Goal: Task Accomplishment & Management: Complete application form

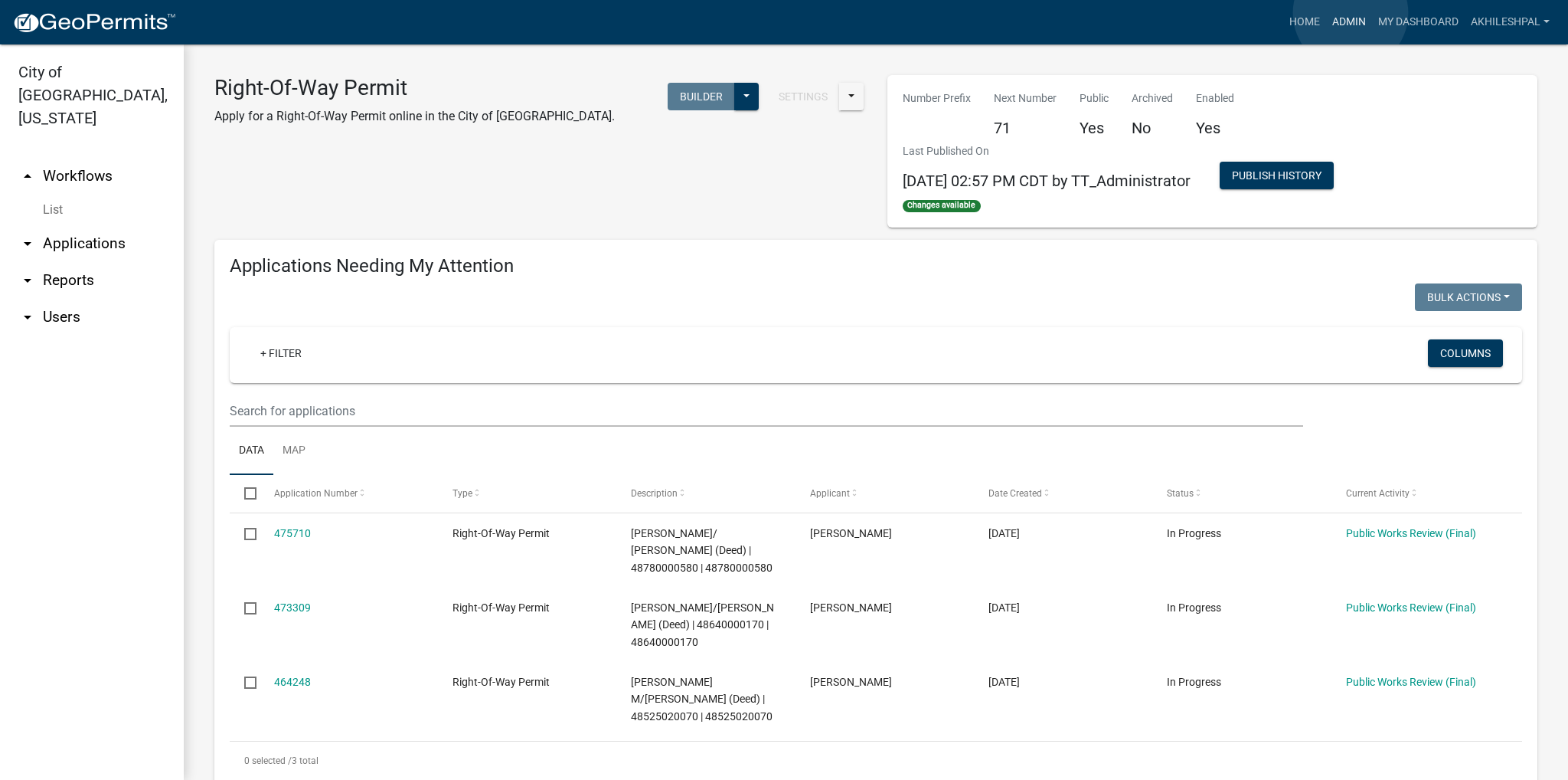
click at [1350, 13] on link "Admin" at bounding box center [1348, 22] width 46 height 29
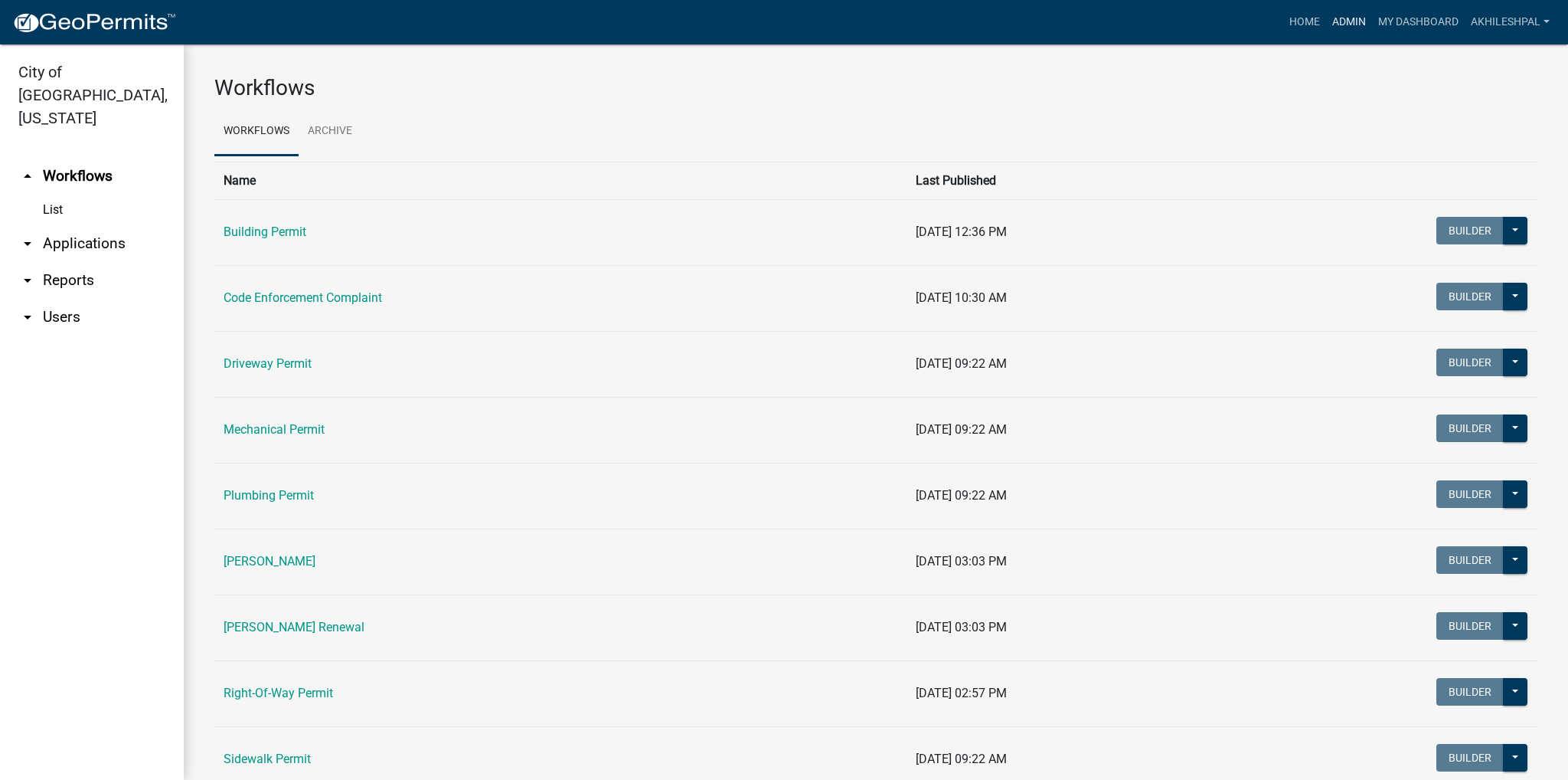
scroll to position [77, 0]
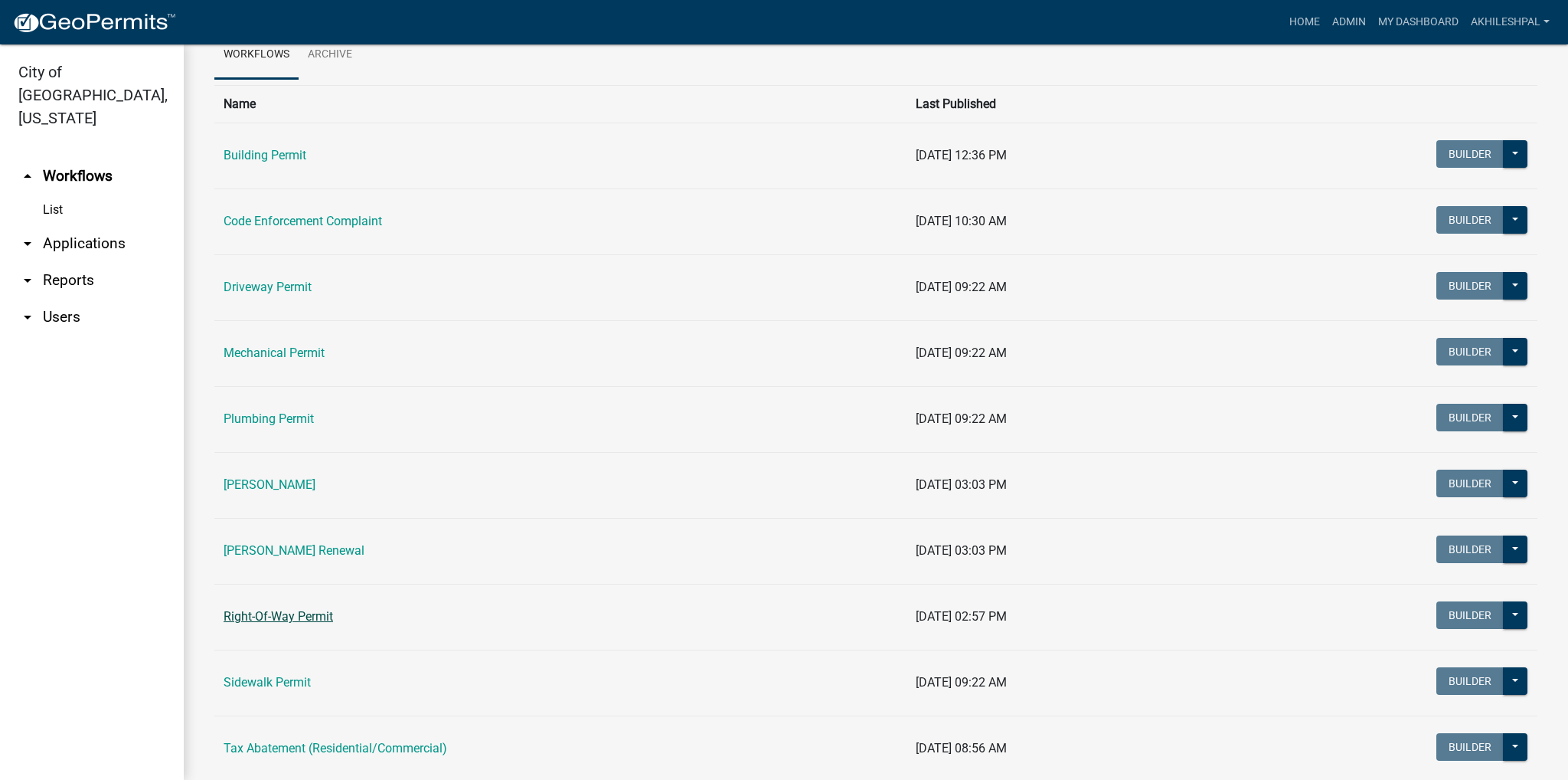
click at [265, 621] on link "Right-Of-Way Permit" at bounding box center [278, 616] width 110 height 15
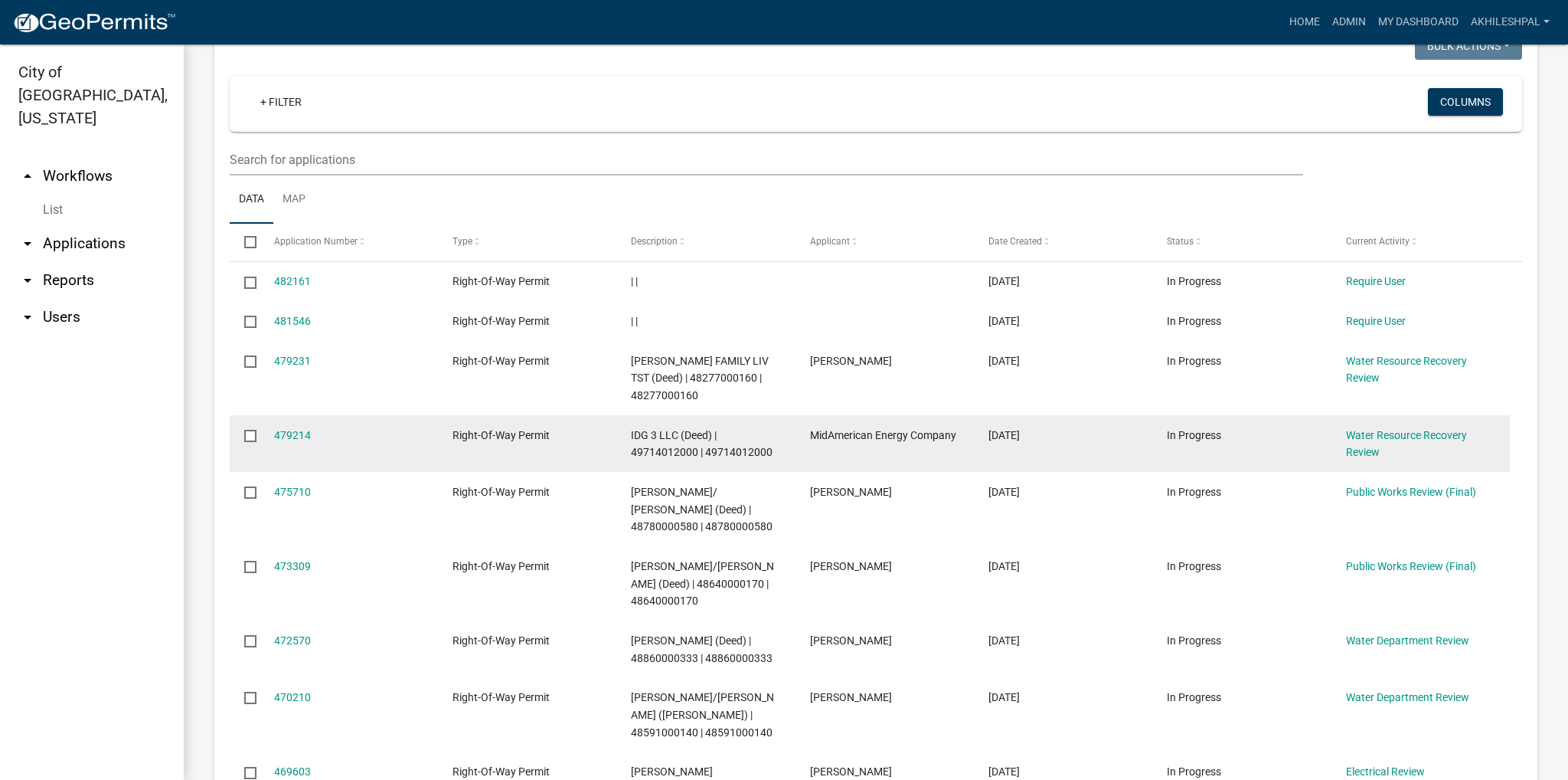
scroll to position [842, 0]
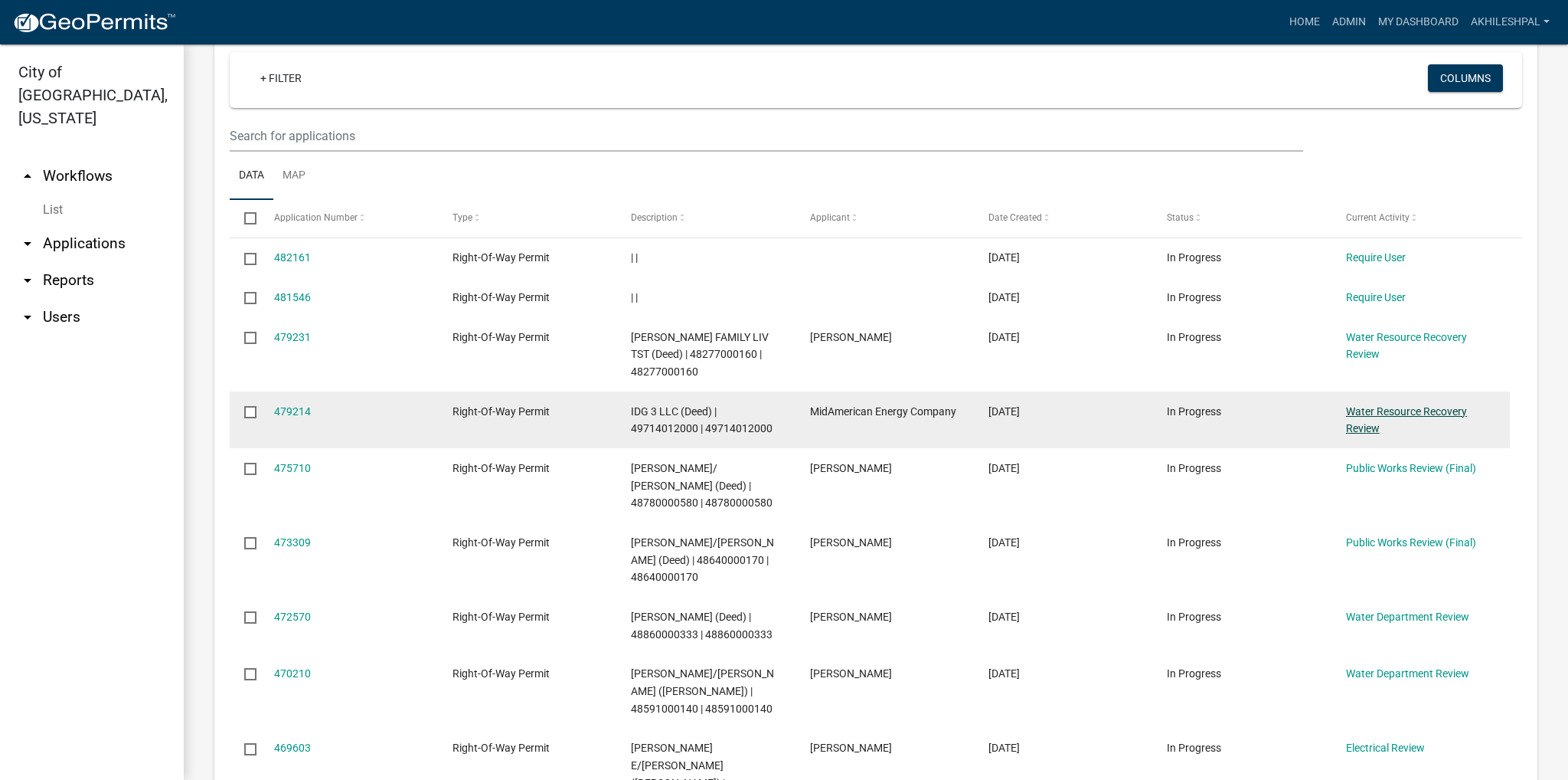
click at [1394, 408] on link "Water Resource Recovery Review" at bounding box center [1407, 420] width 121 height 30
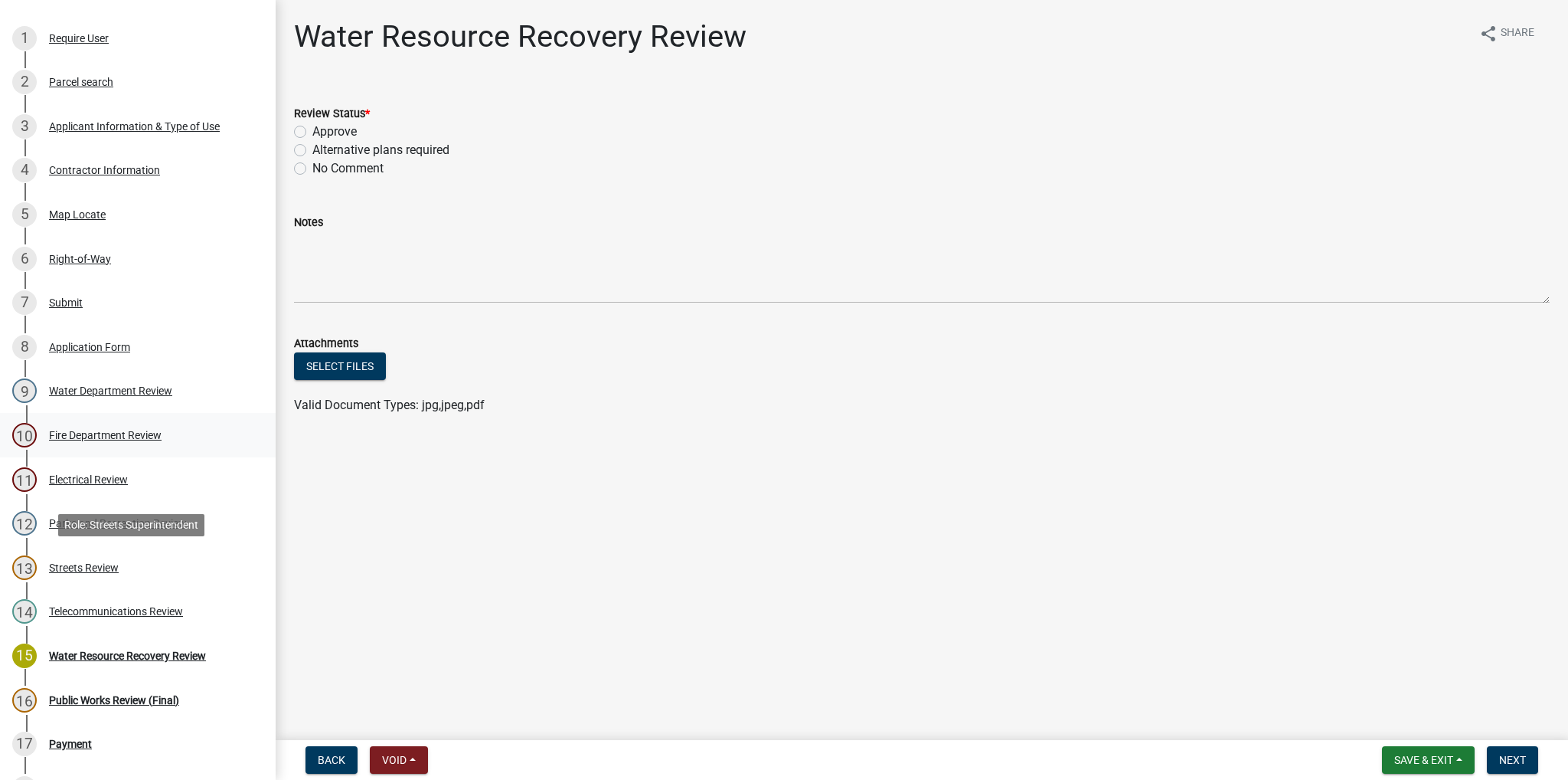
scroll to position [230, 0]
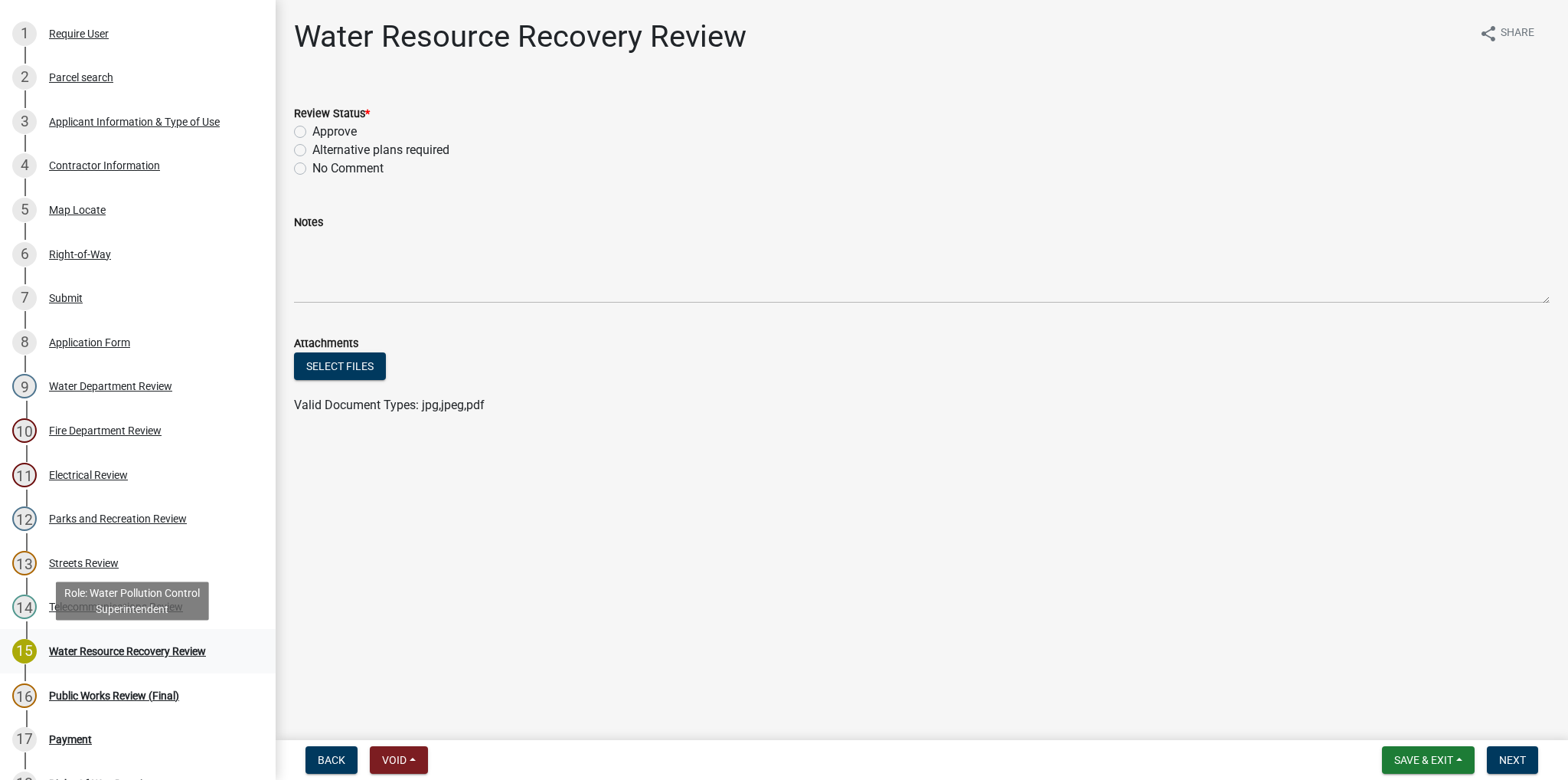
click at [133, 653] on div "Water Resource Recovery Review" at bounding box center [126, 651] width 157 height 11
click at [312, 132] on label "Approve" at bounding box center [334, 131] width 45 height 18
click at [312, 132] on input "Approve" at bounding box center [317, 127] width 10 height 10
radio input "true"
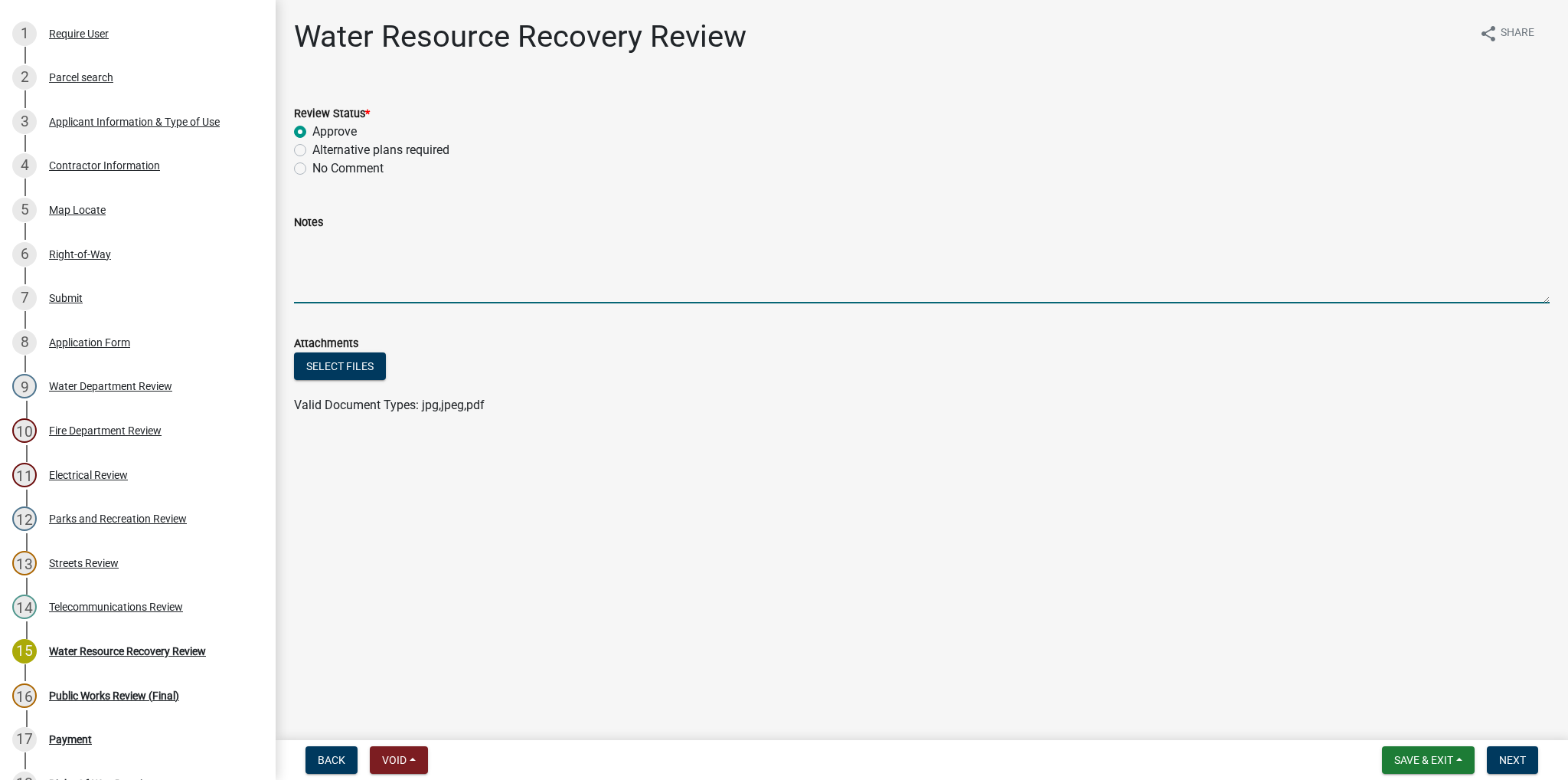
click at [337, 275] on textarea "Notes" at bounding box center [922, 267] width 1256 height 72
type textarea "A"
click at [1506, 763] on span "Next" at bounding box center [1513, 760] width 27 height 13
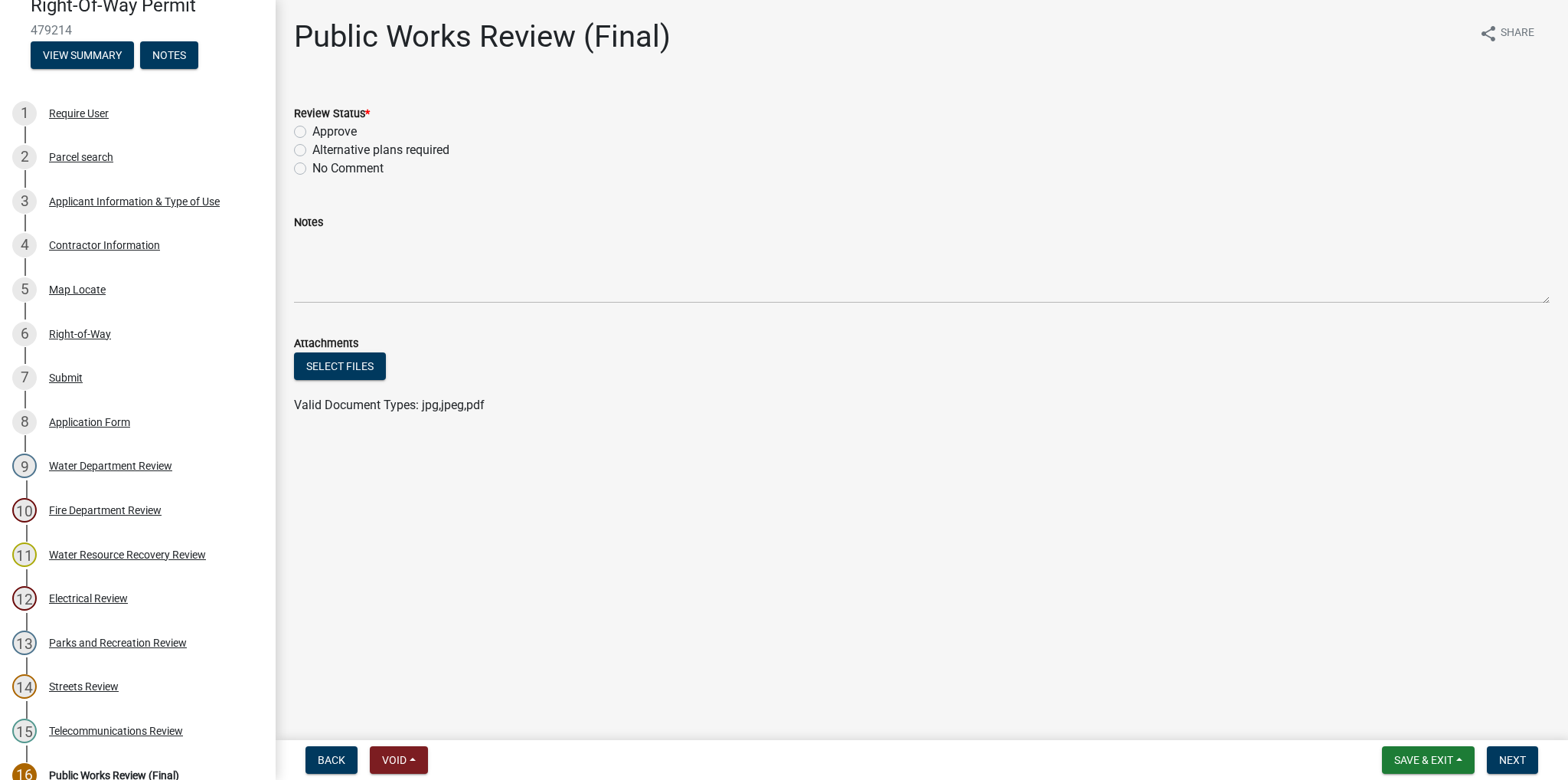
scroll to position [147, 0]
click at [146, 204] on div "Applicant Information & Type of Use" at bounding box center [134, 204] width 171 height 11
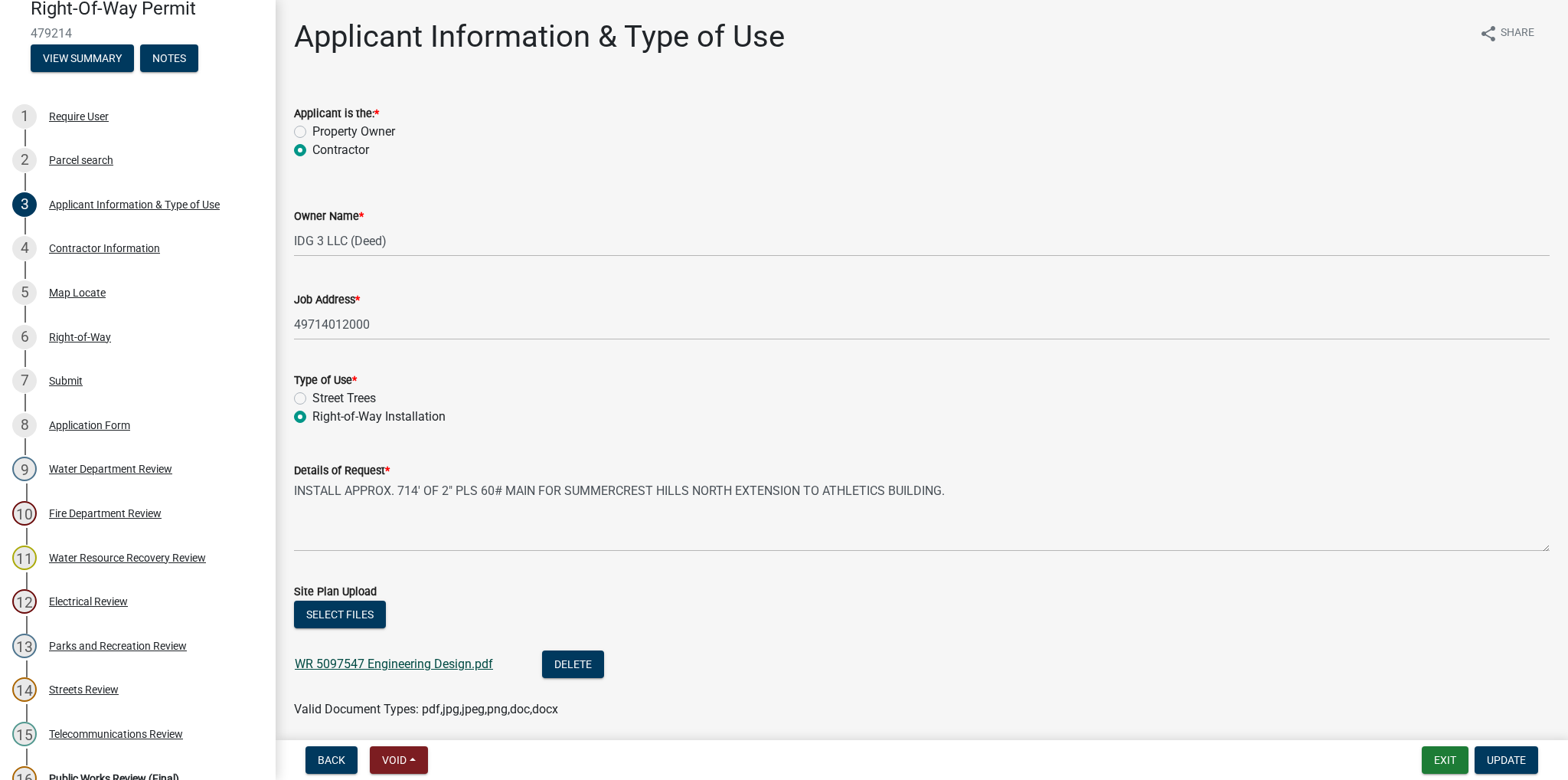
click at [437, 662] on link "WR 5097547 Engineering Design.pdf" at bounding box center [394, 663] width 198 height 15
click at [431, 665] on link "WR 5097547 Engineering Design.pdf" at bounding box center [394, 663] width 198 height 15
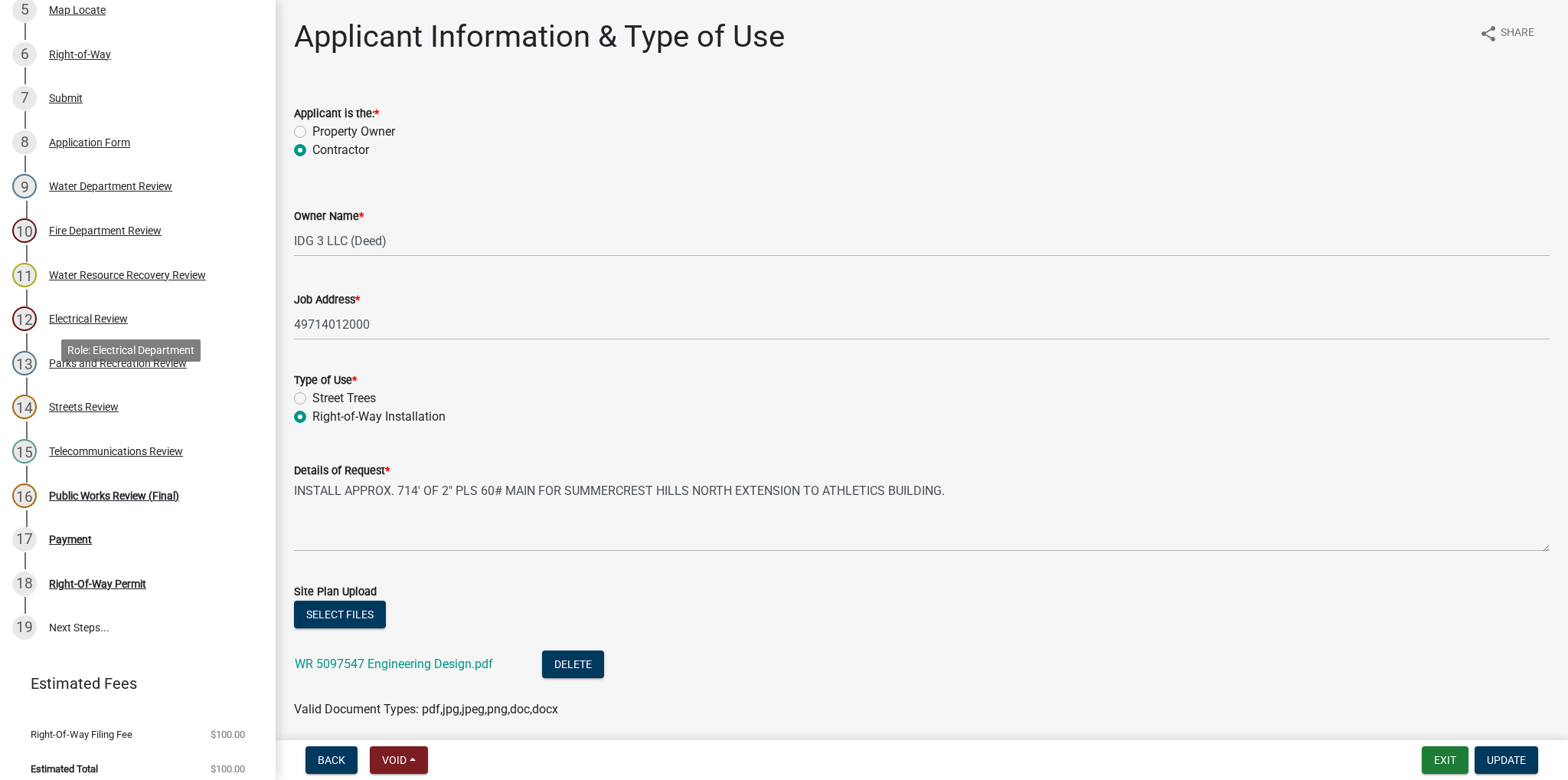
scroll to position [442, 0]
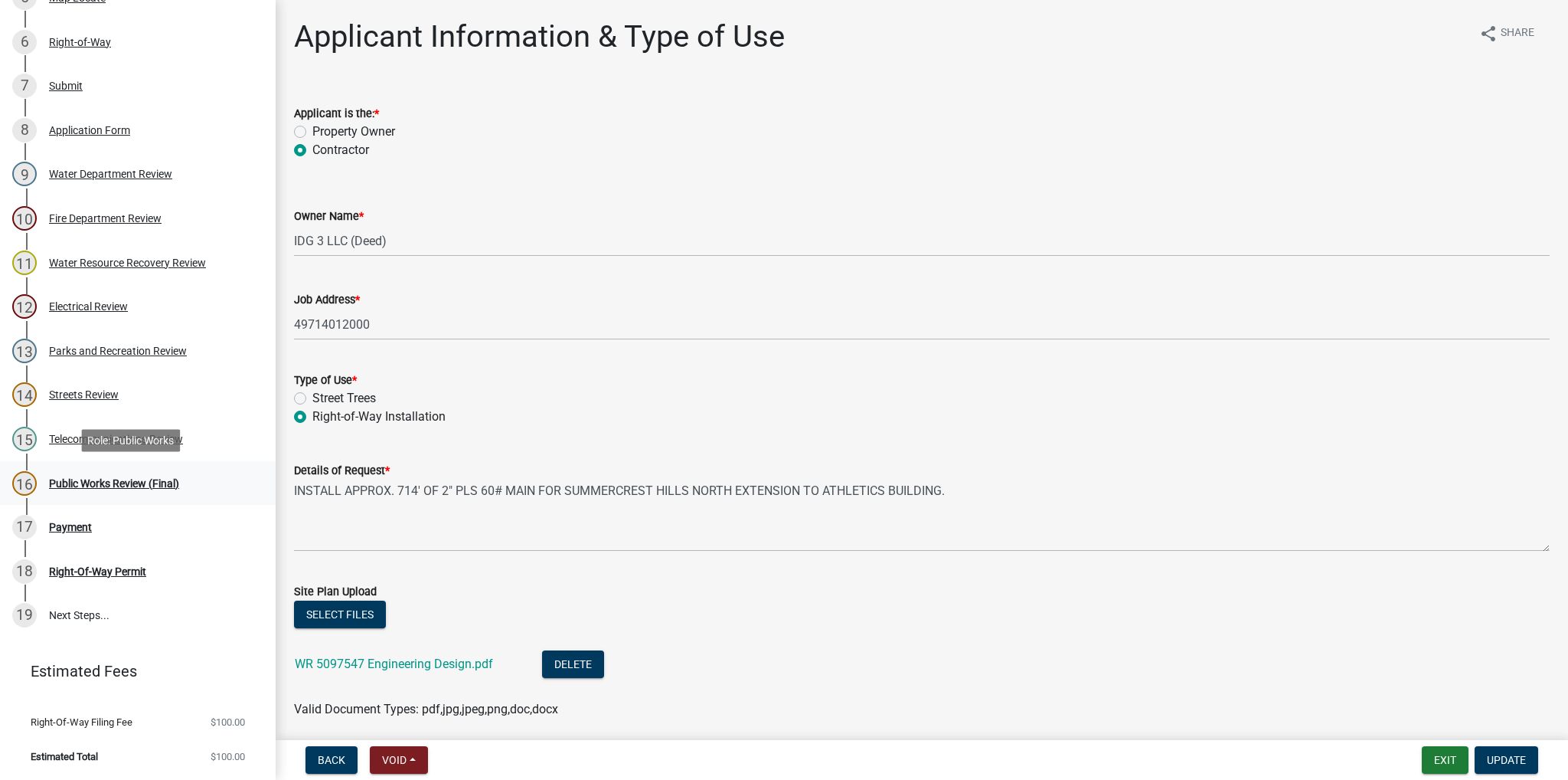
click at [121, 479] on div "Public Works Review (Final)" at bounding box center [114, 482] width 130 height 11
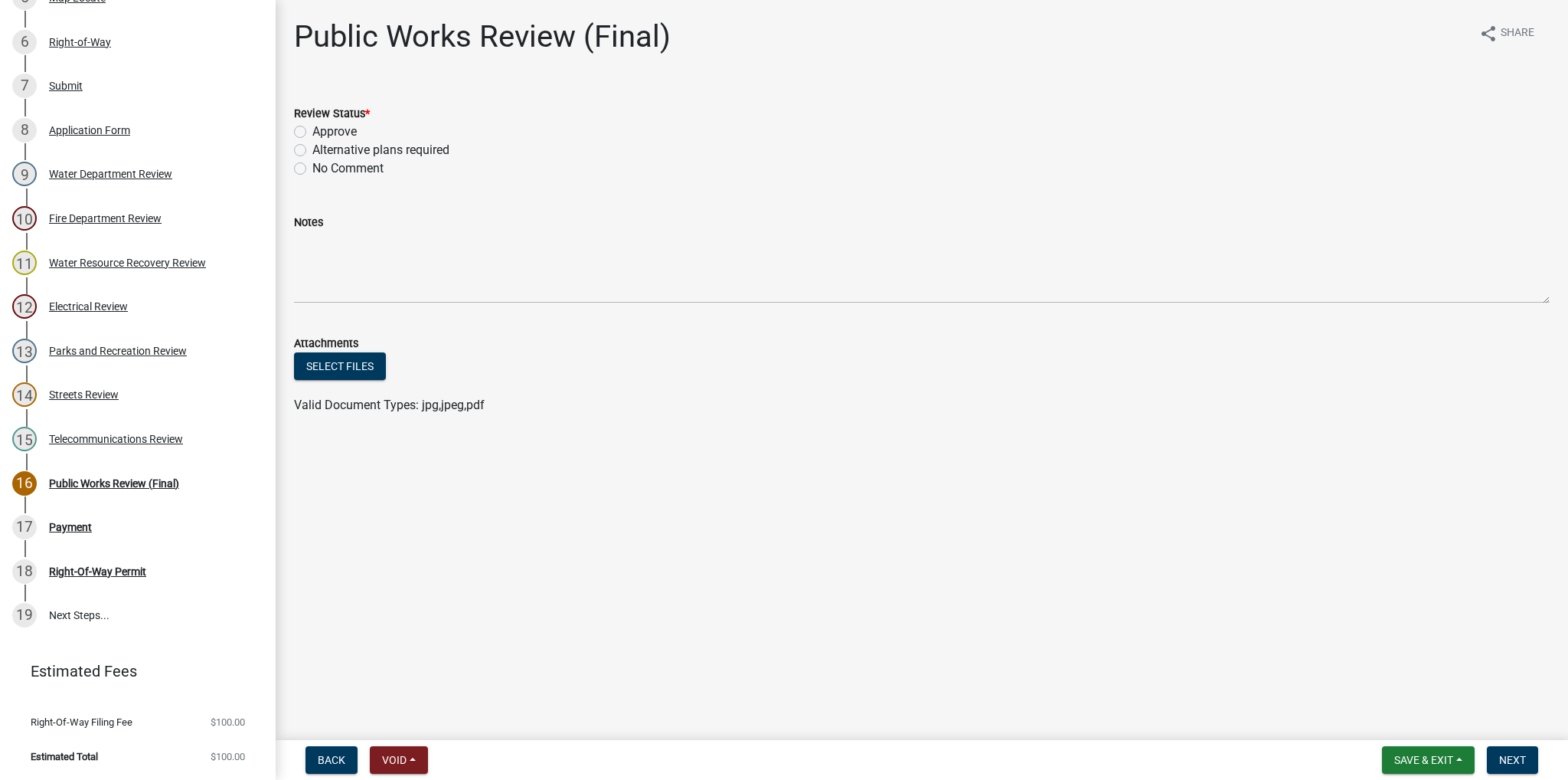
click at [312, 129] on label "Approve" at bounding box center [334, 131] width 45 height 18
click at [312, 129] on input "Approve" at bounding box center [317, 127] width 10 height 10
radio input "true"
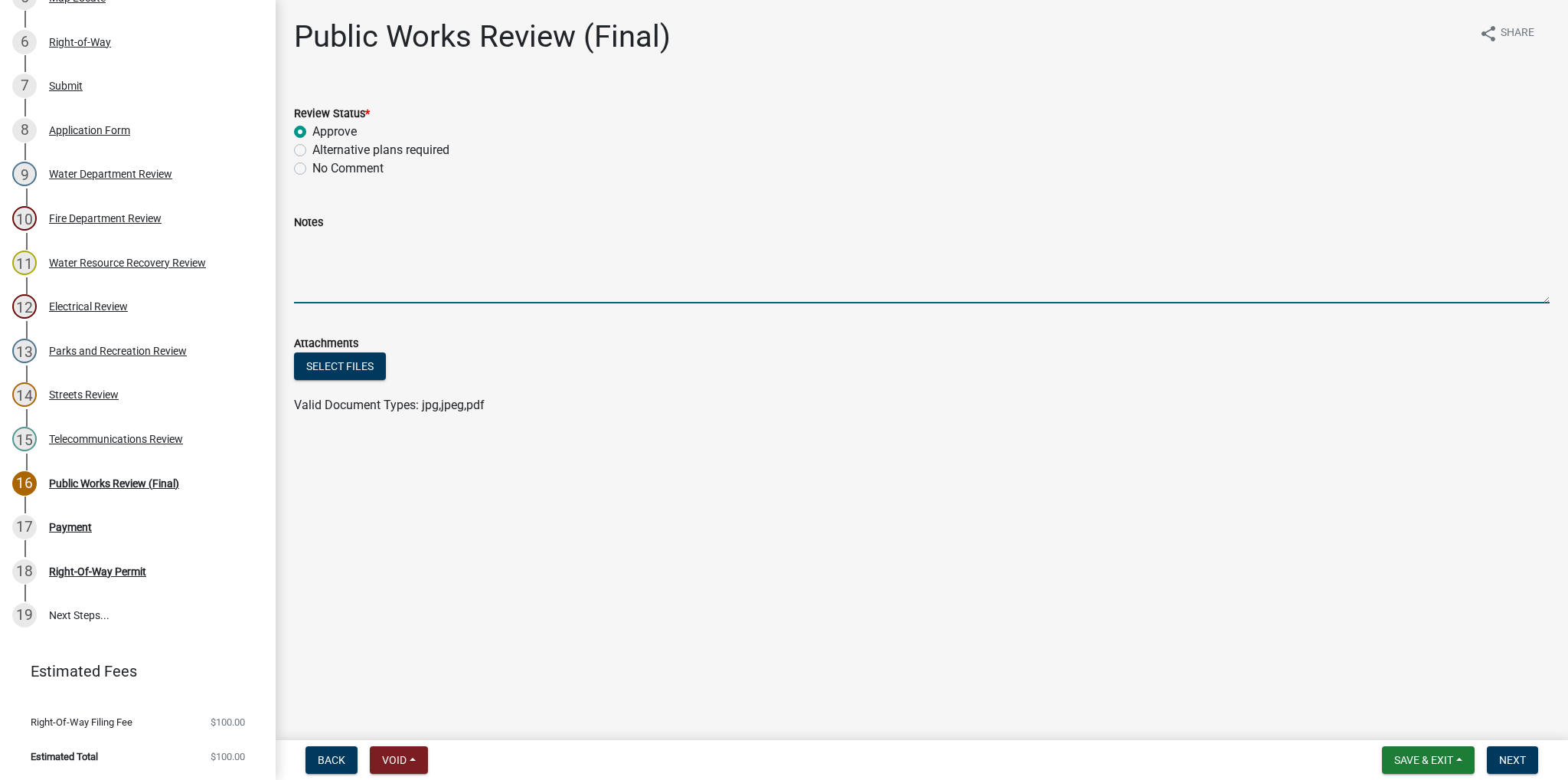
click at [318, 246] on textarea "Notes" at bounding box center [922, 267] width 1256 height 72
paste textarea "LOR Ipsumd Sita conse-ad-eli seddoe te incididu utlaboreet dolo mag aliquaeni a…"
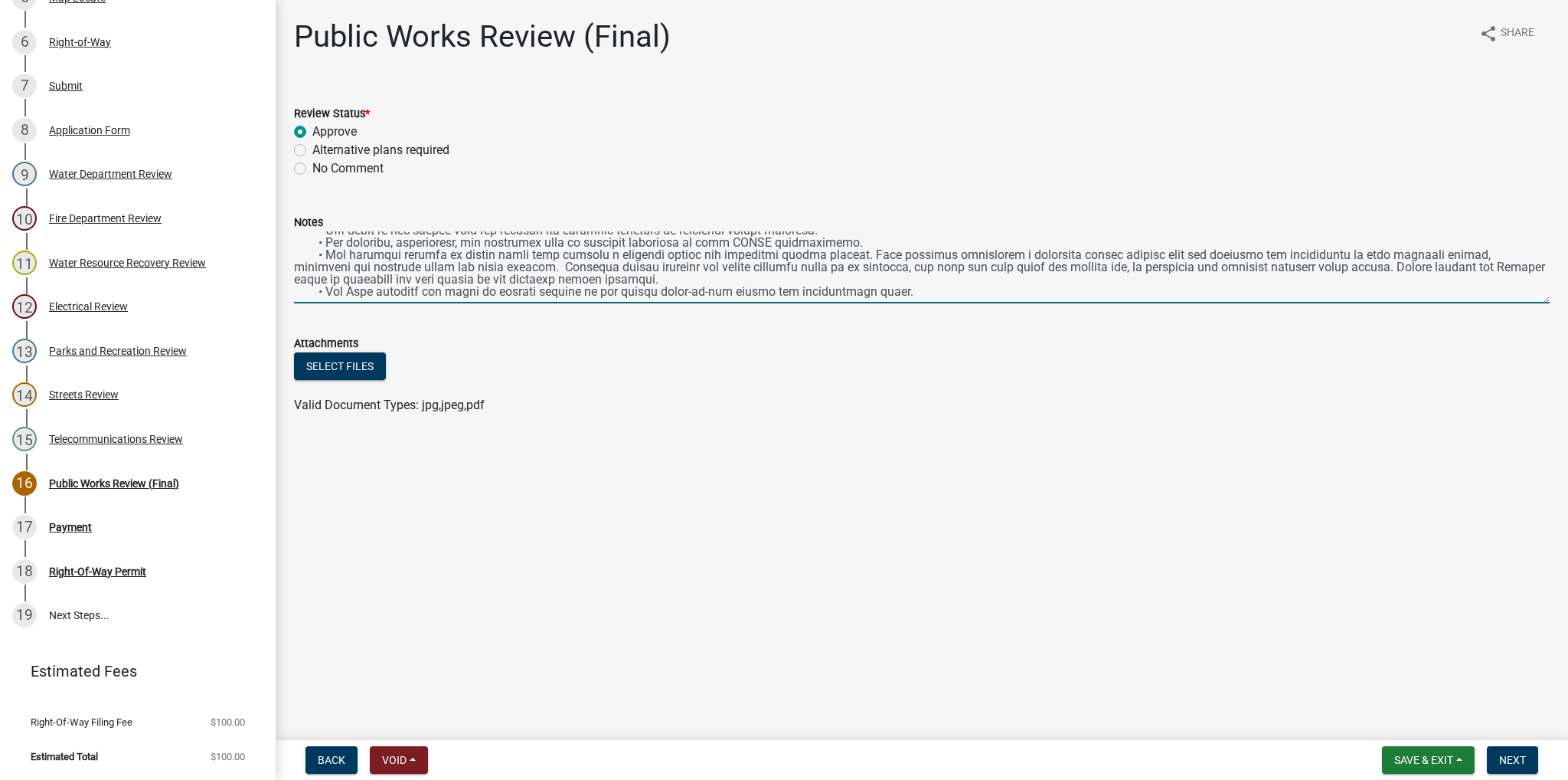
scroll to position [74, 0]
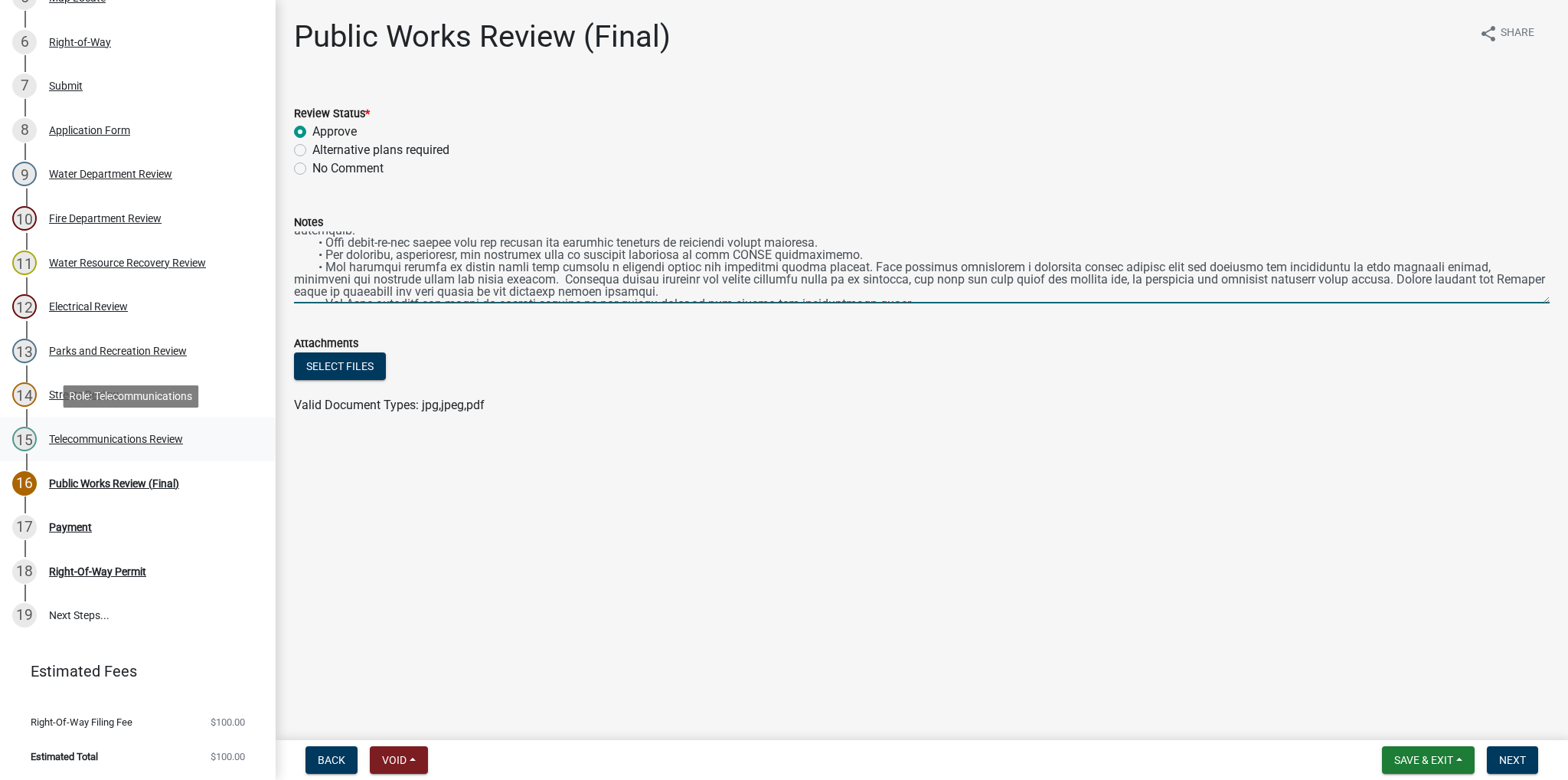
type textarea "LOR Ipsumd Sita conse-ad-eli seddoe te incididu utlaboreet dolo mag aliquaeni a…"
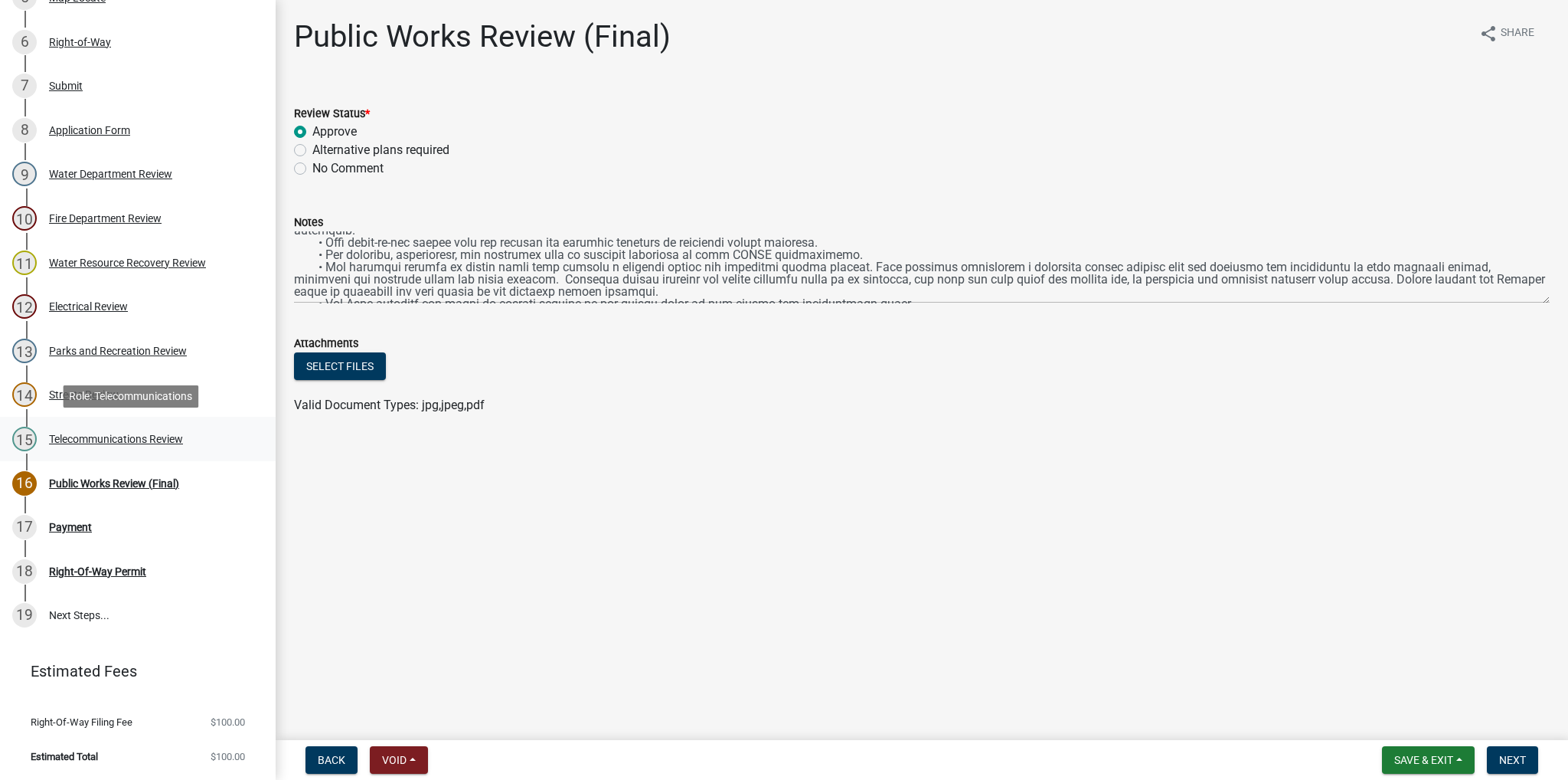
click at [129, 435] on div "Telecommunications Review" at bounding box center [116, 439] width 134 height 11
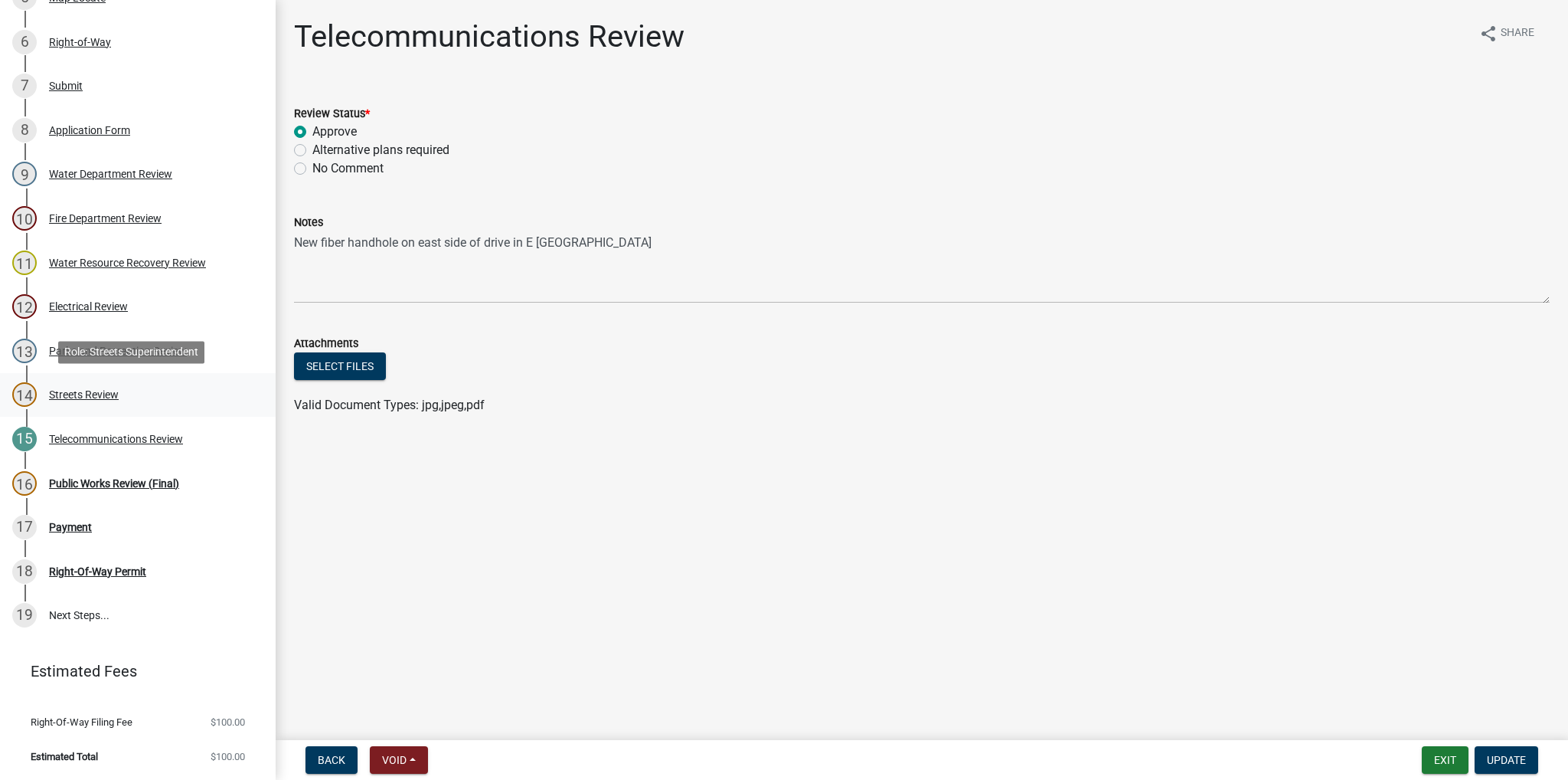
click at [110, 395] on div "Streets Review" at bounding box center [84, 394] width 70 height 11
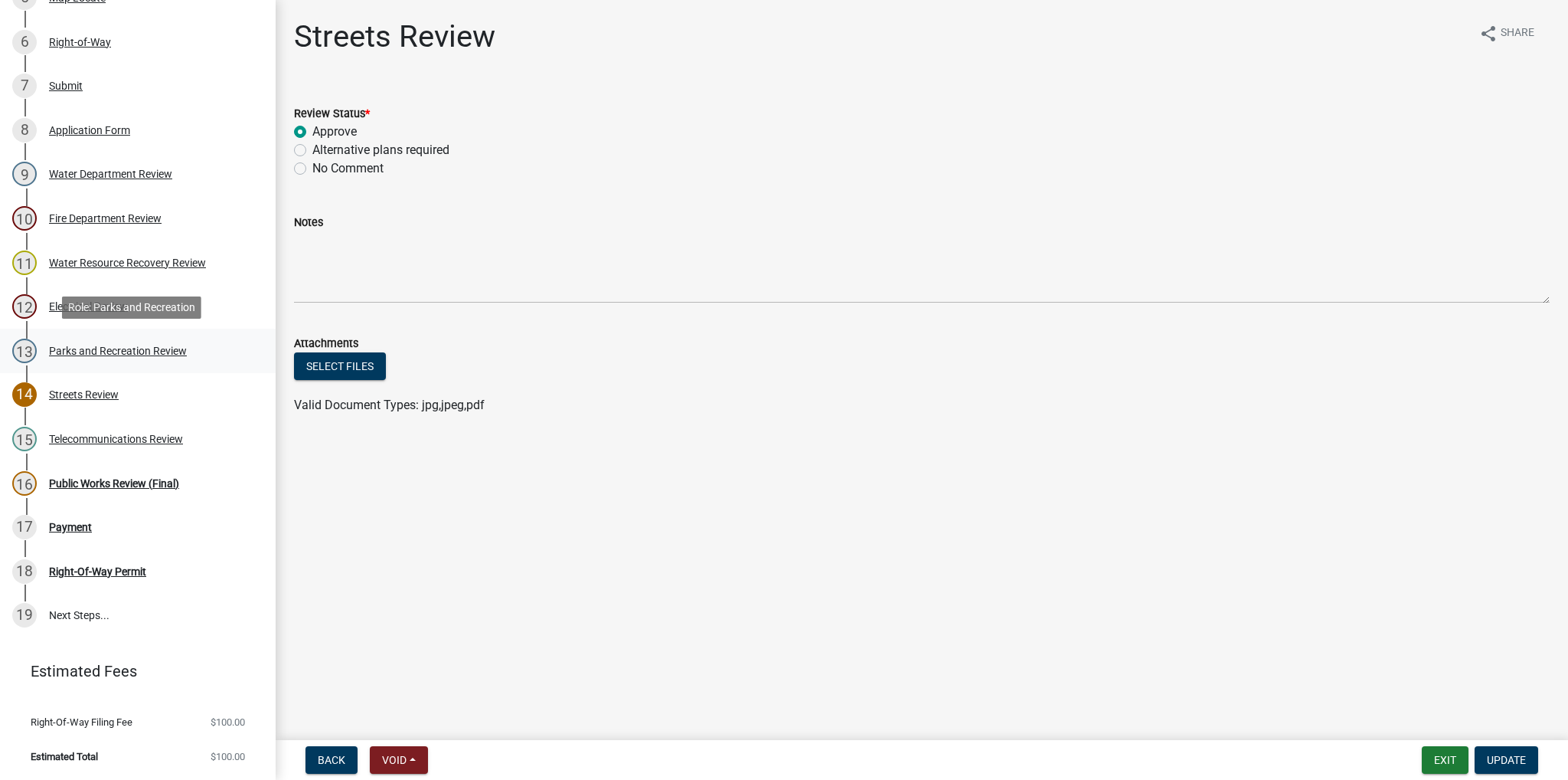
click at [117, 355] on div "Parks and Recreation Review" at bounding box center [118, 350] width 138 height 11
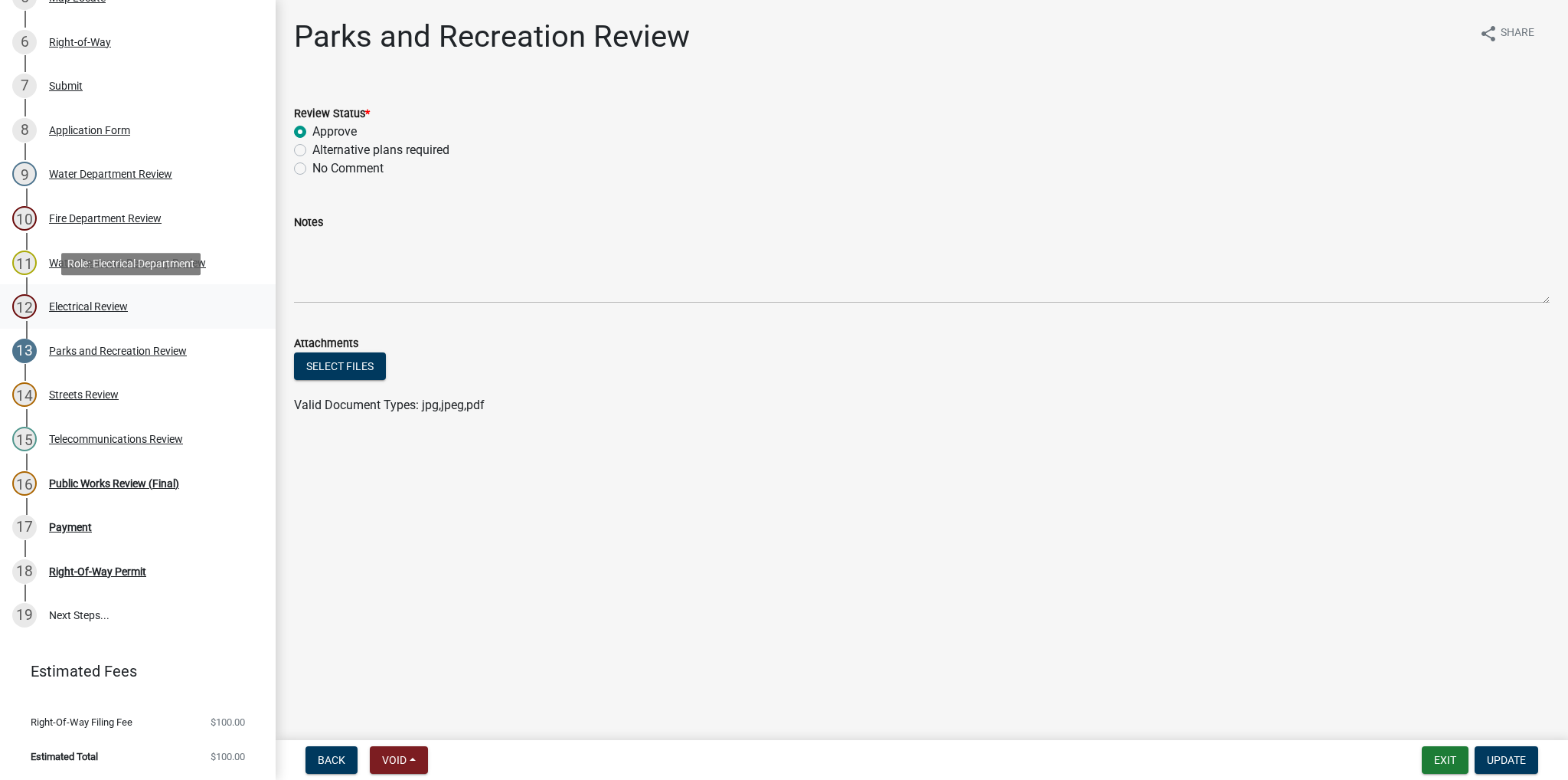
click at [136, 306] on div "12 Electrical Review" at bounding box center [132, 305] width 239 height 24
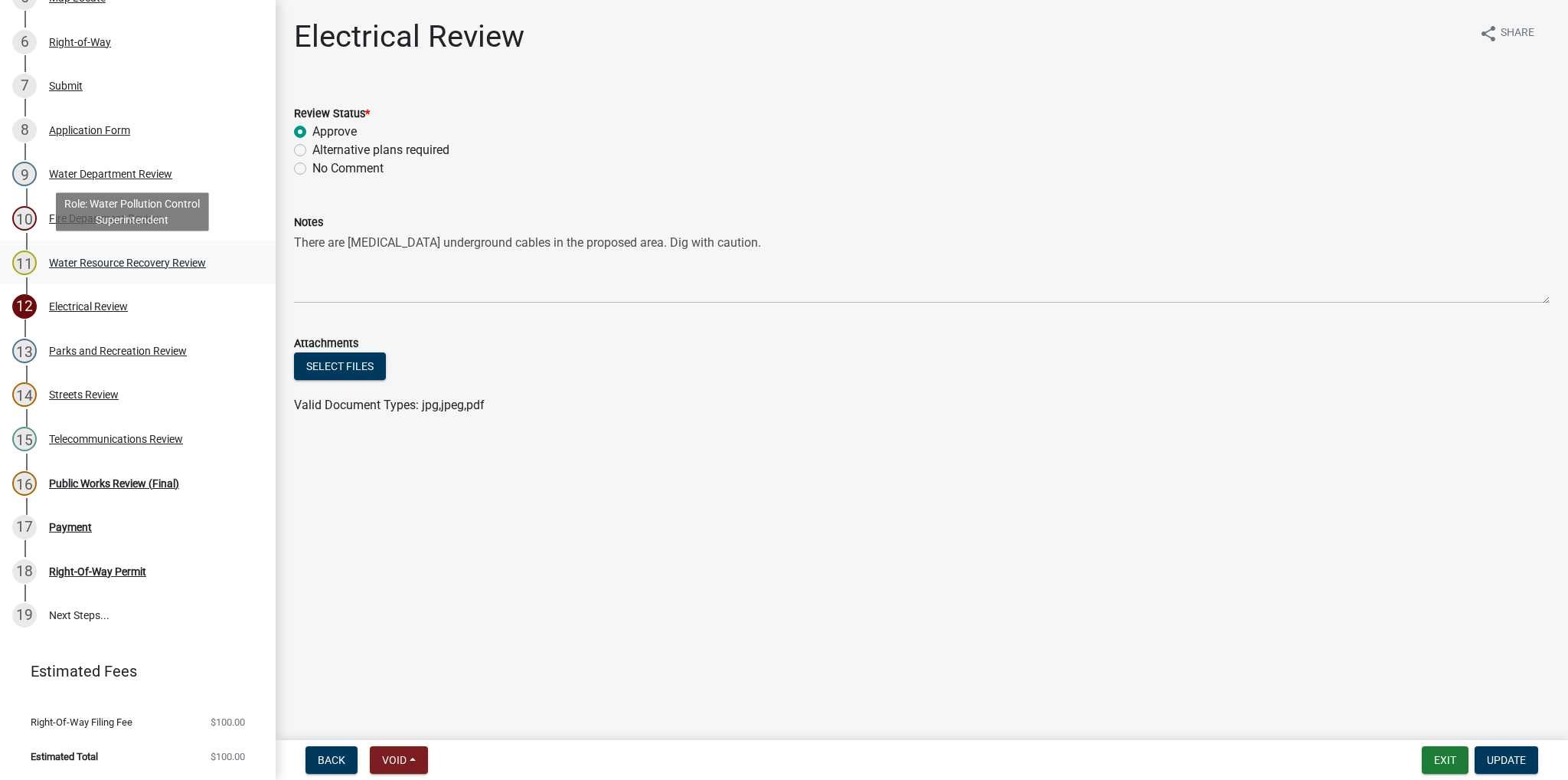
click at [109, 254] on div "11 Water Resource Recovery Review" at bounding box center [132, 263] width 239 height 24
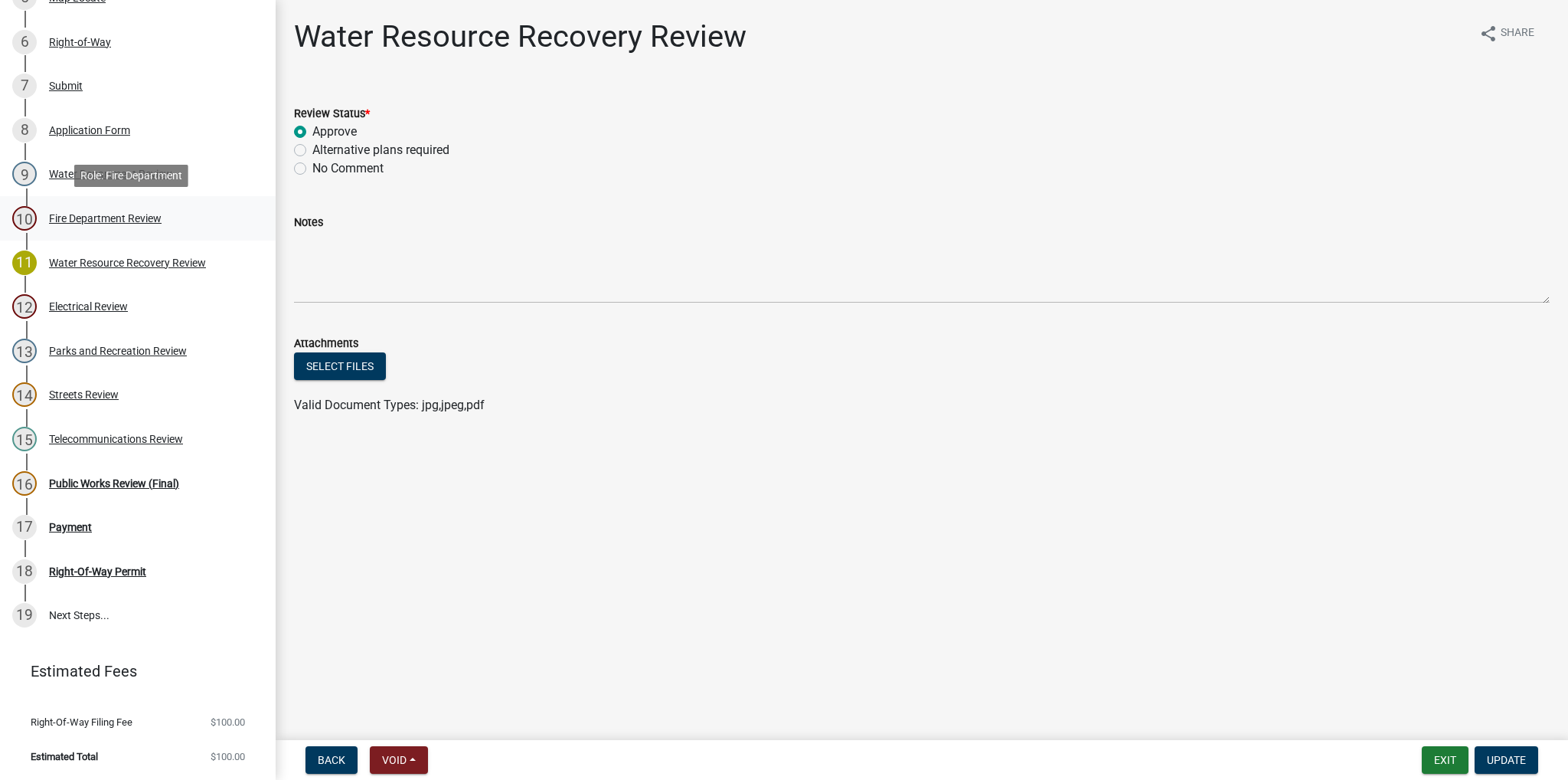
click at [117, 214] on div "Fire Department Review" at bounding box center [105, 218] width 113 height 11
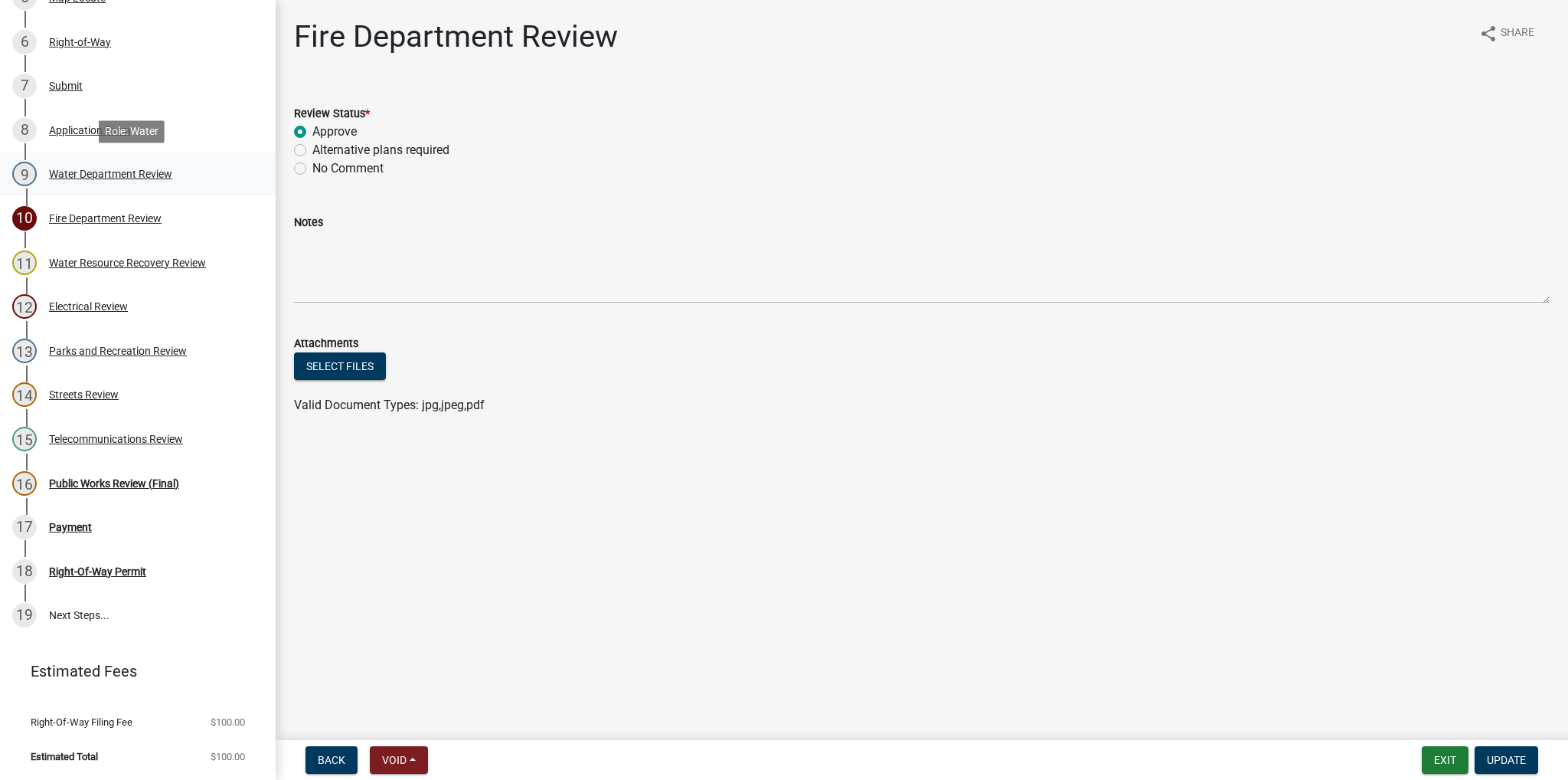
click at [84, 173] on div "Water Department Review" at bounding box center [110, 173] width 123 height 11
click at [83, 125] on div "Application Form" at bounding box center [88, 129] width 81 height 11
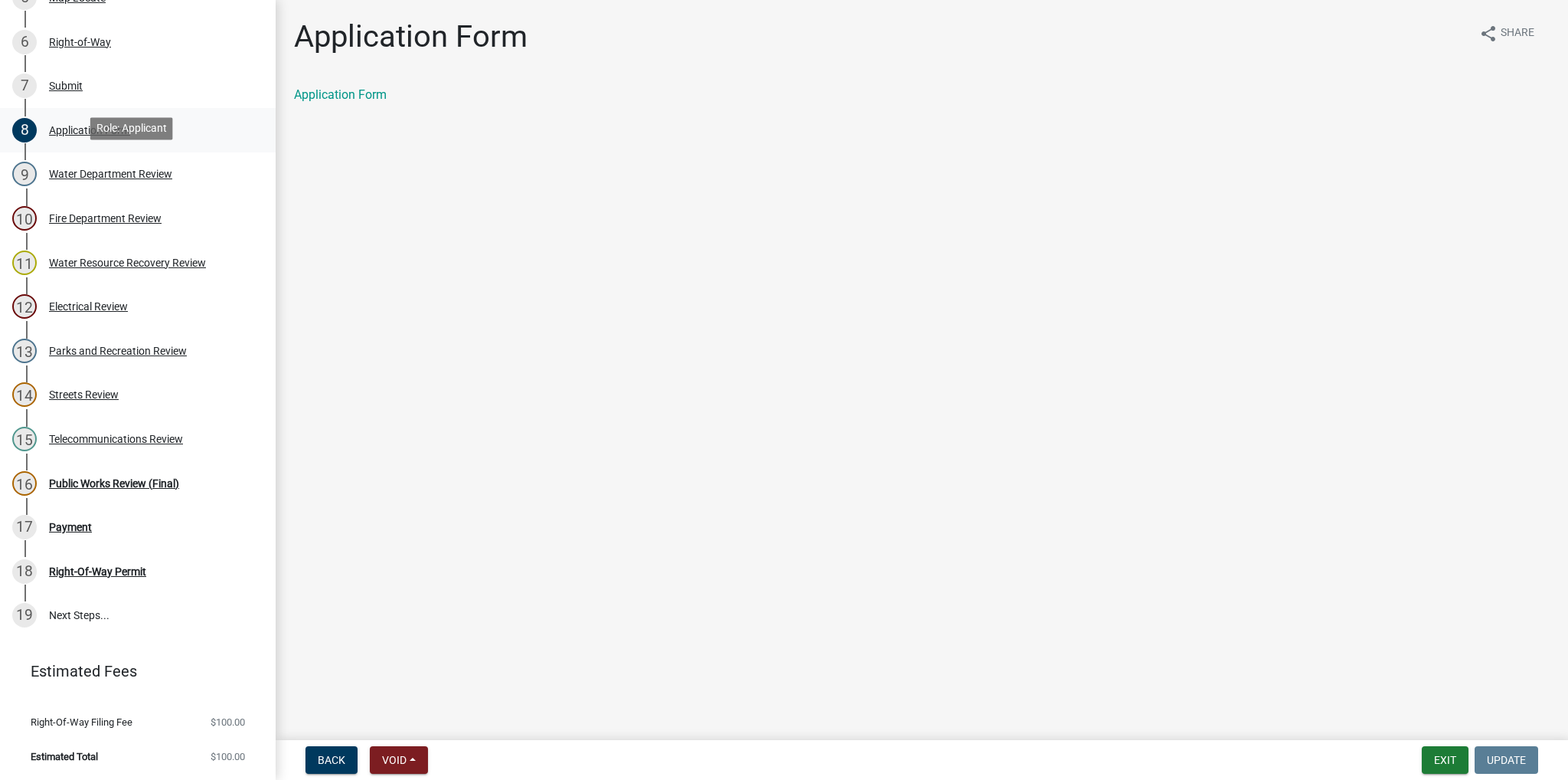
scroll to position [366, 0]
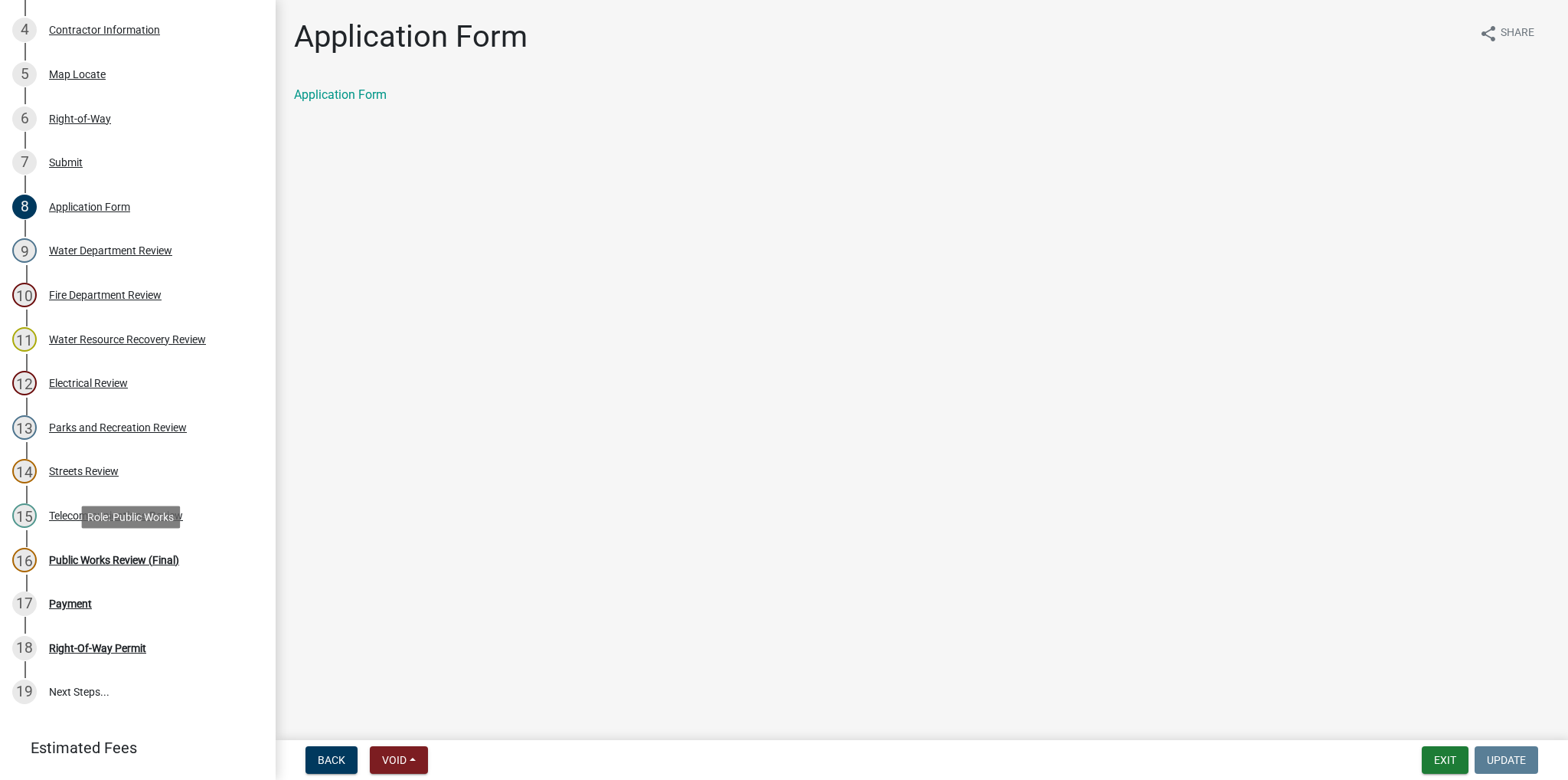
drag, startPoint x: 75, startPoint y: 554, endPoint x: 88, endPoint y: 518, distance: 38.3
click at [76, 554] on div "Public Works Review (Final)" at bounding box center [114, 559] width 130 height 11
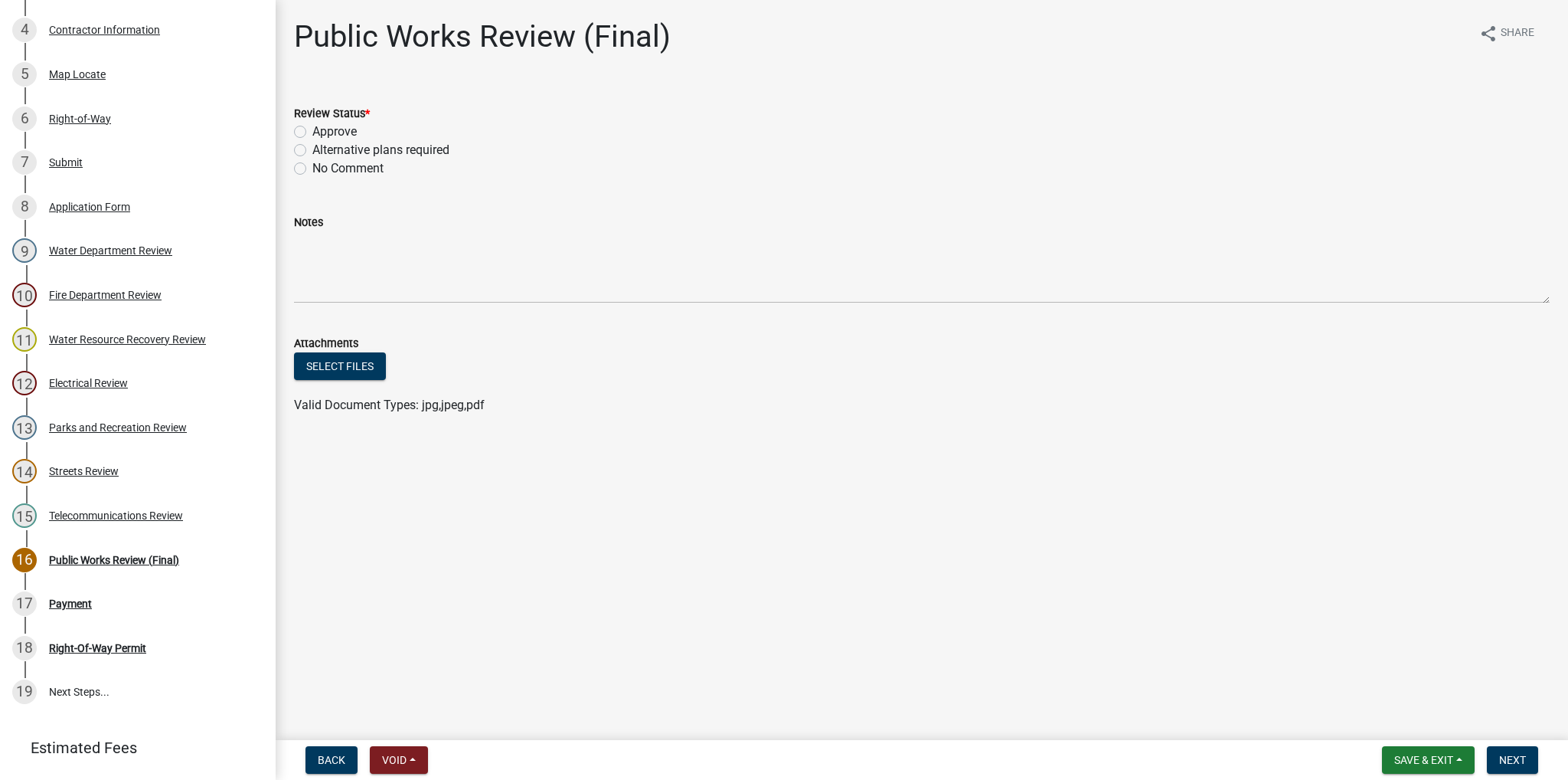
click at [312, 134] on label "Approve" at bounding box center [334, 131] width 45 height 18
click at [312, 132] on input "Approve" at bounding box center [317, 127] width 10 height 10
radio input "true"
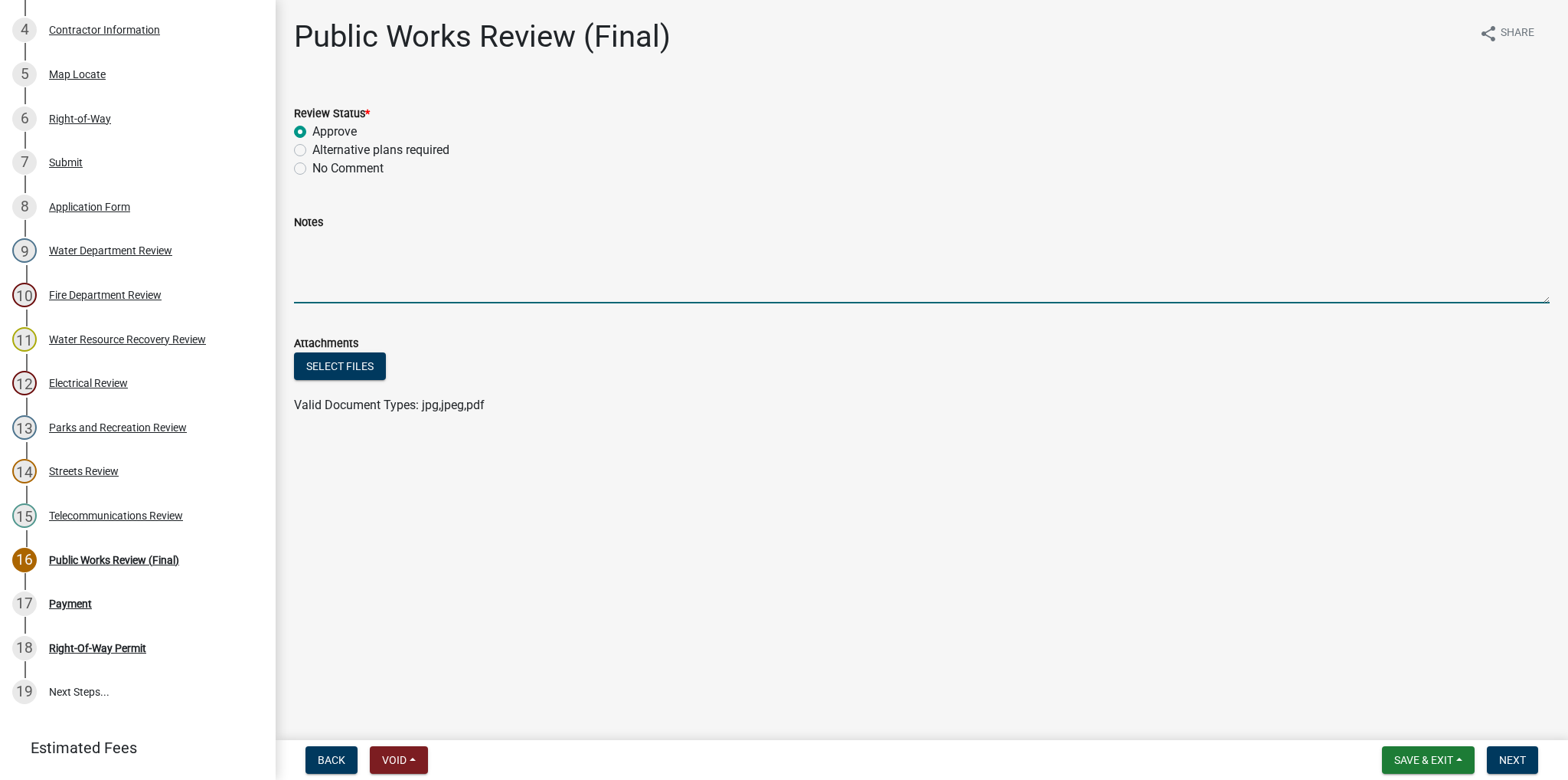
click at [320, 236] on textarea "Notes" at bounding box center [922, 267] width 1256 height 72
paste textarea "LOR Ipsumd Sita conse-ad-eli seddoe te incididu utlaboreet dolo mag aliquaeni a…"
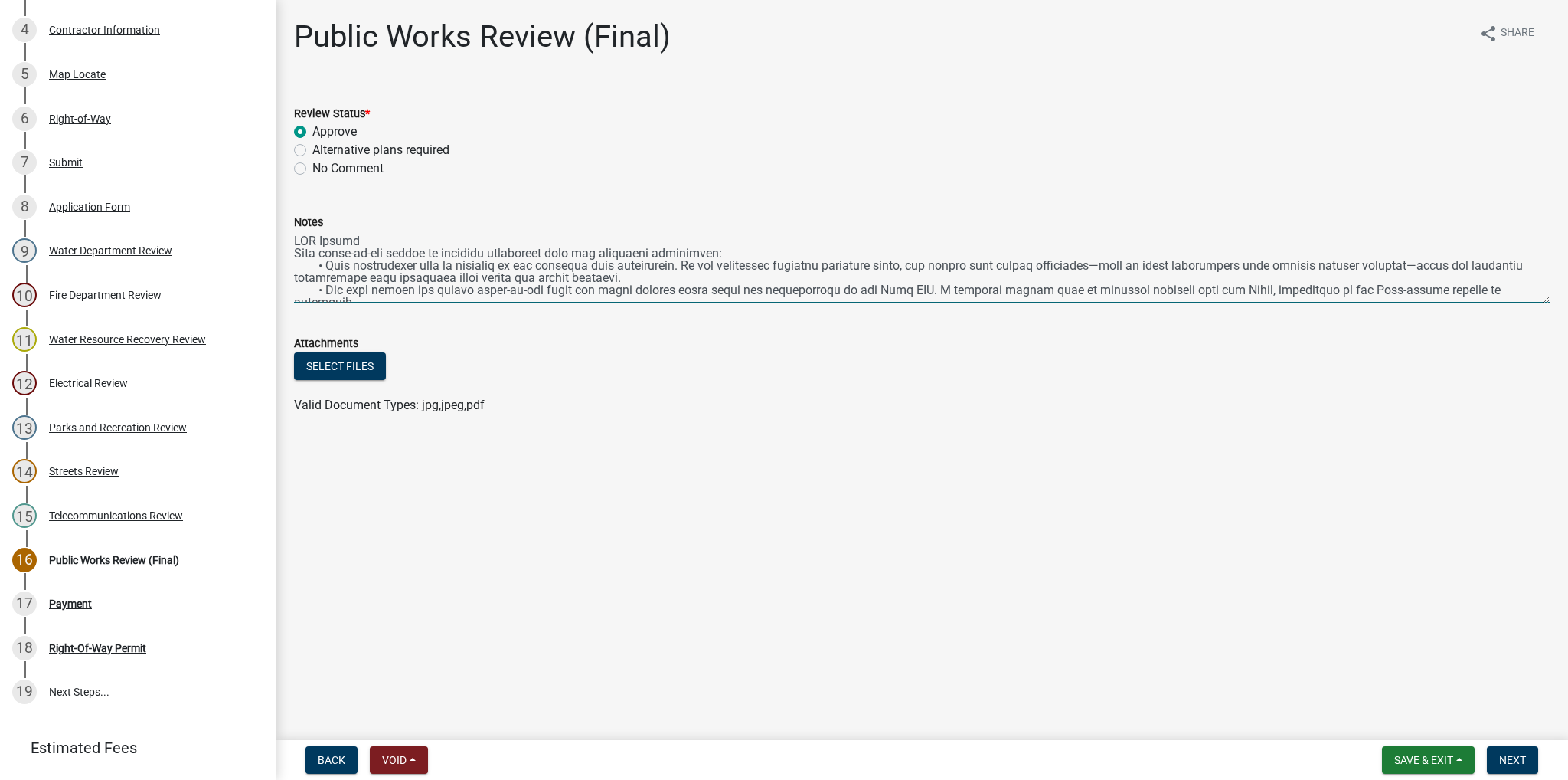
scroll to position [0, 0]
drag, startPoint x: 672, startPoint y: 278, endPoint x: 272, endPoint y: 268, distance: 400.1
click at [272, 268] on div "Right-Of-Way Permit 479214 View Summary Notes 1 Require User 2 Parcel search 3 …" at bounding box center [784, 390] width 1568 height 780
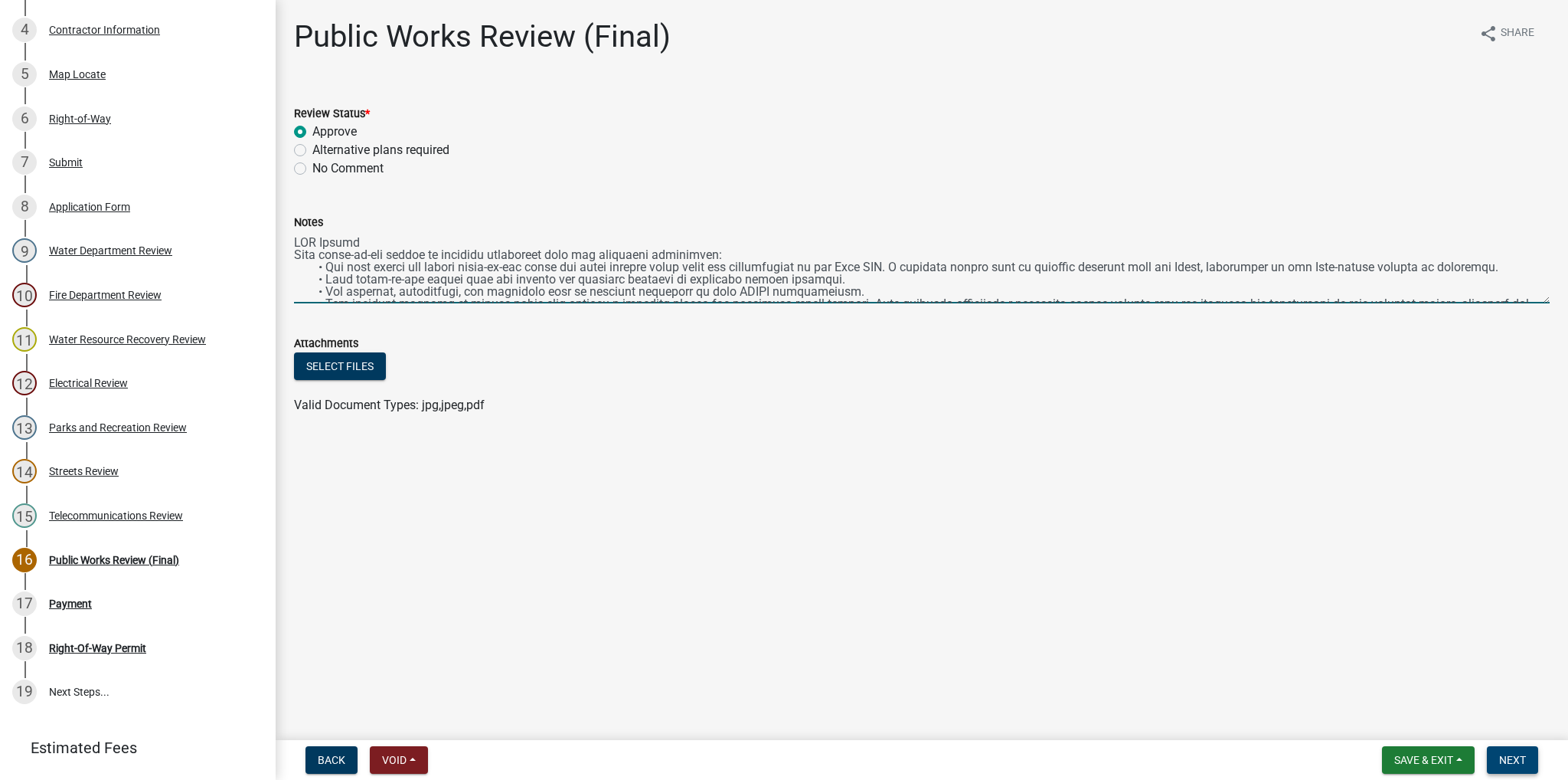
type textarea "LOR Ipsumd Sita conse-ad-eli seddoe te incididu utlaboreet dolo mag aliquaeni a…"
click at [1508, 754] on span "Next" at bounding box center [1513, 760] width 27 height 13
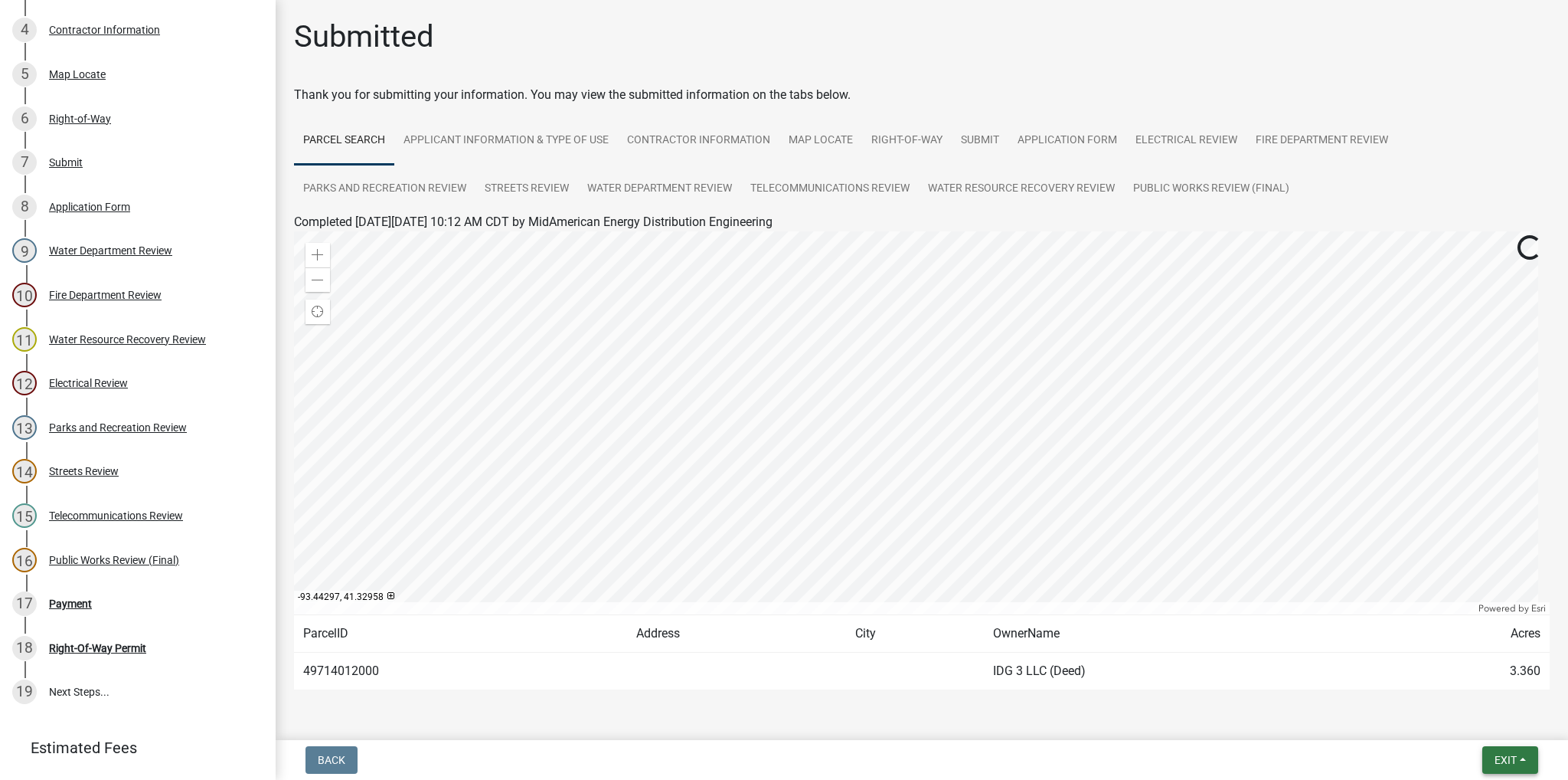
click at [1519, 759] on button "Exit" at bounding box center [1510, 760] width 55 height 27
click at [1472, 723] on button "Save & Exit" at bounding box center [1478, 720] width 122 height 37
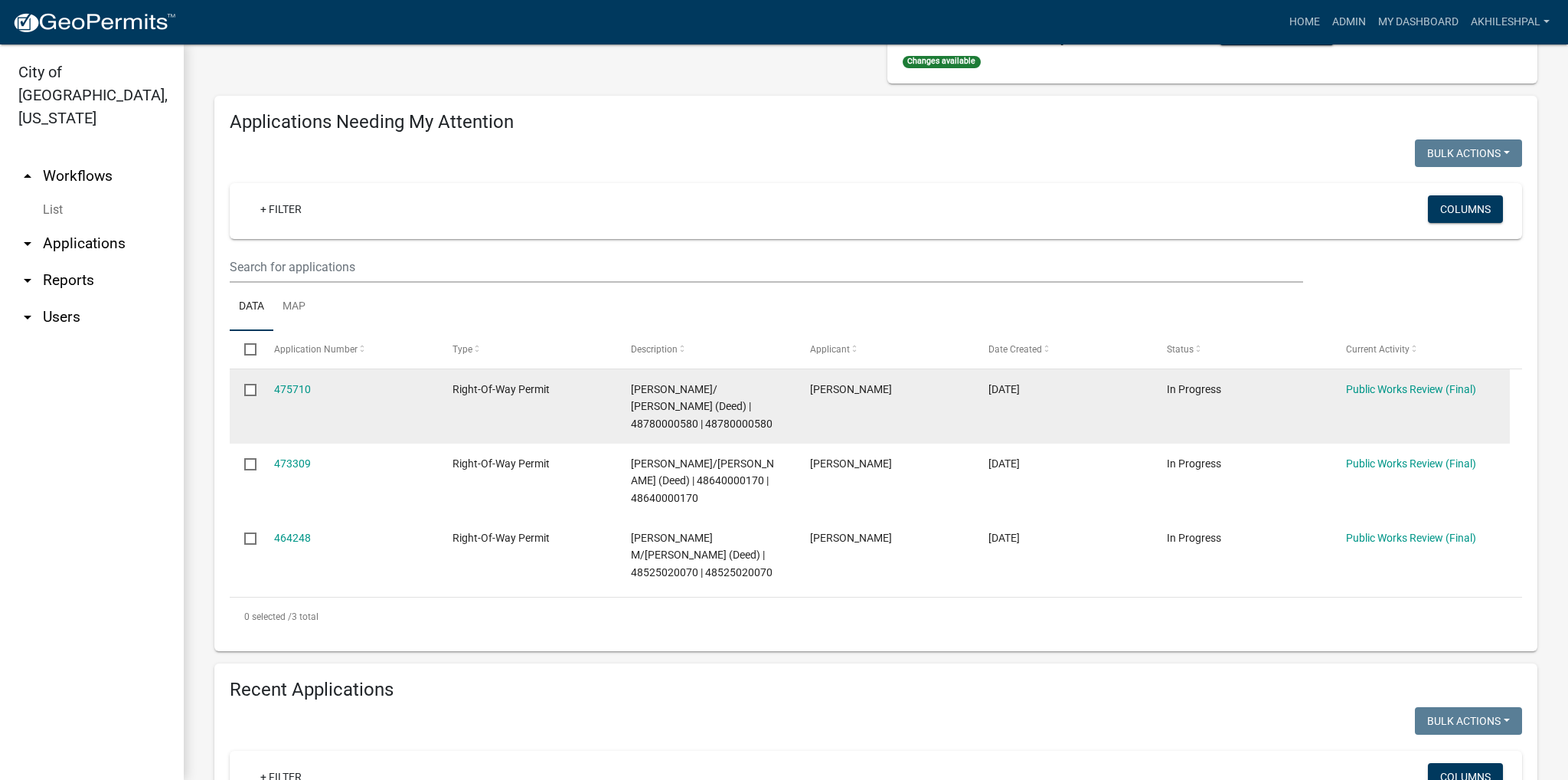
scroll to position [154, 0]
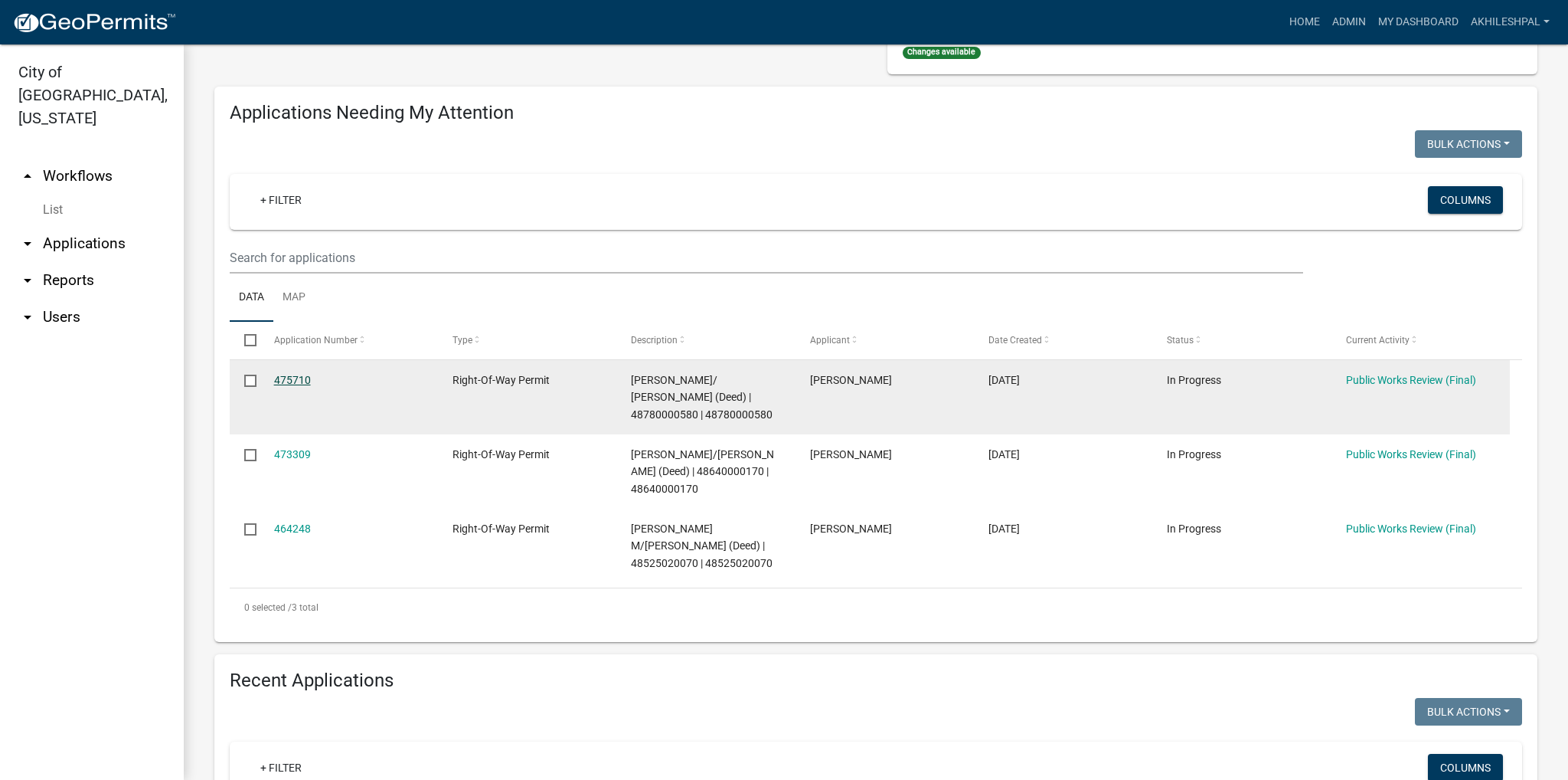
click at [289, 383] on link "475710" at bounding box center [293, 379] width 37 height 13
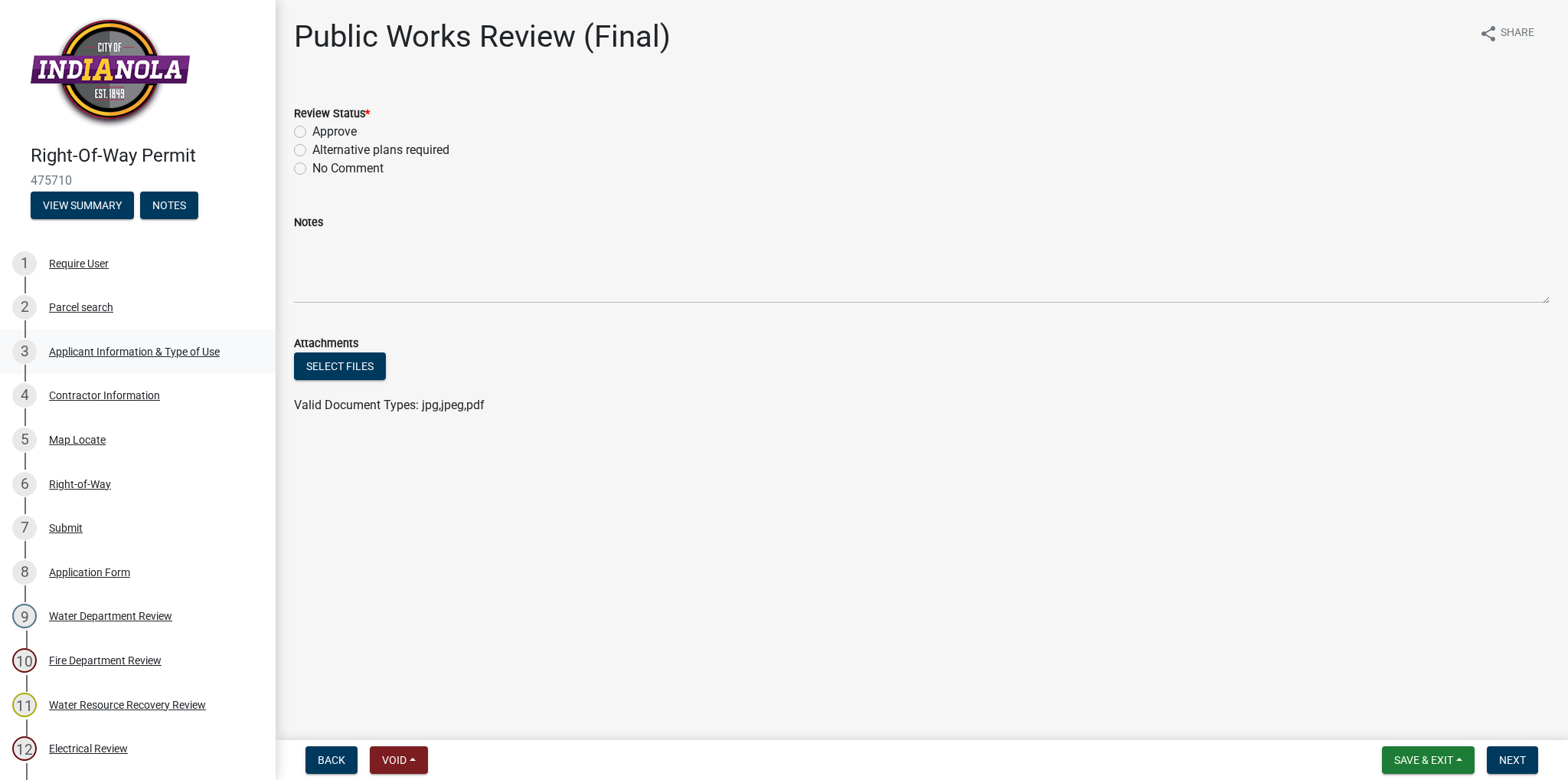
click at [103, 357] on div "Applicant Information & Type of Use" at bounding box center [134, 351] width 171 height 11
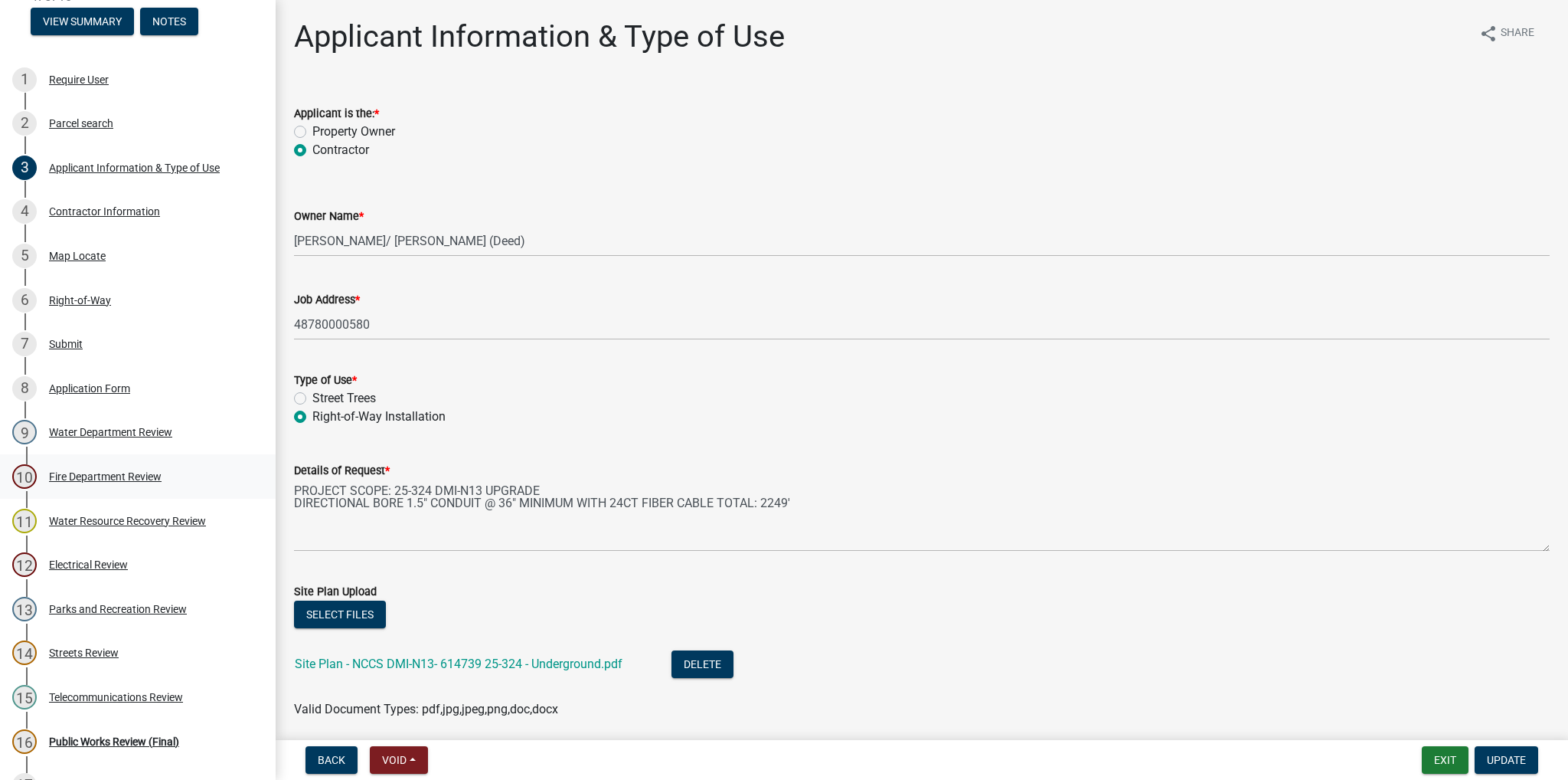
scroll to position [230, 0]
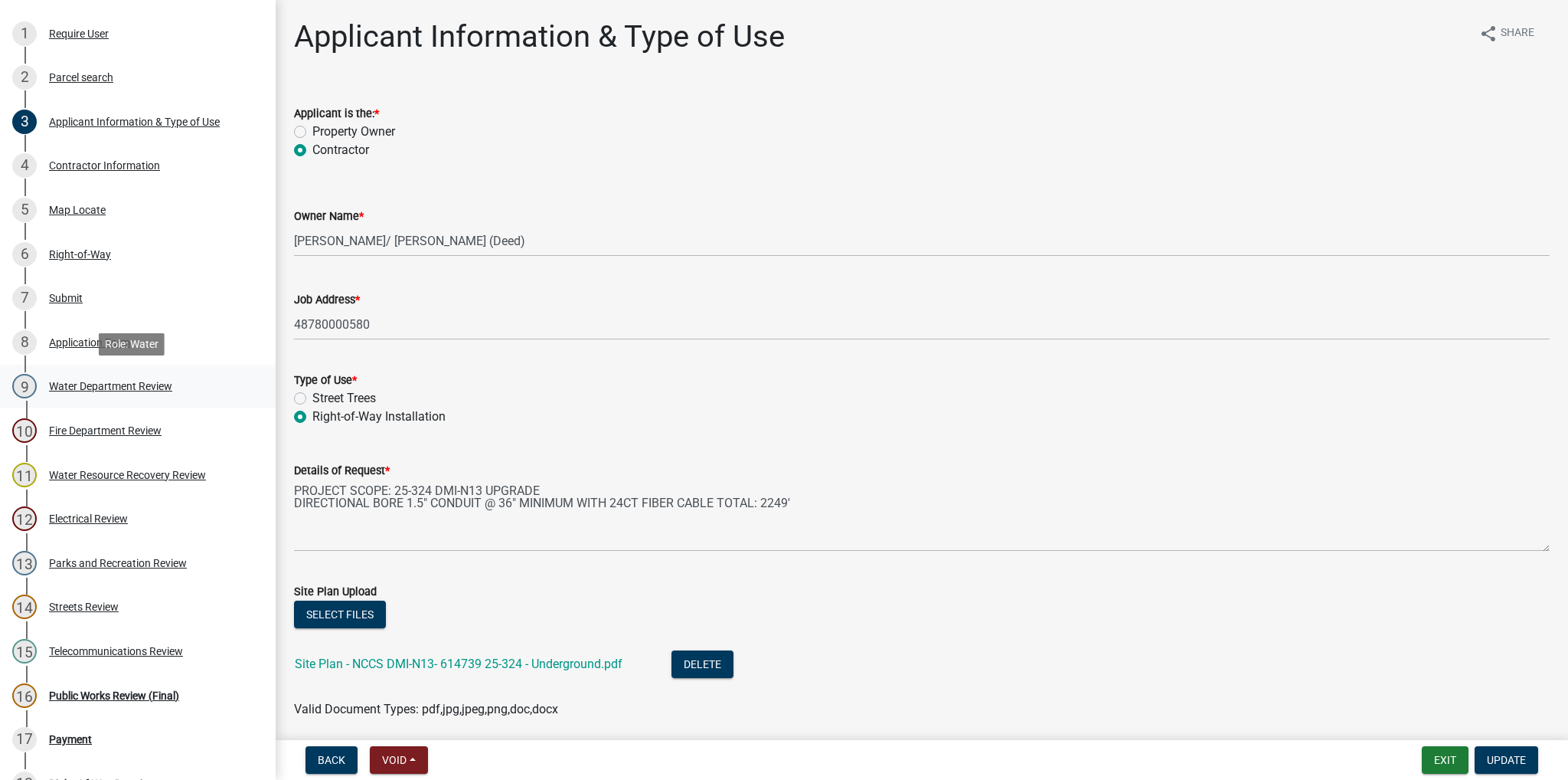
click at [74, 385] on div "Water Department Review" at bounding box center [110, 385] width 123 height 11
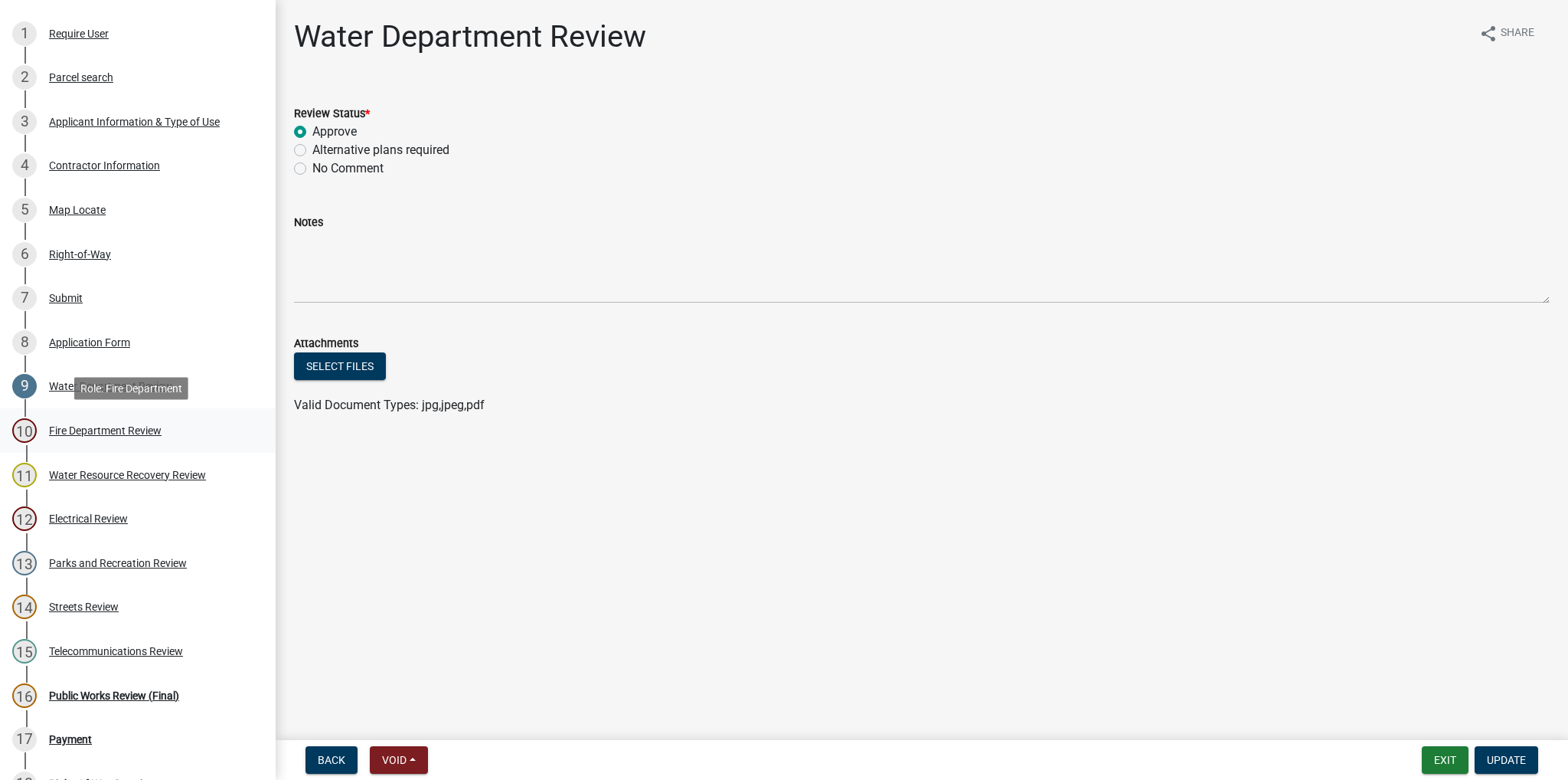
click at [88, 431] on div "Fire Department Review" at bounding box center [105, 430] width 113 height 11
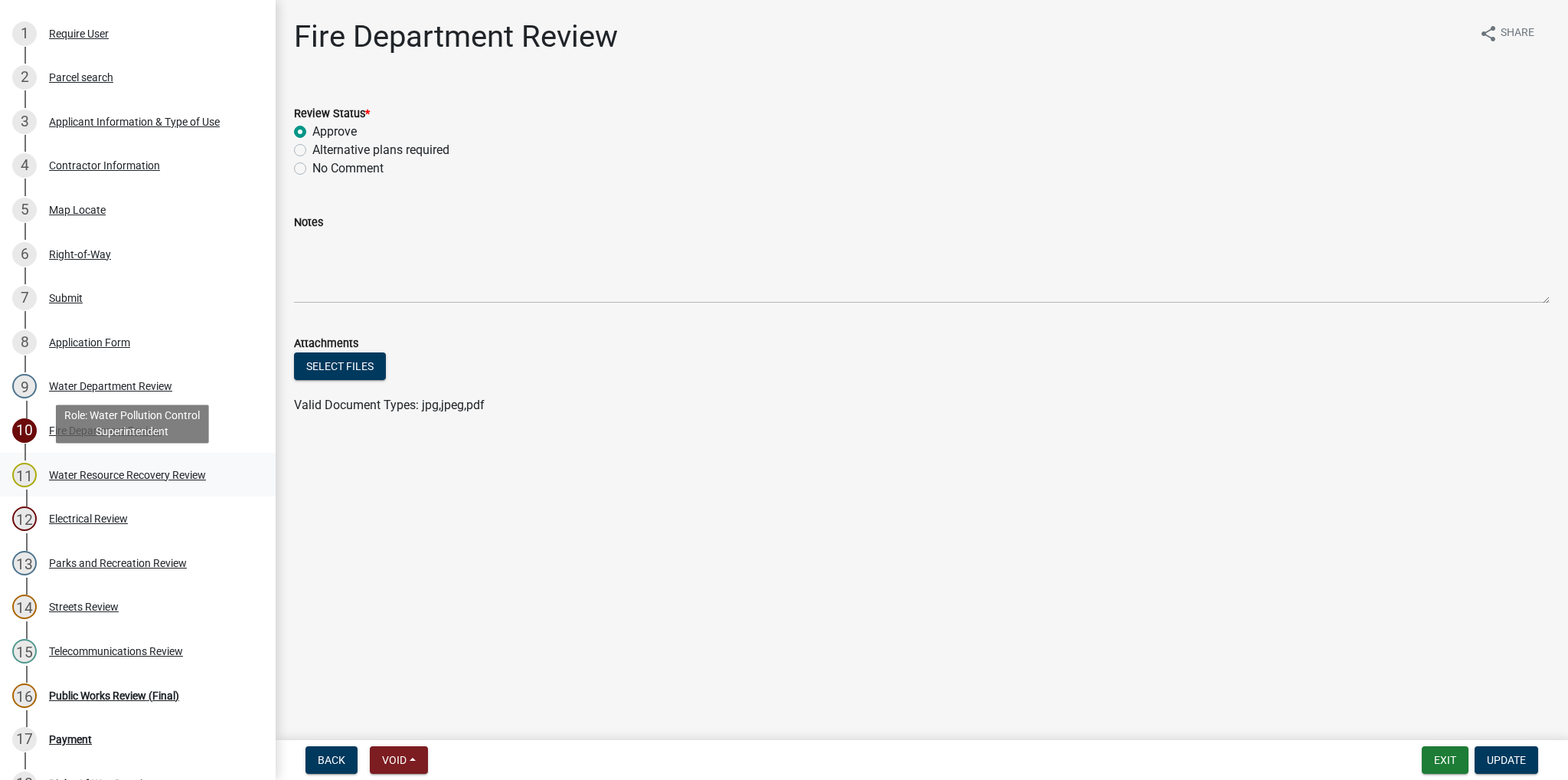
click at [67, 471] on div "Water Resource Recovery Review" at bounding box center [126, 475] width 157 height 11
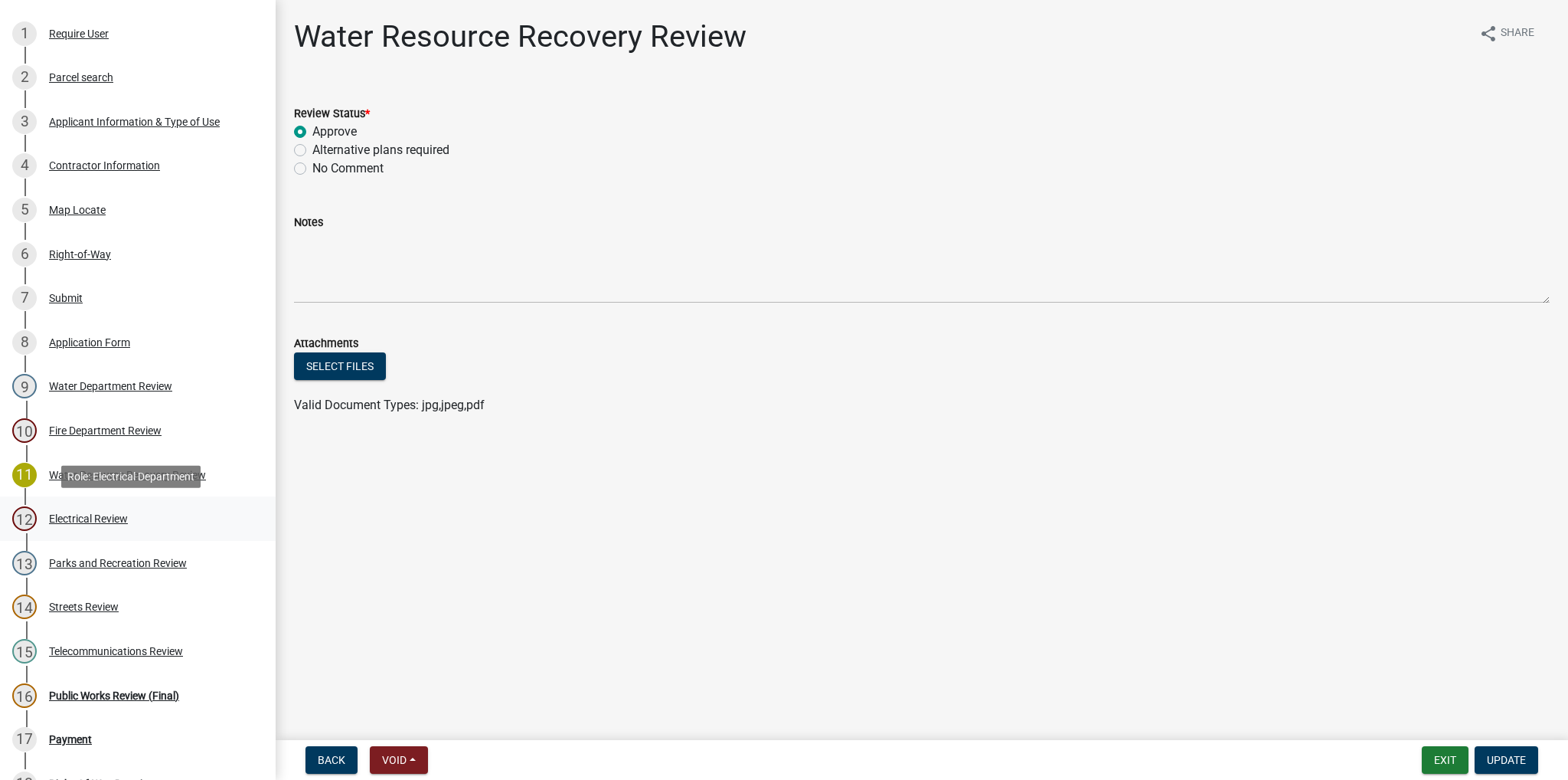
click at [96, 510] on div "12 Electrical Review" at bounding box center [132, 518] width 239 height 24
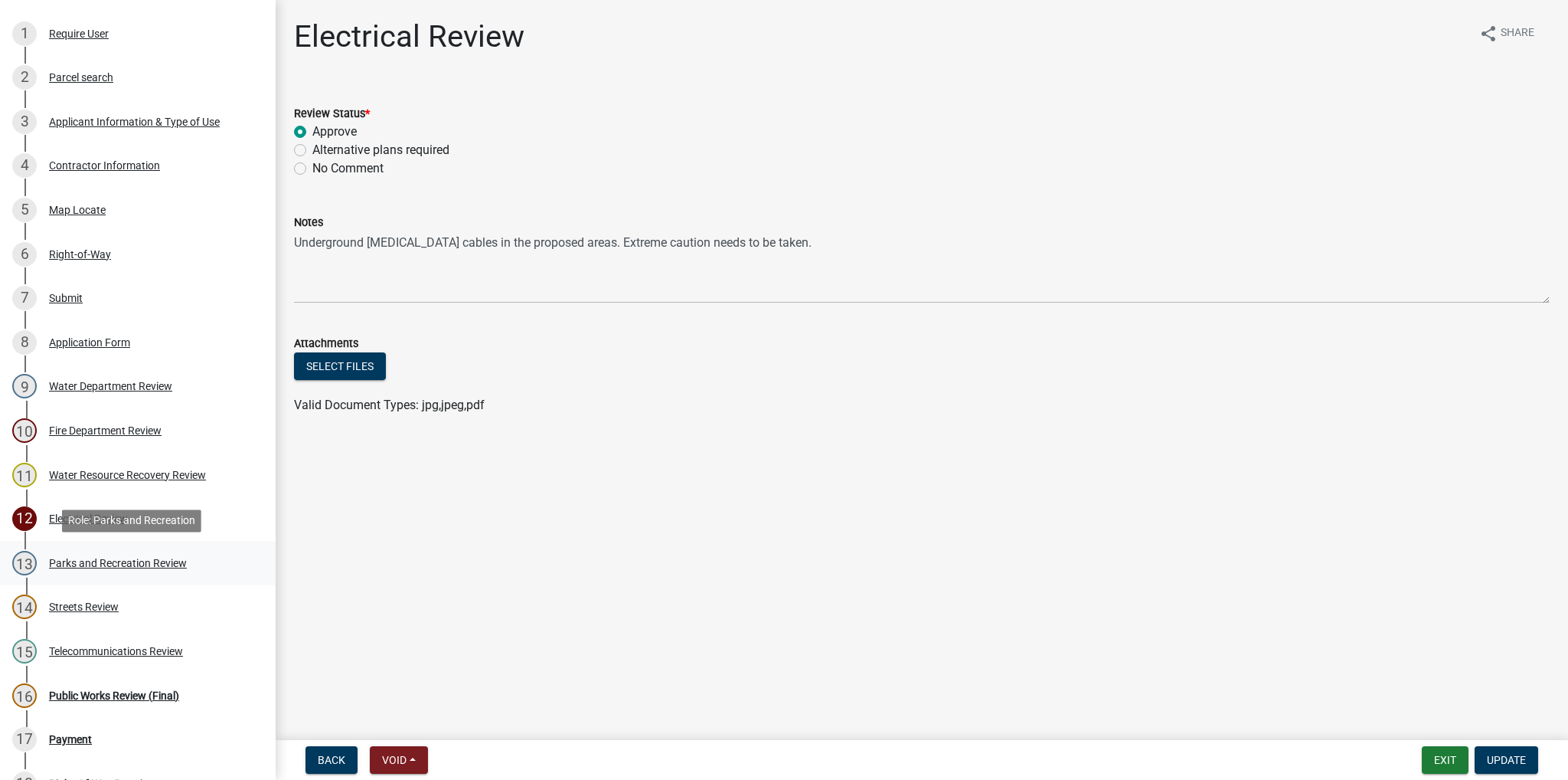
click at [101, 557] on div "Parks and Recreation Review" at bounding box center [118, 562] width 138 height 11
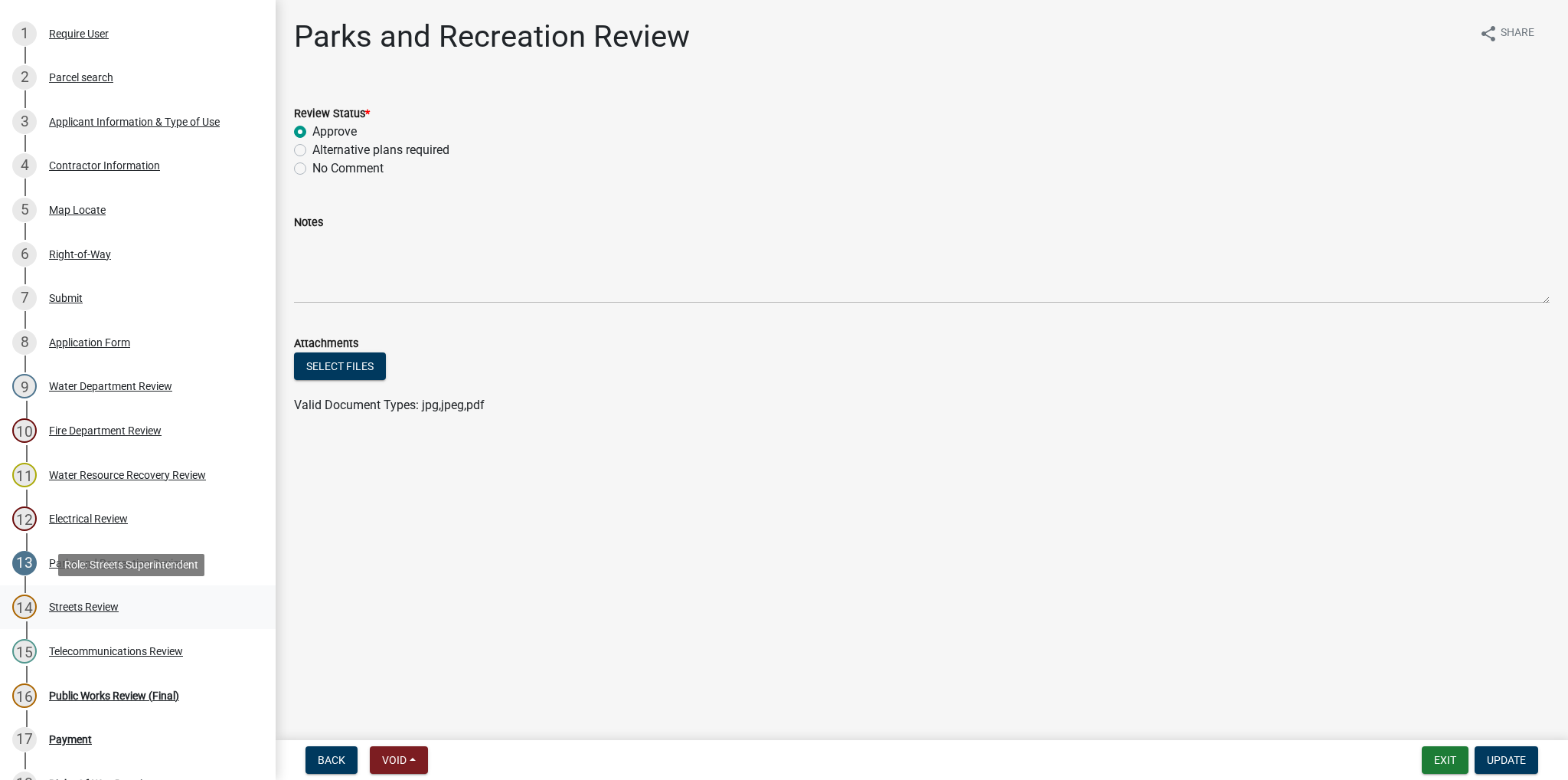
click at [92, 611] on div "Streets Review" at bounding box center [84, 606] width 70 height 11
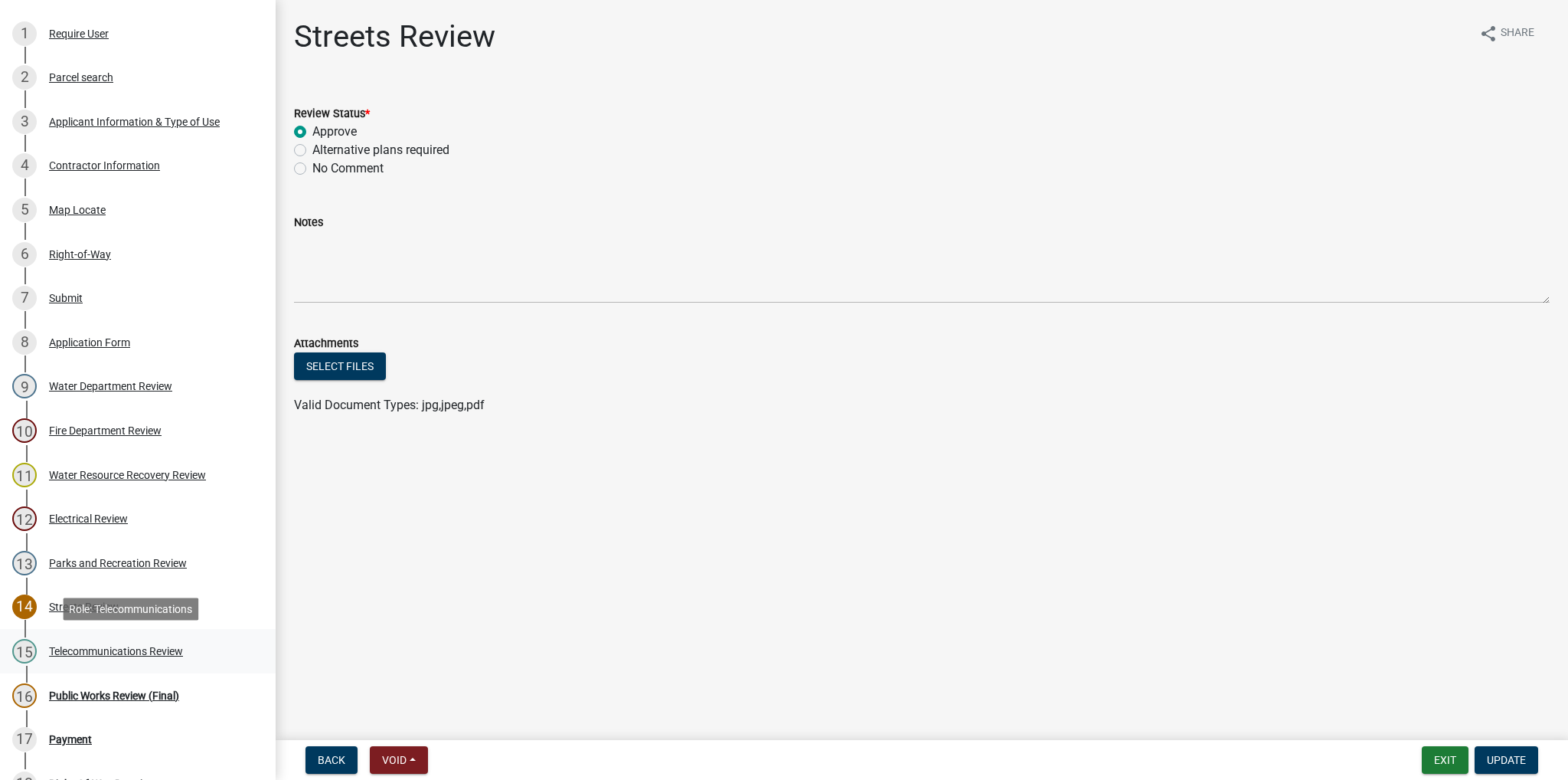
click at [92, 647] on div "Telecommunications Review" at bounding box center [116, 651] width 134 height 11
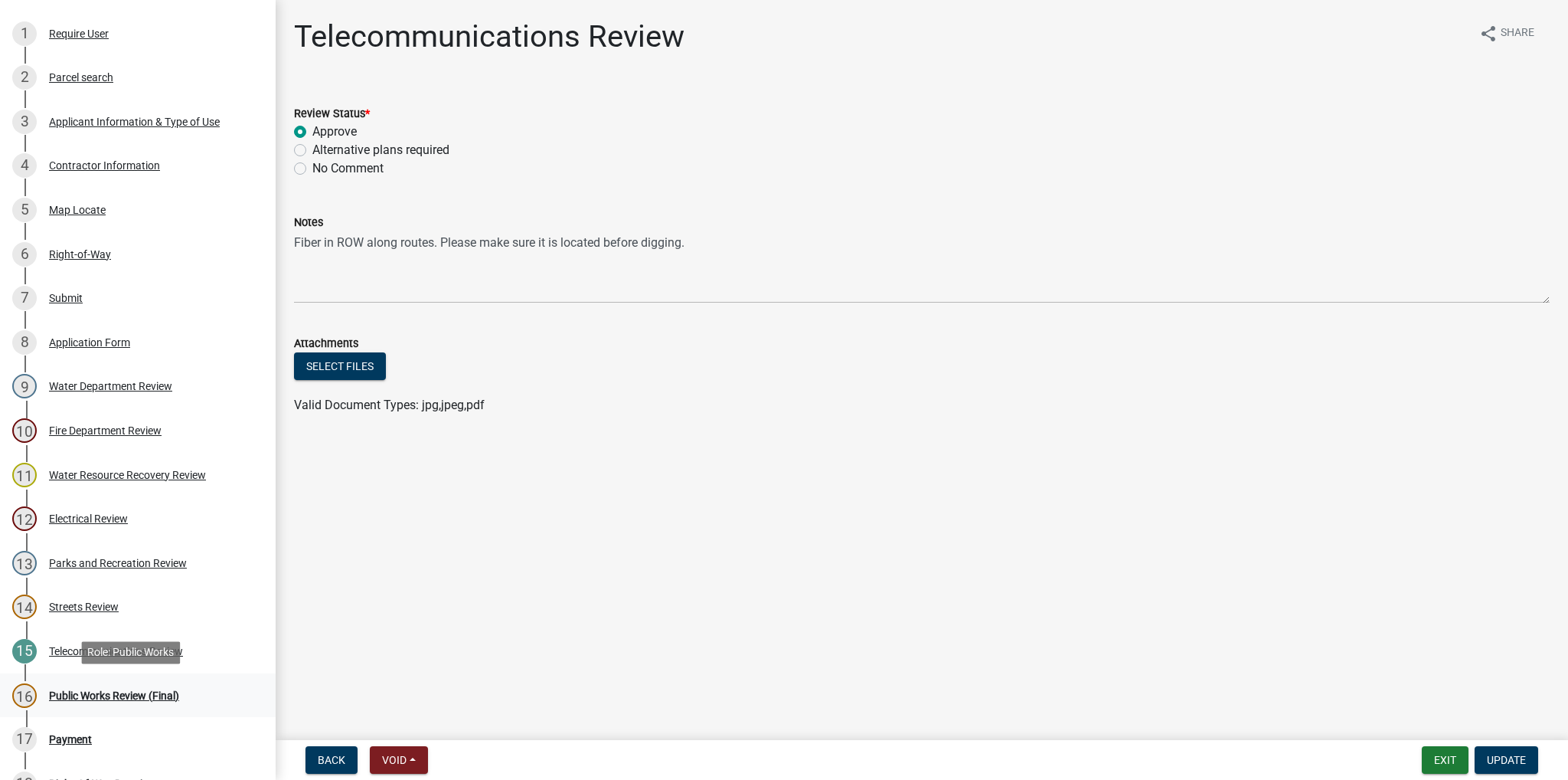
click at [104, 691] on div "Public Works Review (Final)" at bounding box center [114, 695] width 130 height 11
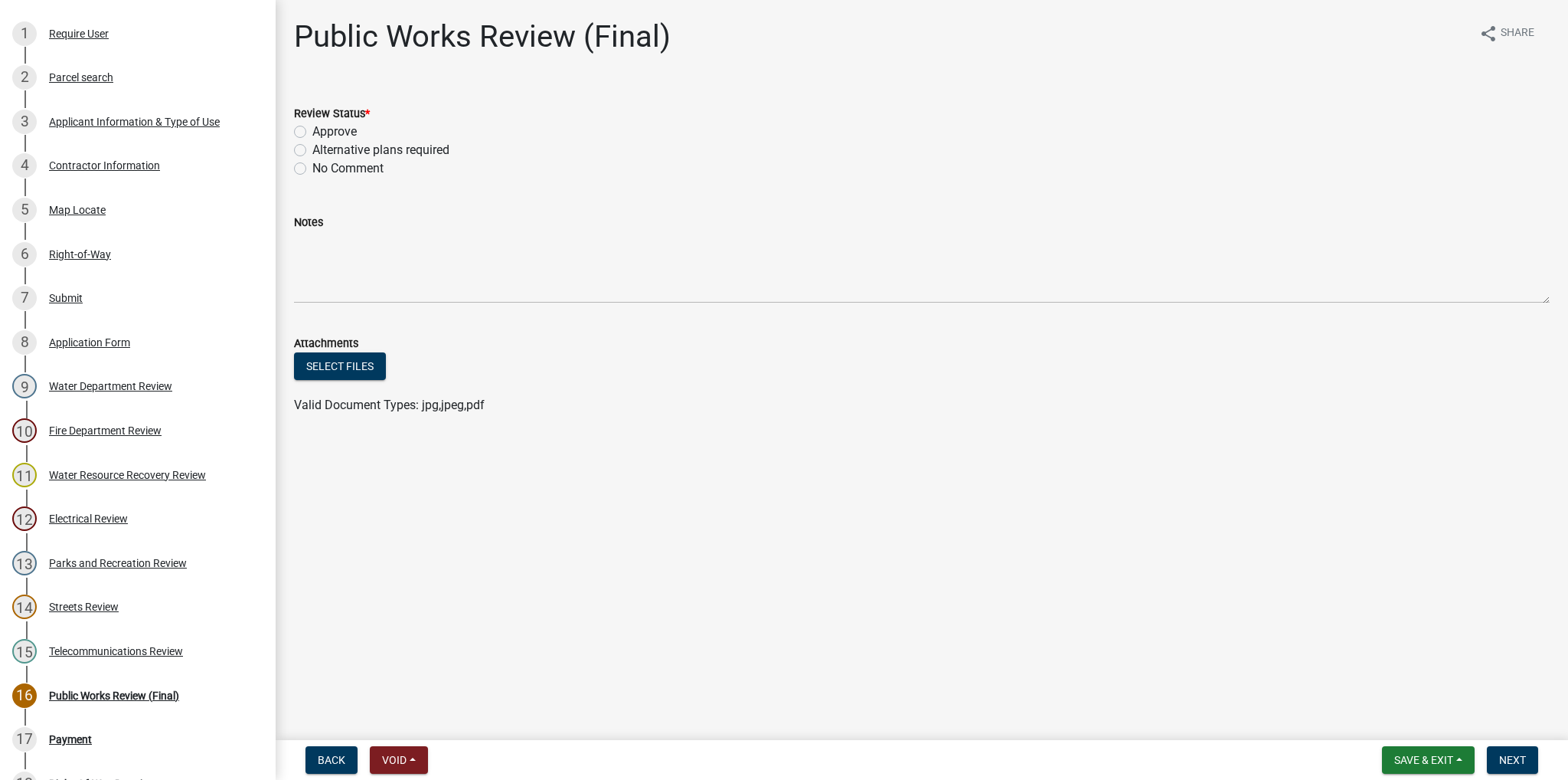
click at [312, 128] on label "Approve" at bounding box center [334, 131] width 45 height 18
click at [312, 128] on input "Approve" at bounding box center [317, 127] width 10 height 10
radio input "true"
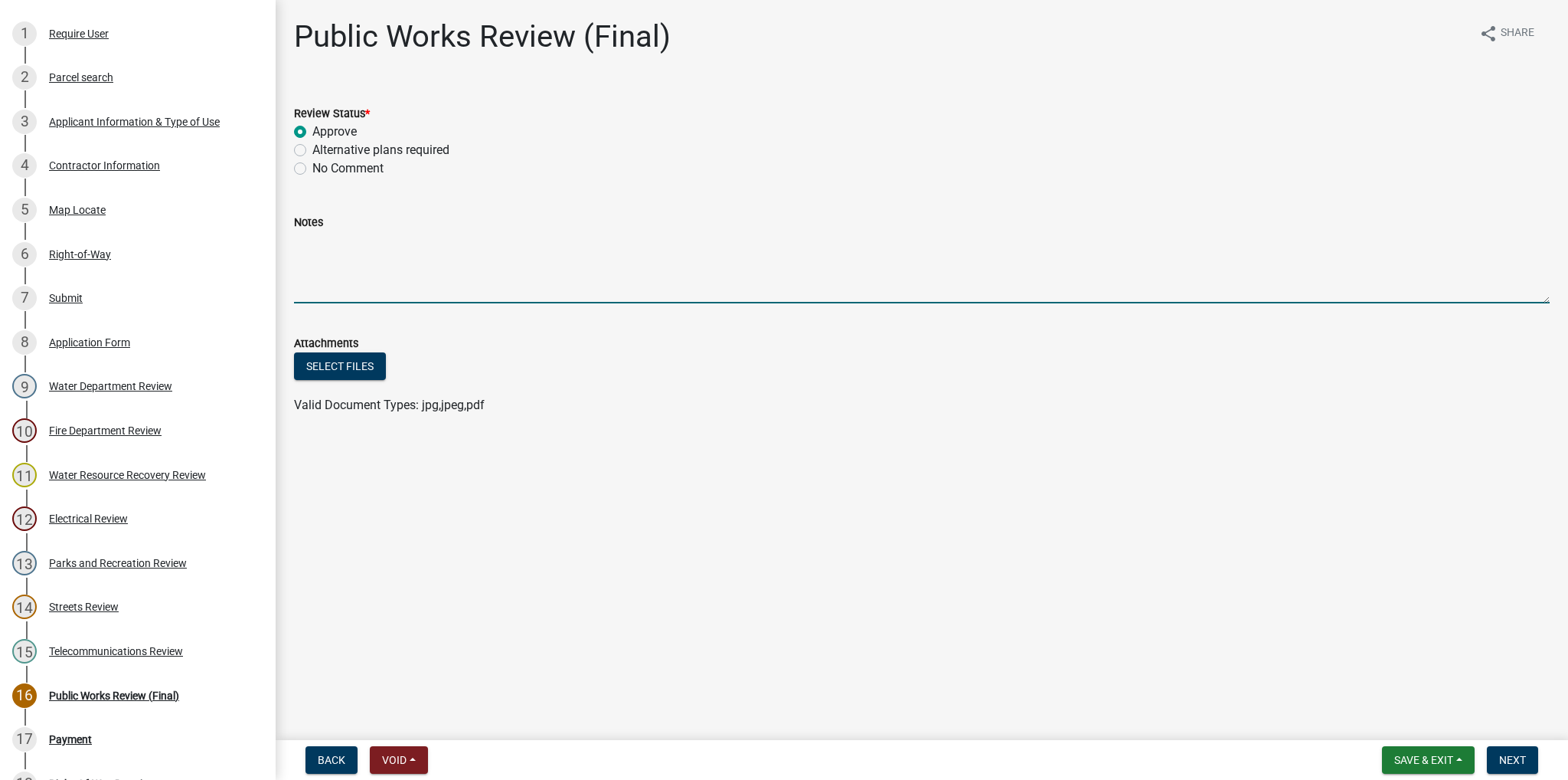
click at [321, 240] on textarea "Notes" at bounding box center [922, 267] width 1256 height 72
paste textarea "LOR Ipsumd Sita conse-ad-eli seddoe te incididu utlaboreet dolo mag aliquaeni a…"
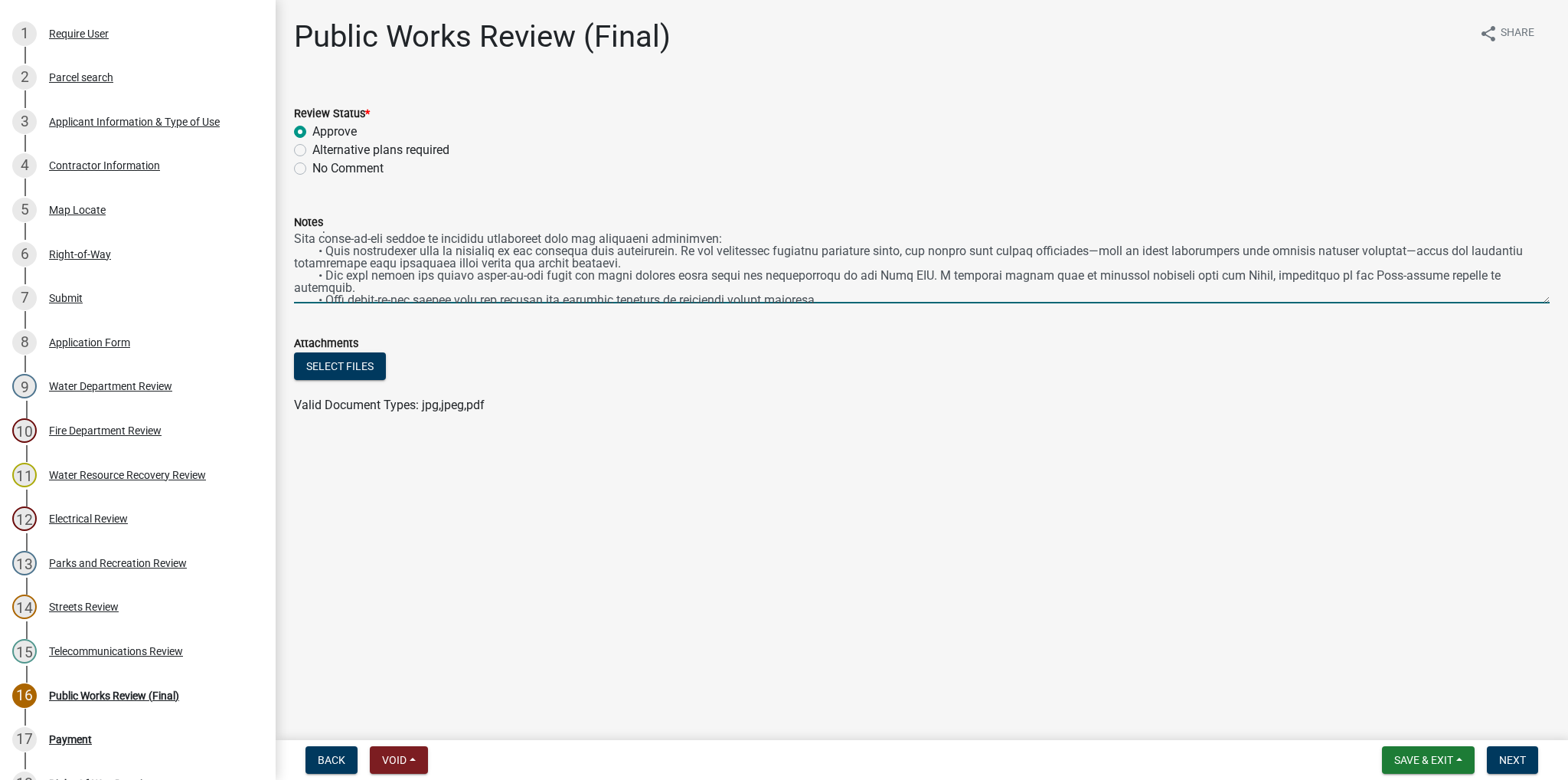
scroll to position [0, 0]
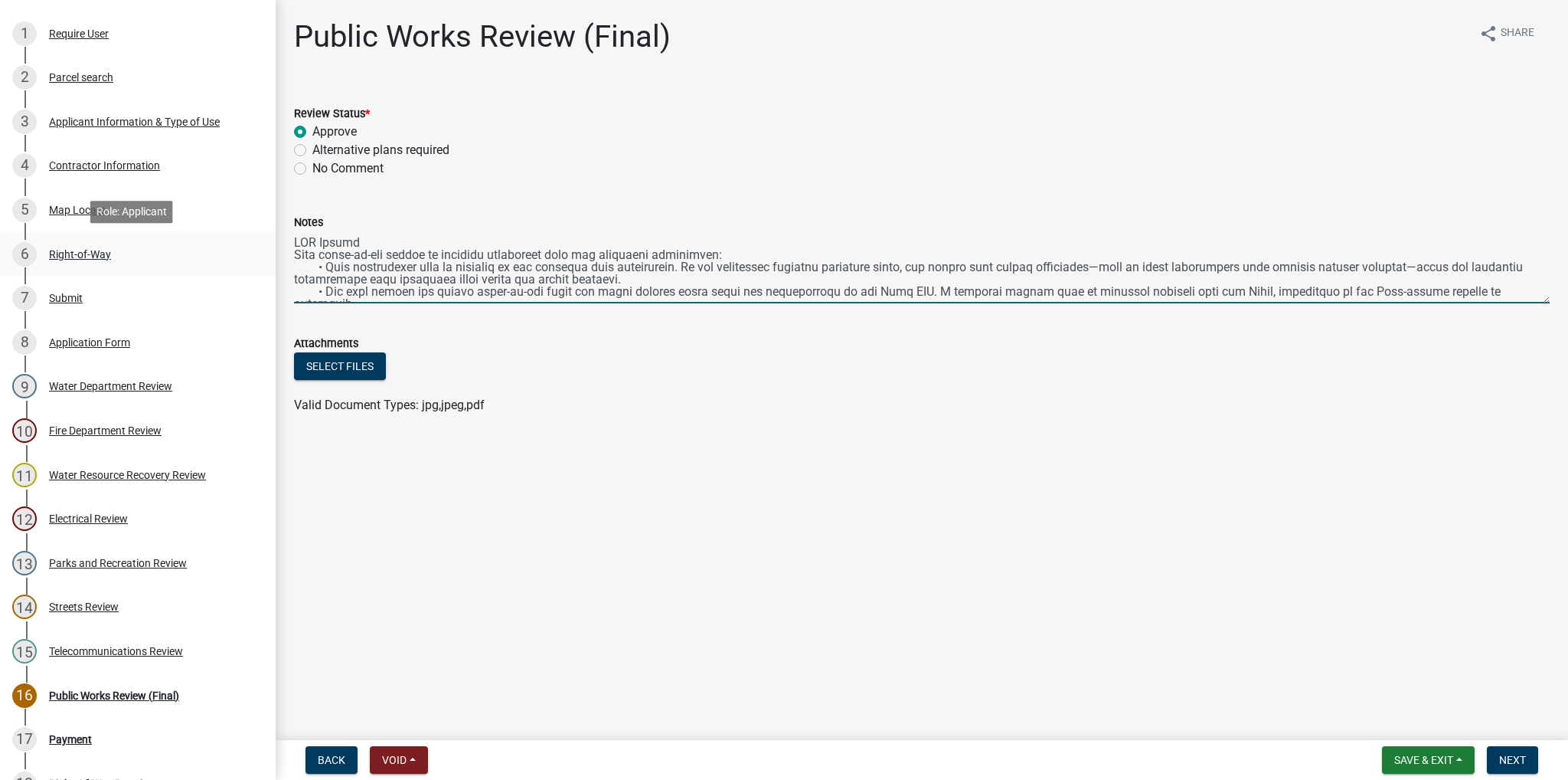
drag, startPoint x: 649, startPoint y: 283, endPoint x: 258, endPoint y: 267, distance: 391.3
click at [258, 267] on div "Right-Of-Way Permit 475710 View Summary Notes 1 Require User 2 Parcel search 3 …" at bounding box center [784, 390] width 1568 height 780
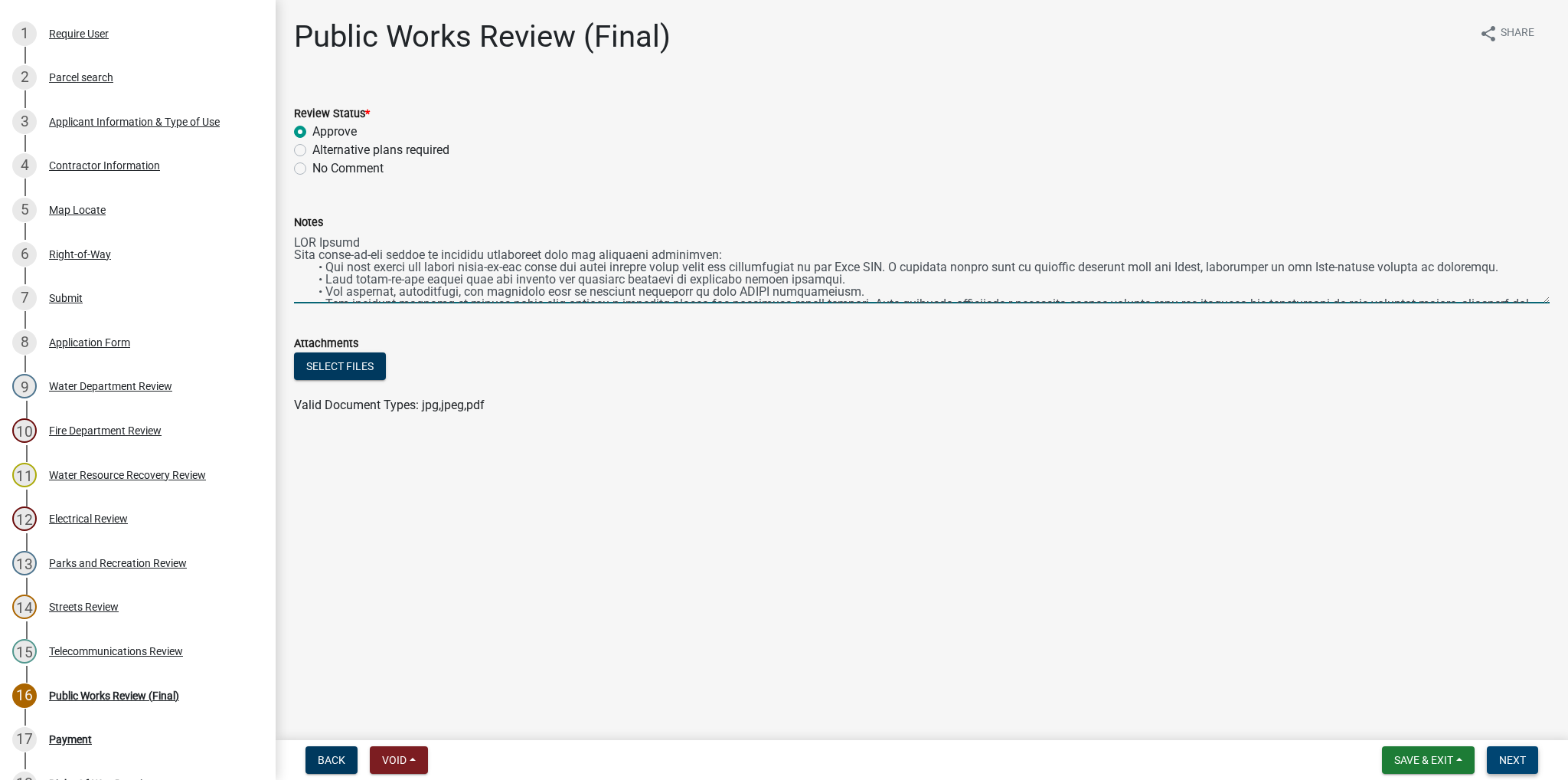
type textarea "LOR Ipsumd Sita conse-ad-eli seddoe te incididu utlaboreet dolo mag aliquaeni a…"
click at [1523, 761] on span "Next" at bounding box center [1513, 760] width 27 height 13
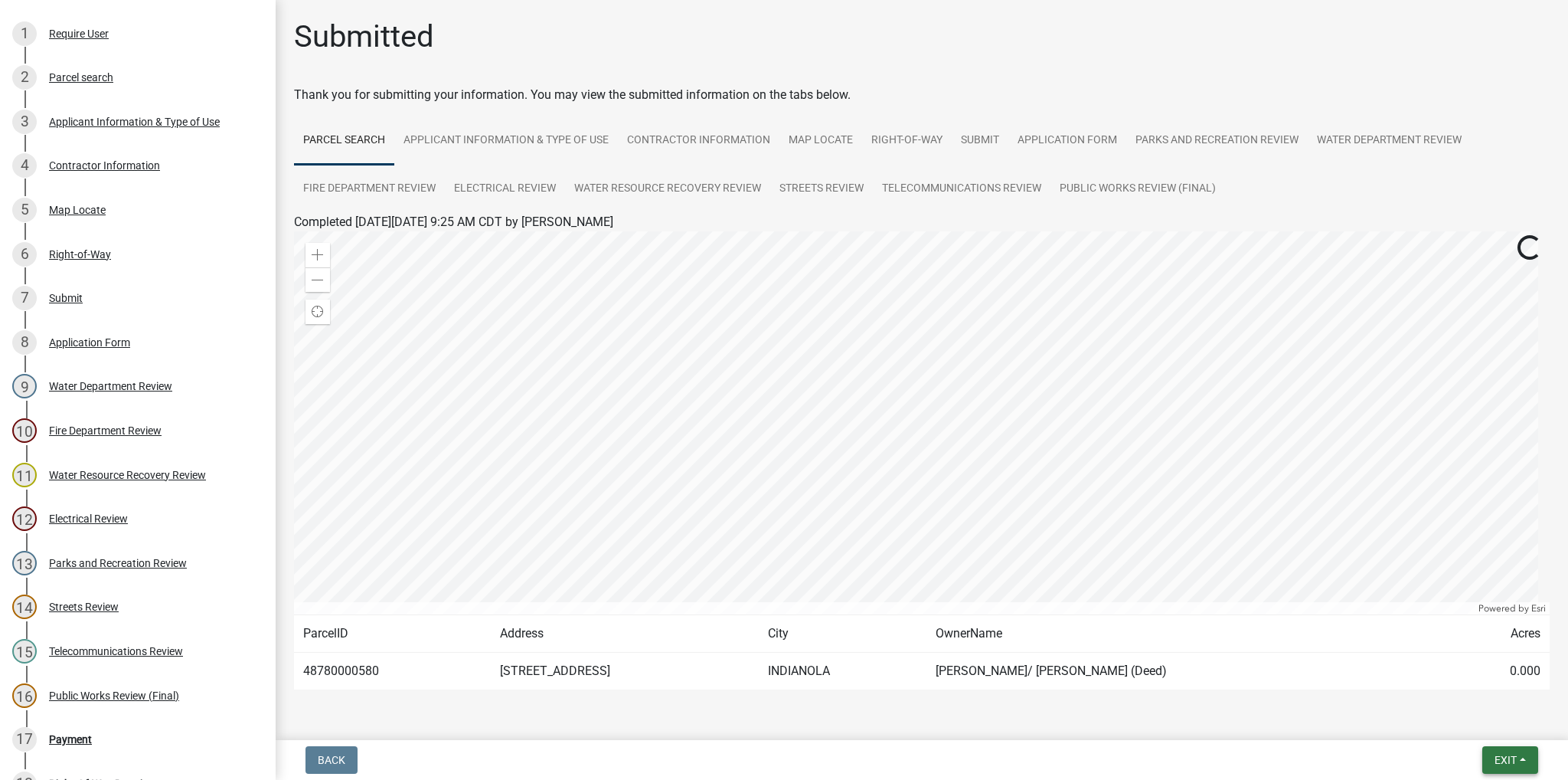
click at [1501, 754] on span "Exit" at bounding box center [1505, 760] width 22 height 13
click at [1473, 712] on button "Save & Exit" at bounding box center [1478, 720] width 122 height 37
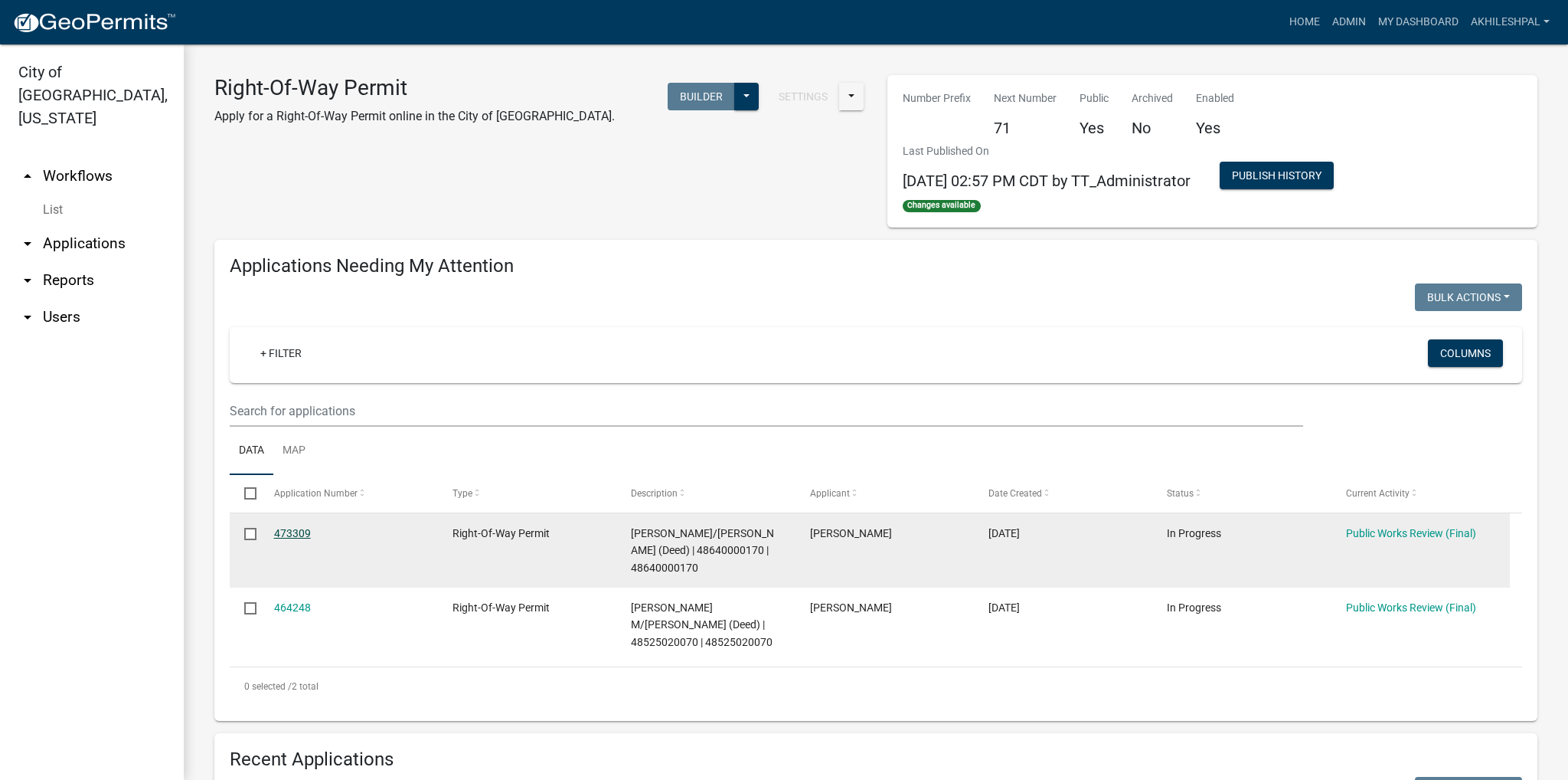
click at [297, 528] on link "473309" at bounding box center [293, 533] width 37 height 13
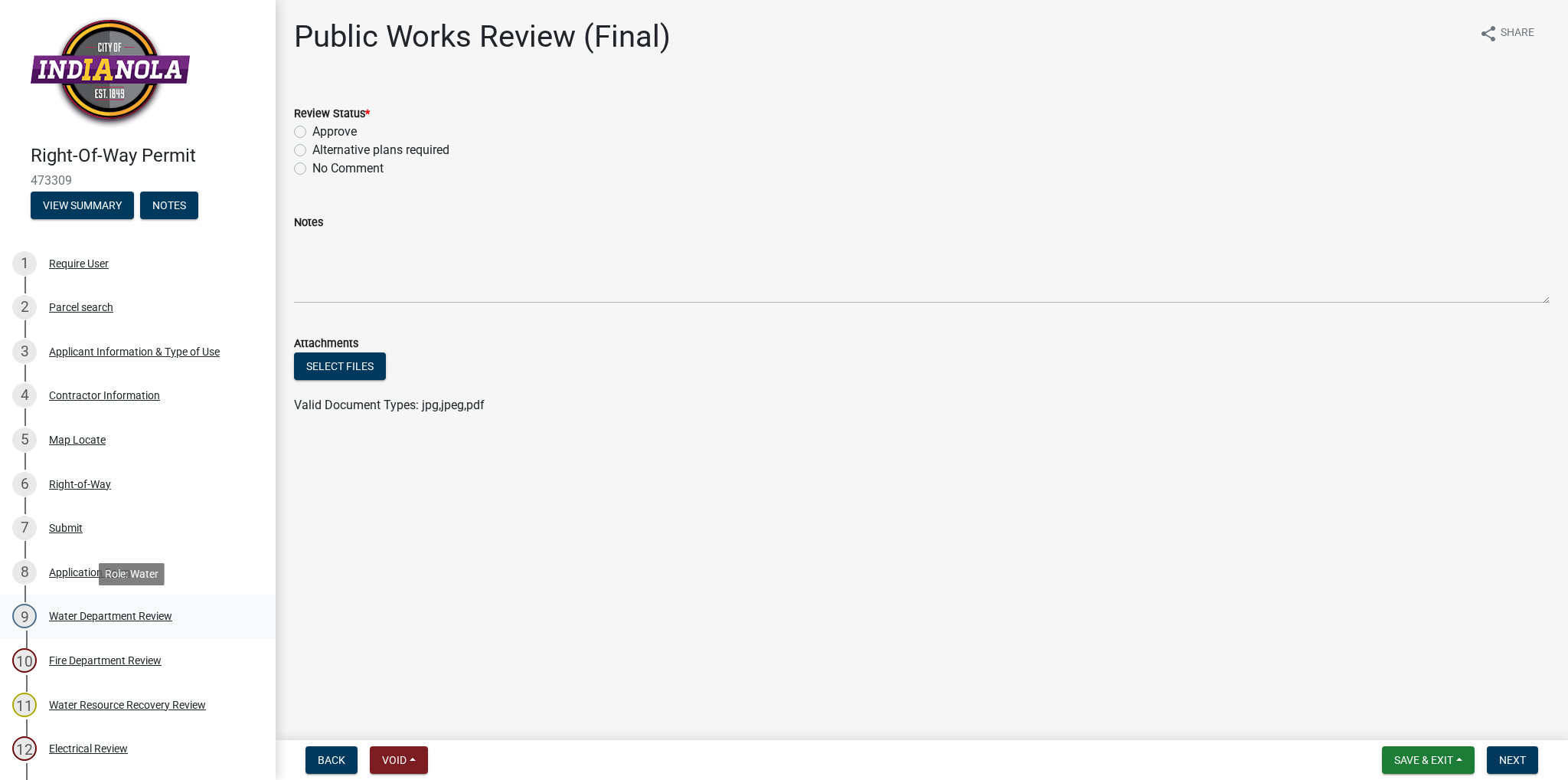
click at [85, 608] on div "9 Water Department Review" at bounding box center [132, 616] width 239 height 24
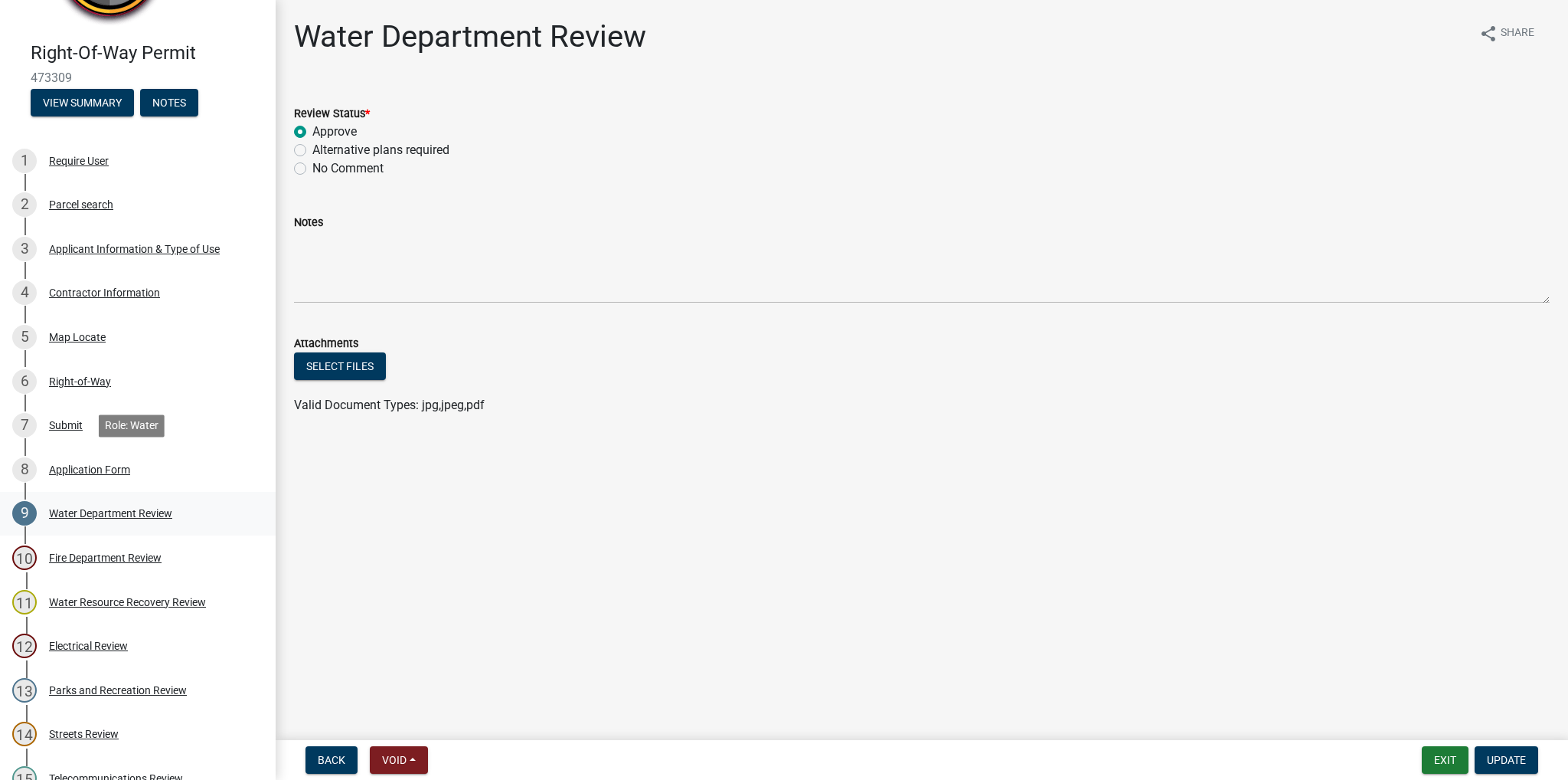
scroll to position [154, 0]
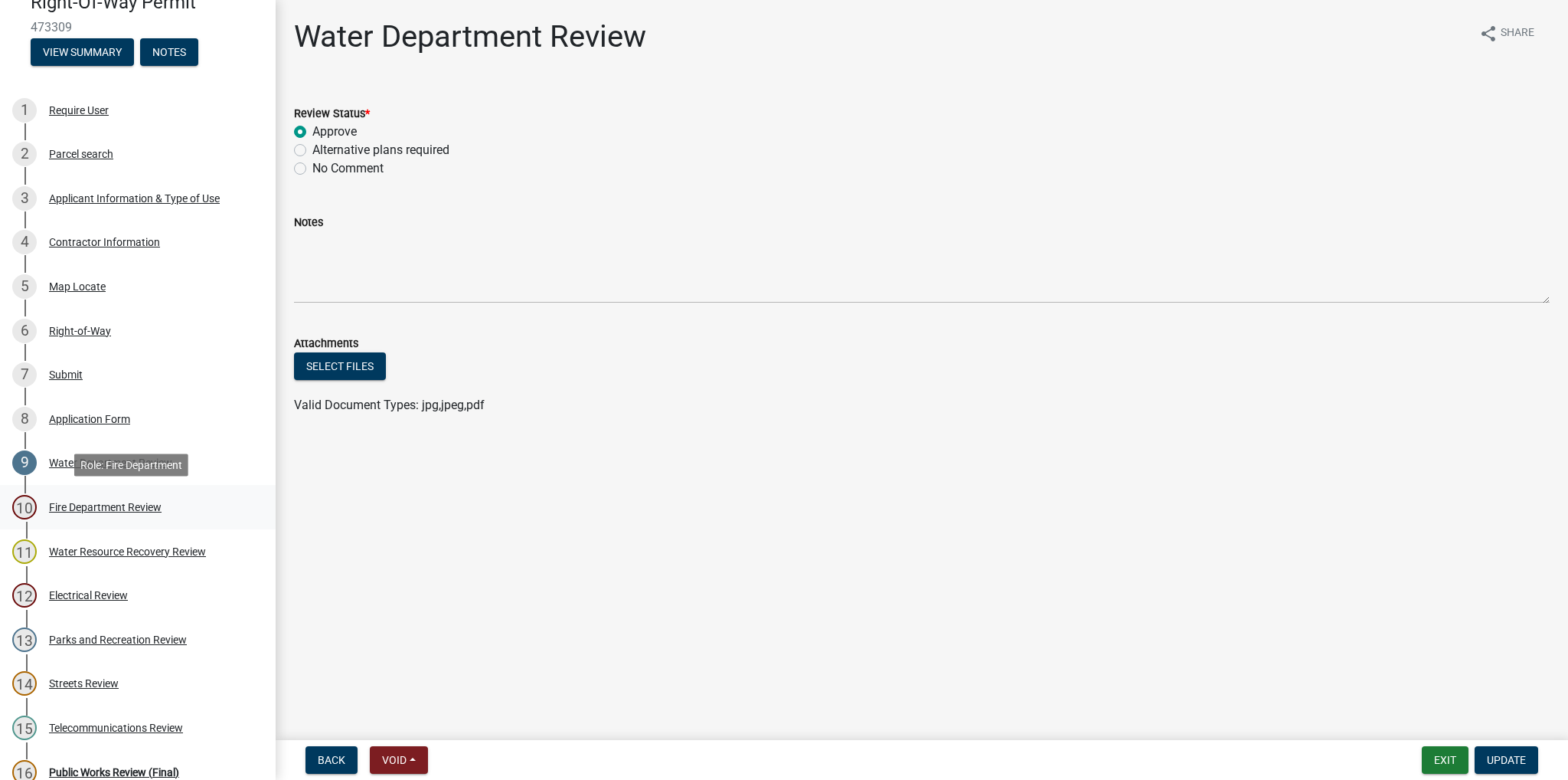
click at [121, 503] on div "Fire Department Review" at bounding box center [105, 507] width 113 height 11
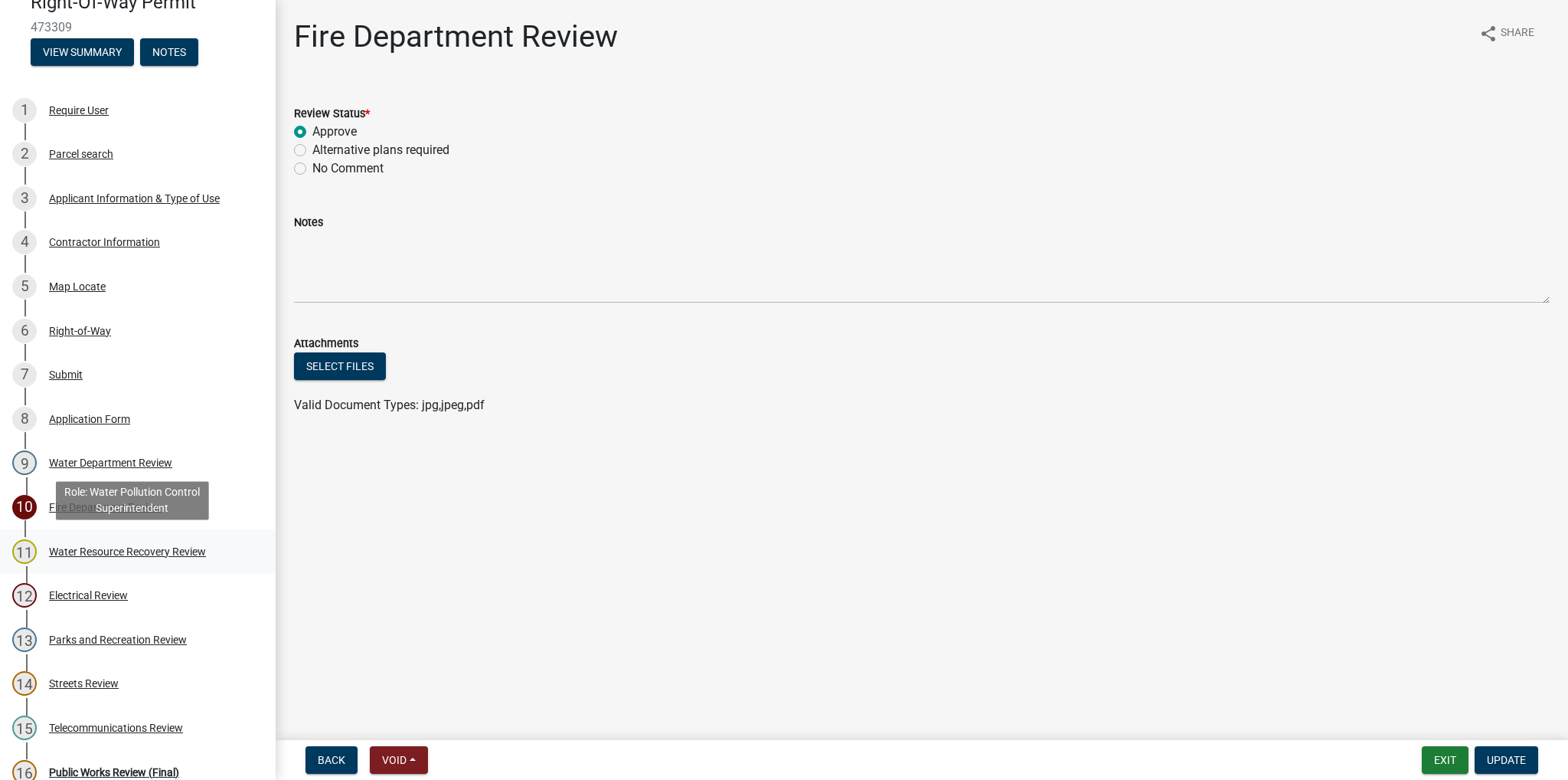
click at [103, 548] on div "Water Resource Recovery Review" at bounding box center [126, 551] width 157 height 11
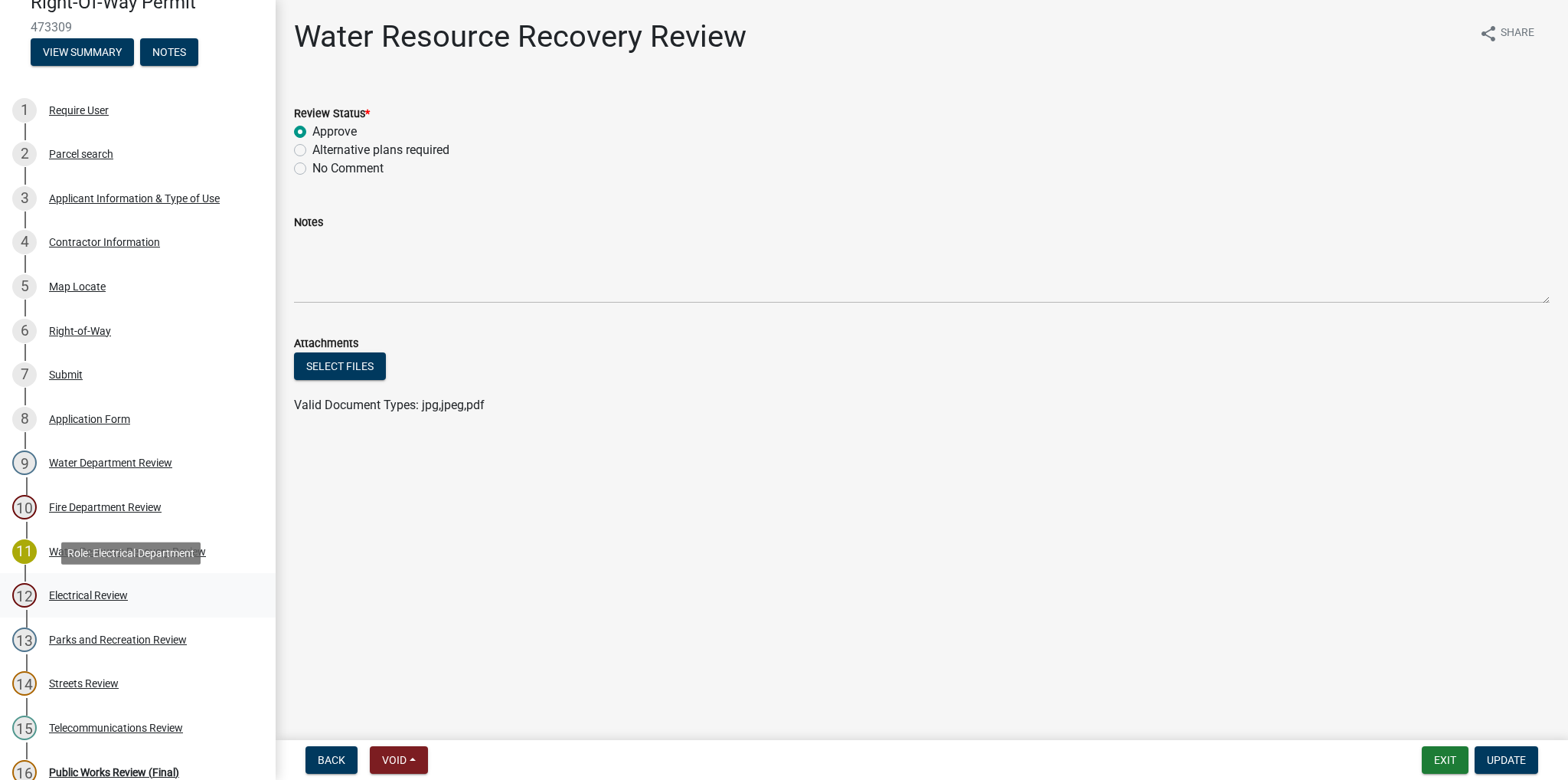
click at [51, 592] on div "Electrical Review" at bounding box center [87, 594] width 79 height 11
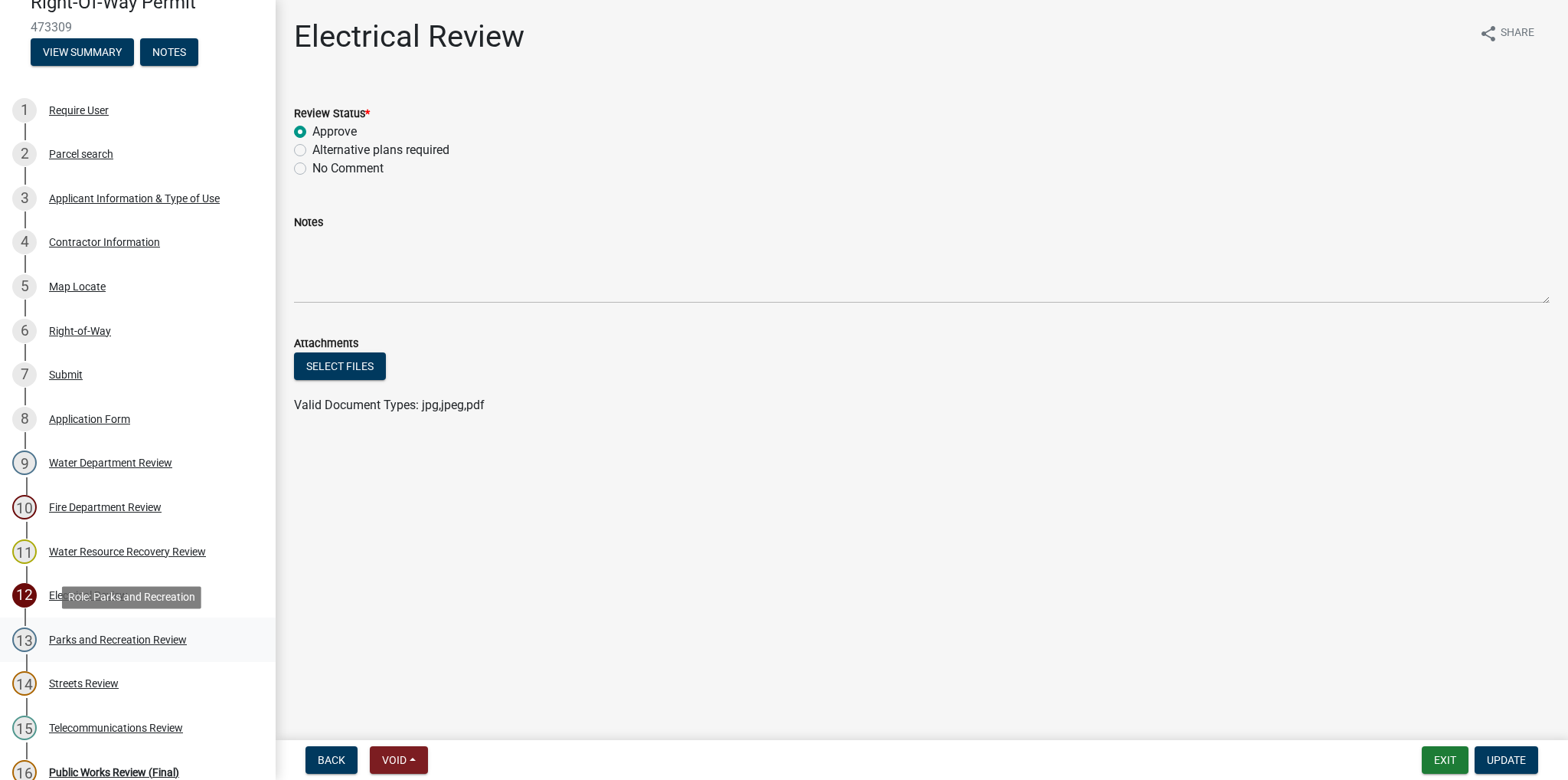
click at [77, 636] on div "Parks and Recreation Review" at bounding box center [118, 639] width 138 height 11
click at [56, 686] on div "Streets Review" at bounding box center [84, 683] width 70 height 11
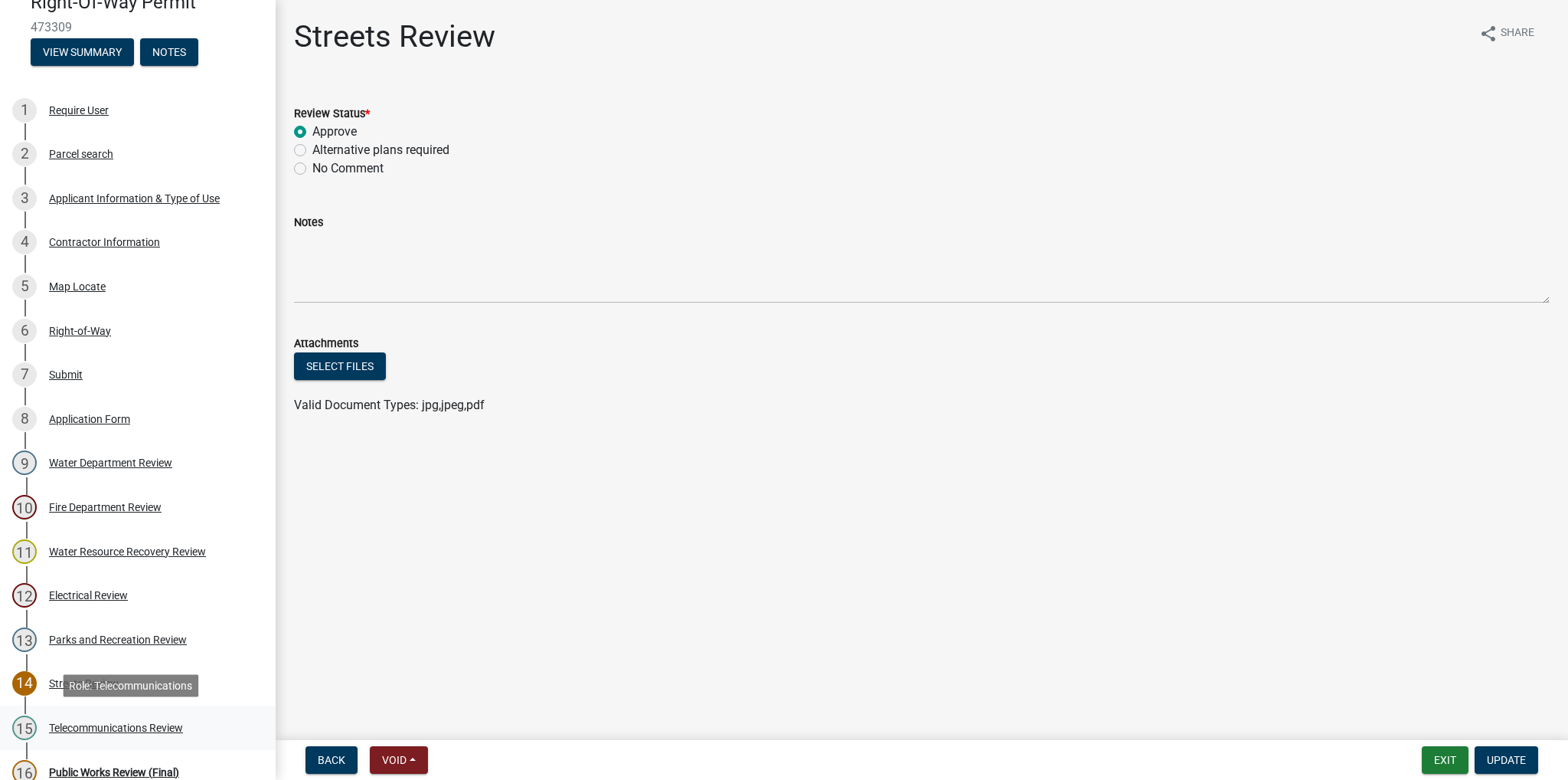
click at [110, 727] on div "Telecommunications Review" at bounding box center [116, 727] width 134 height 11
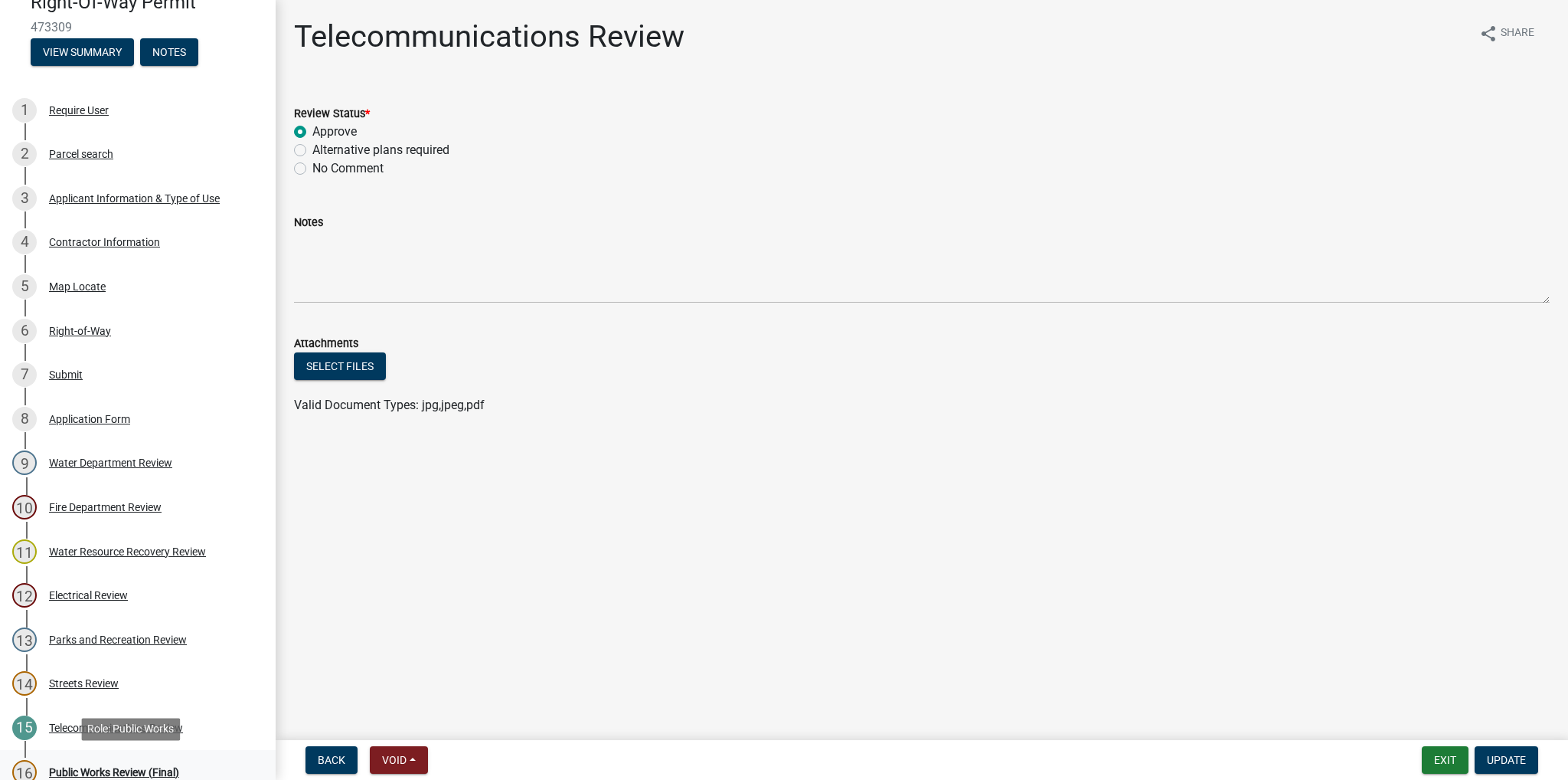
click at [95, 766] on div "Public Works Review (Final)" at bounding box center [114, 771] width 130 height 11
click at [312, 131] on label "Approve" at bounding box center [334, 131] width 45 height 18
click at [312, 131] on input "Approve" at bounding box center [317, 127] width 10 height 10
radio input "true"
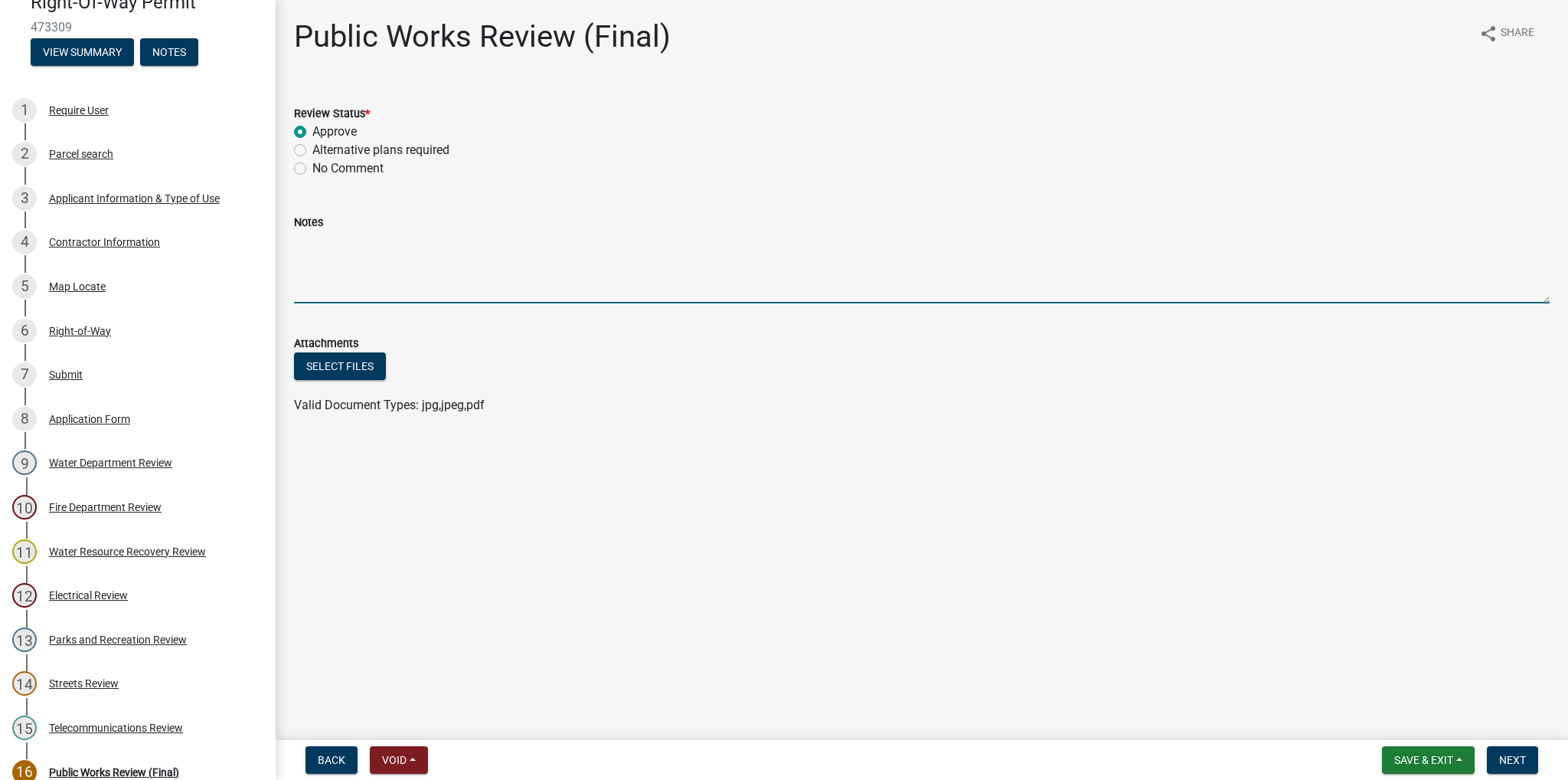
click at [319, 243] on textarea "Notes" at bounding box center [922, 267] width 1256 height 72
paste textarea "LOR Ipsumd Sita conse-ad-eli seddoe te incididu utlaboreet dolo mag aliquaeni a…"
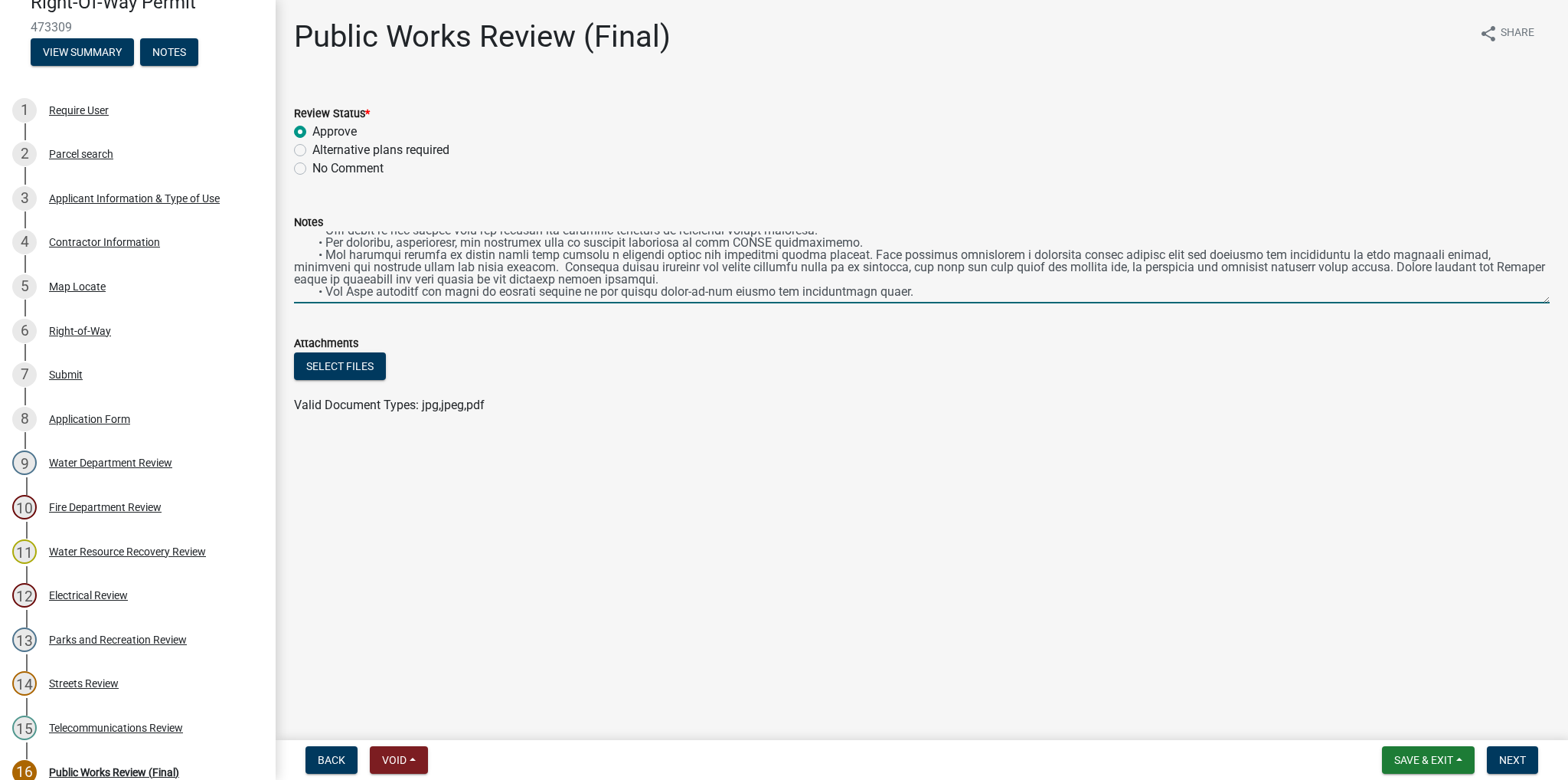
scroll to position [0, 0]
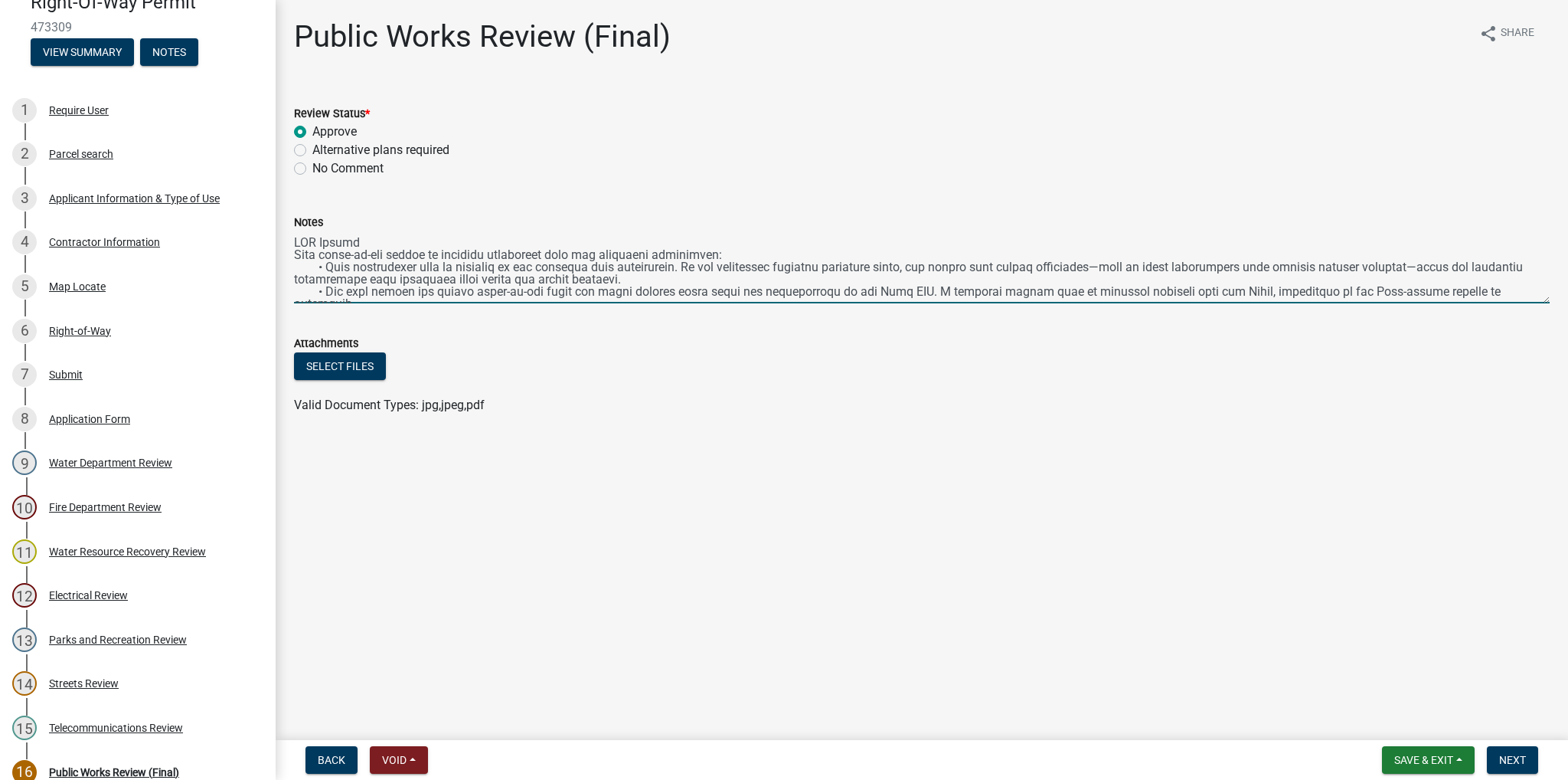
drag, startPoint x: 296, startPoint y: 265, endPoint x: 705, endPoint y: 277, distance: 409.2
click at [705, 277] on textarea "Notes" at bounding box center [922, 267] width 1256 height 72
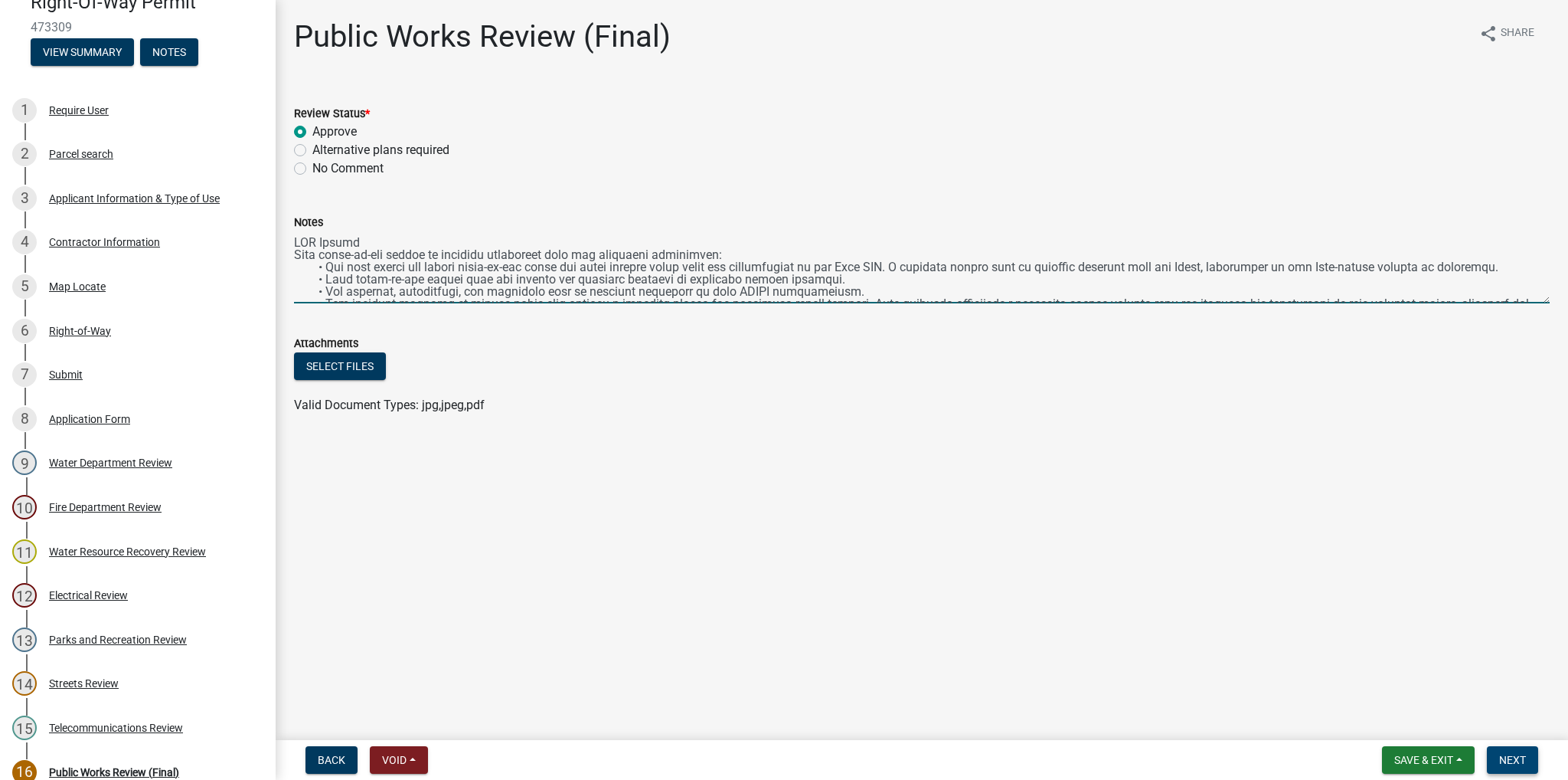
type textarea "LOR Ipsumd Sita conse-ad-eli seddoe te incididu utlaboreet dolo mag aliquaeni a…"
click at [1519, 754] on span "Next" at bounding box center [1513, 760] width 27 height 13
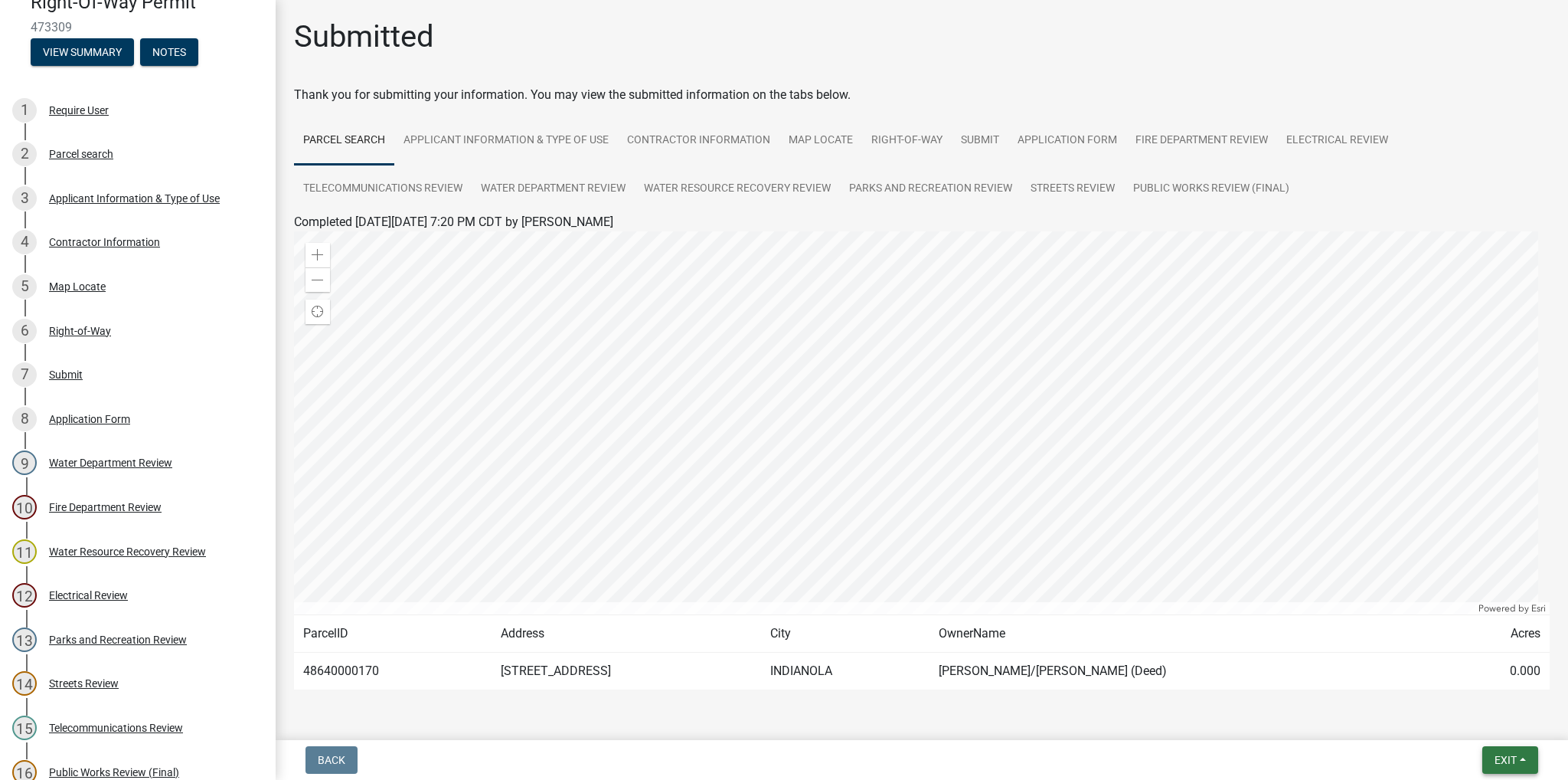
click at [1514, 757] on span "Exit" at bounding box center [1505, 760] width 22 height 13
click at [1498, 727] on button "Save & Exit" at bounding box center [1478, 720] width 122 height 37
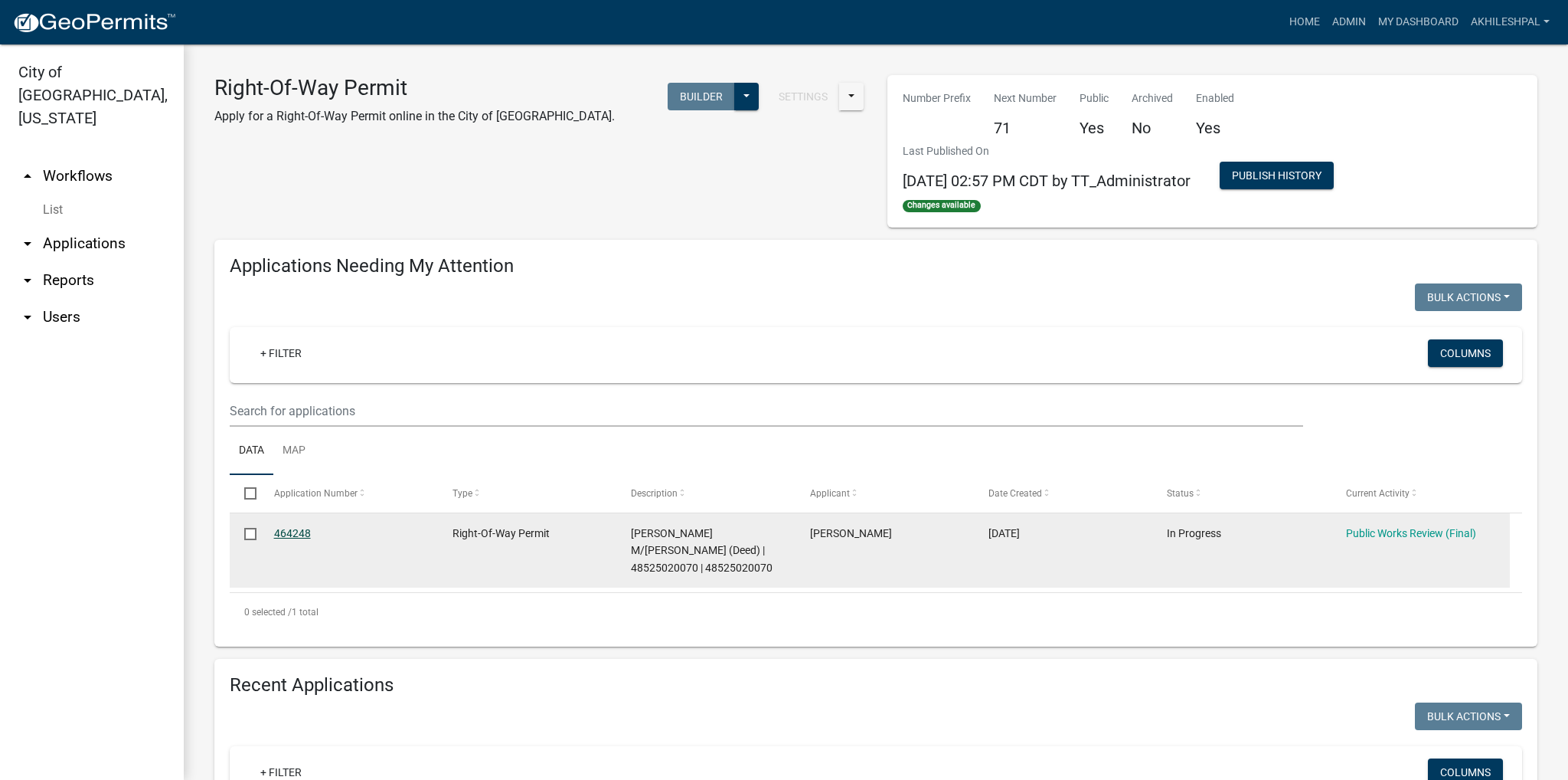
click at [290, 535] on link "464248" at bounding box center [293, 533] width 37 height 13
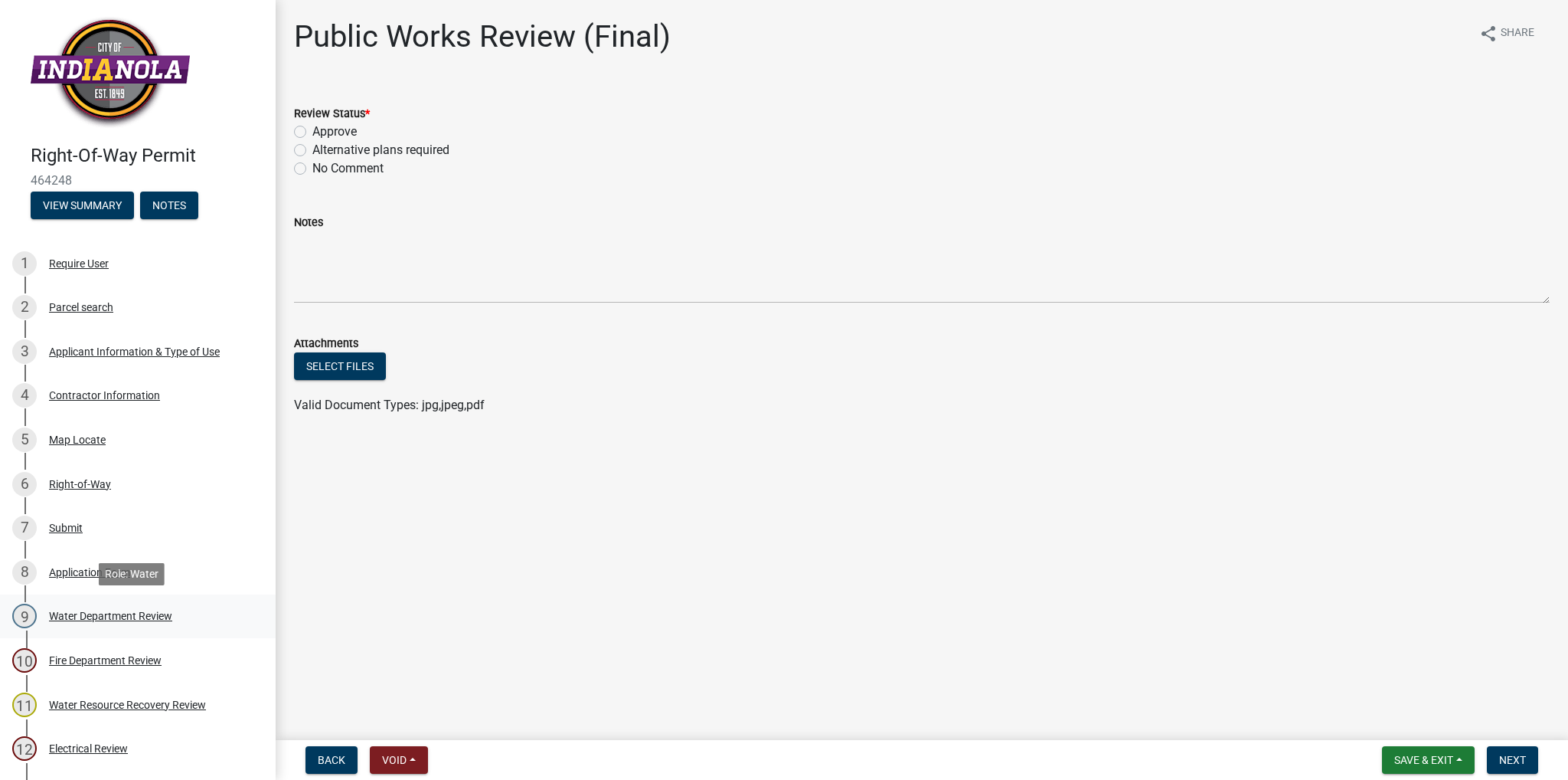
click at [80, 617] on div "Water Department Review" at bounding box center [110, 616] width 123 height 11
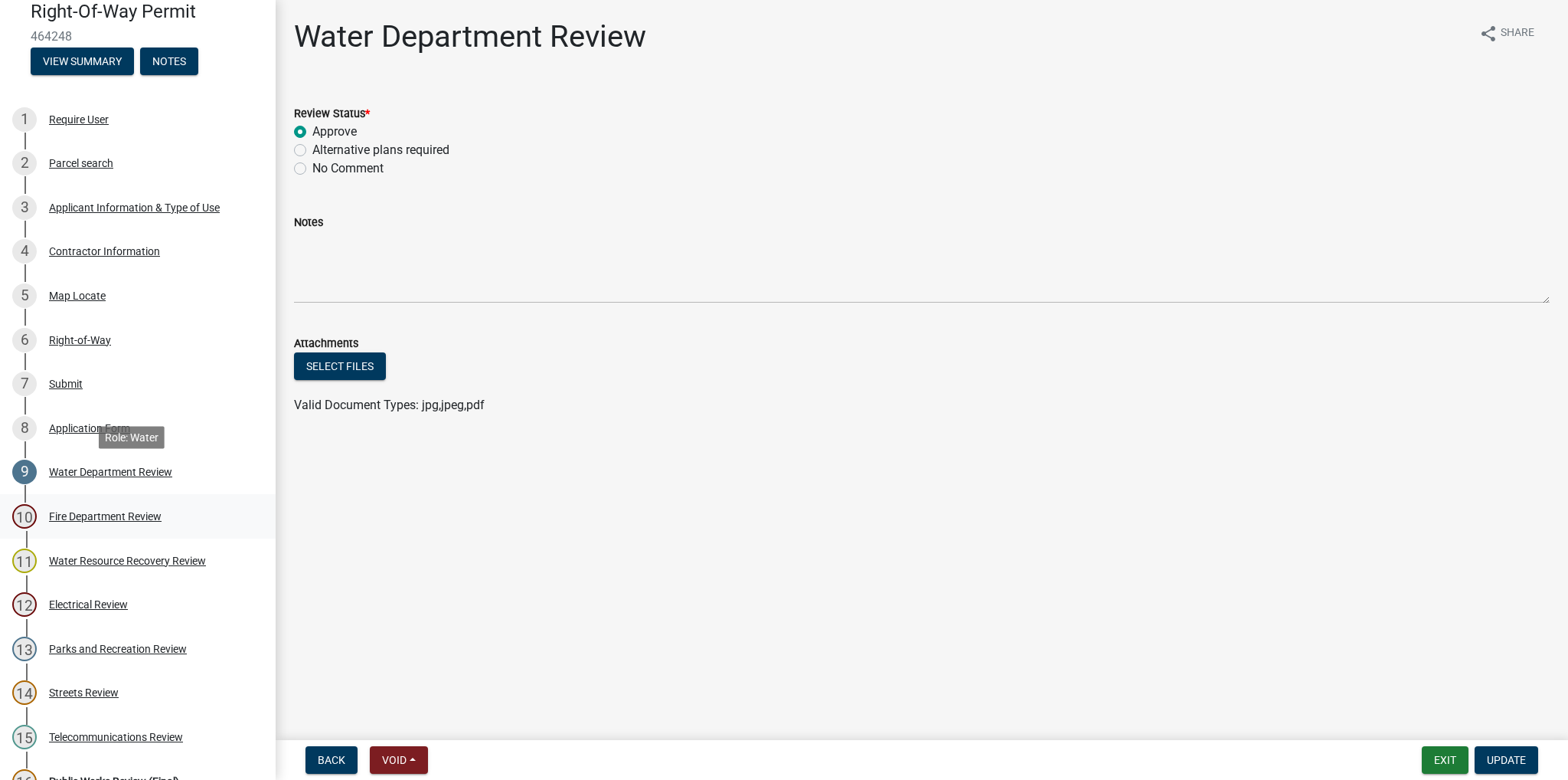
scroll to position [154, 0]
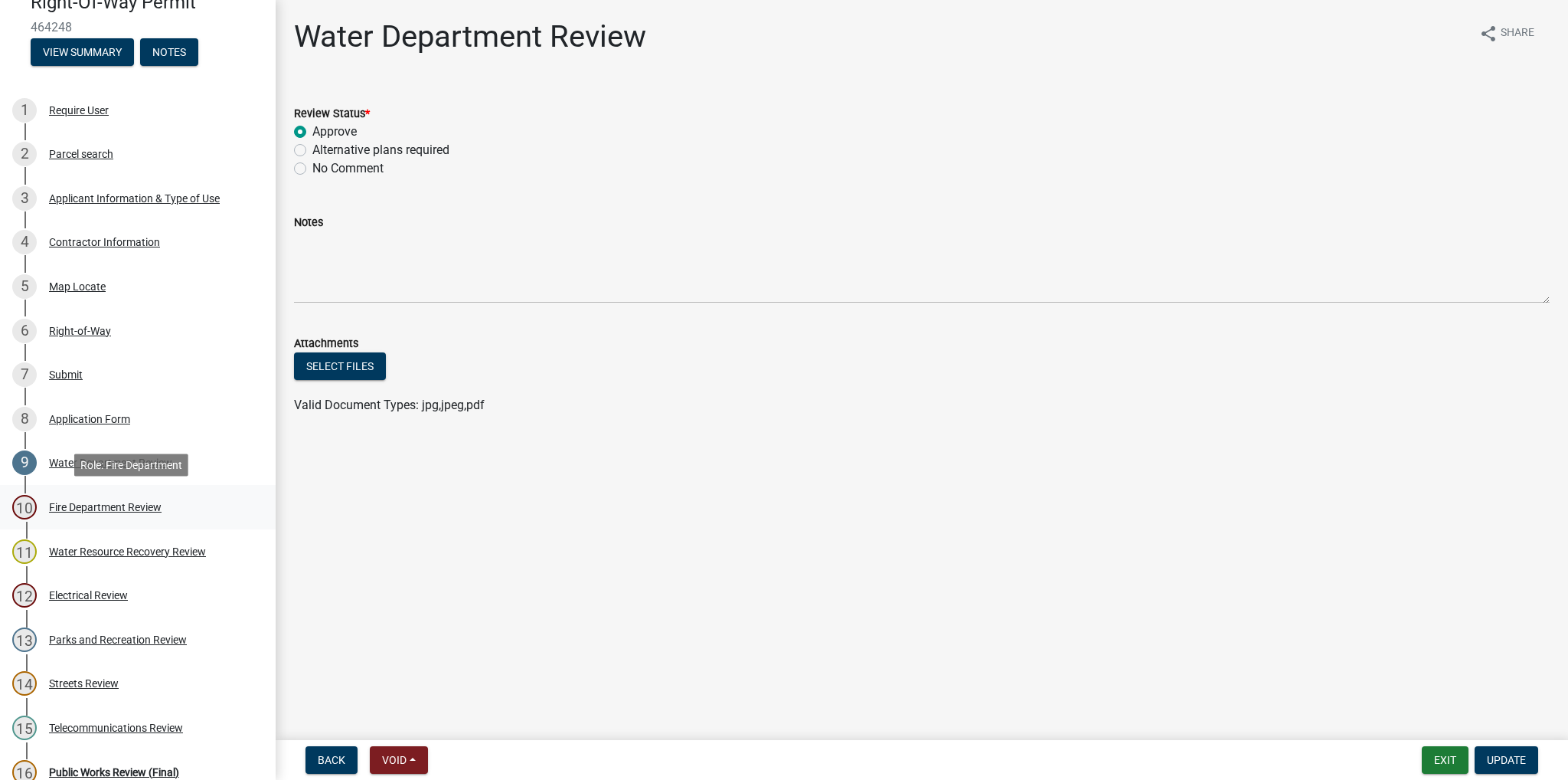
click at [84, 507] on div "Fire Department Review" at bounding box center [105, 507] width 113 height 11
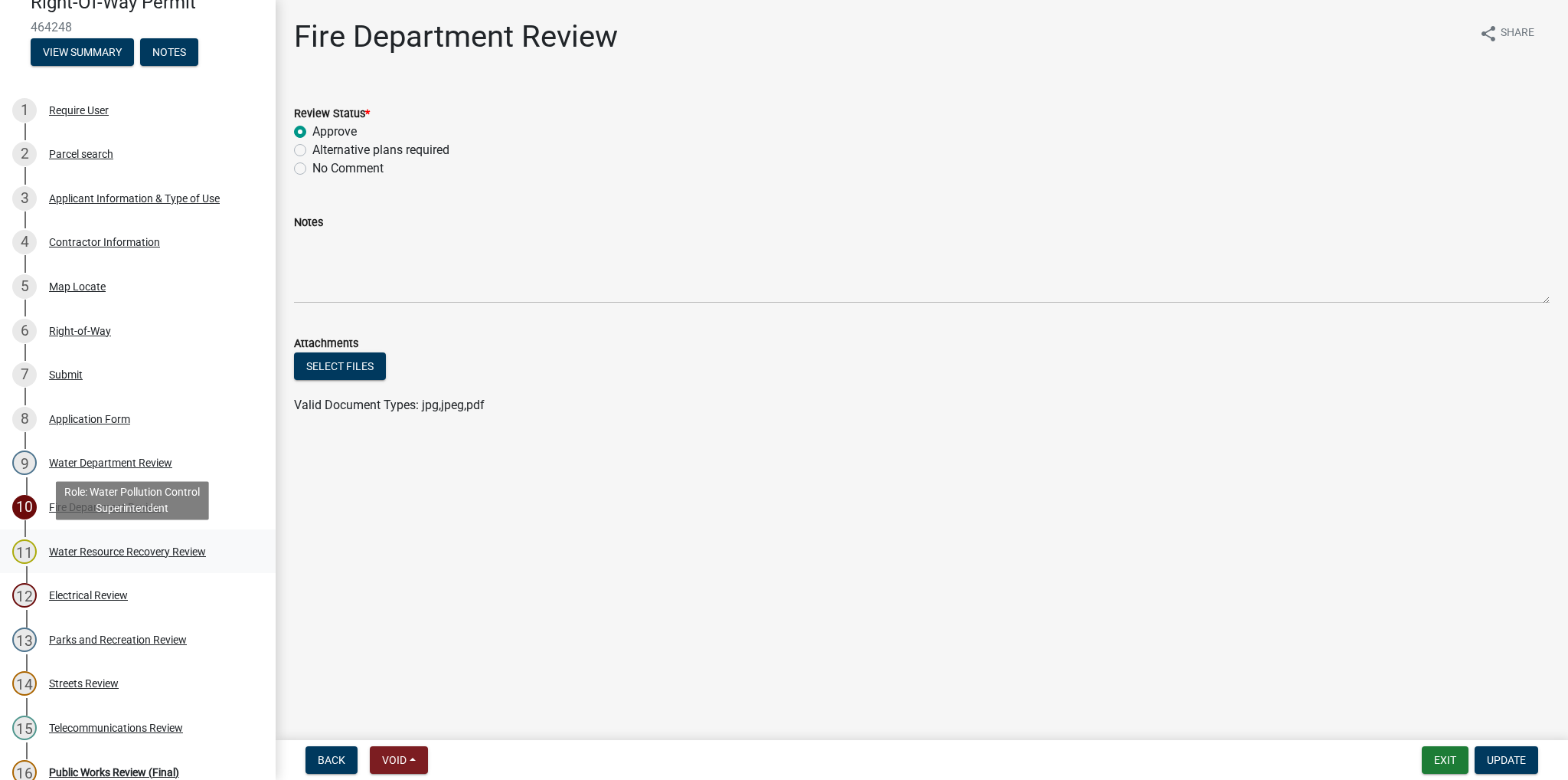
click at [96, 550] on div "Water Resource Recovery Review" at bounding box center [126, 551] width 157 height 11
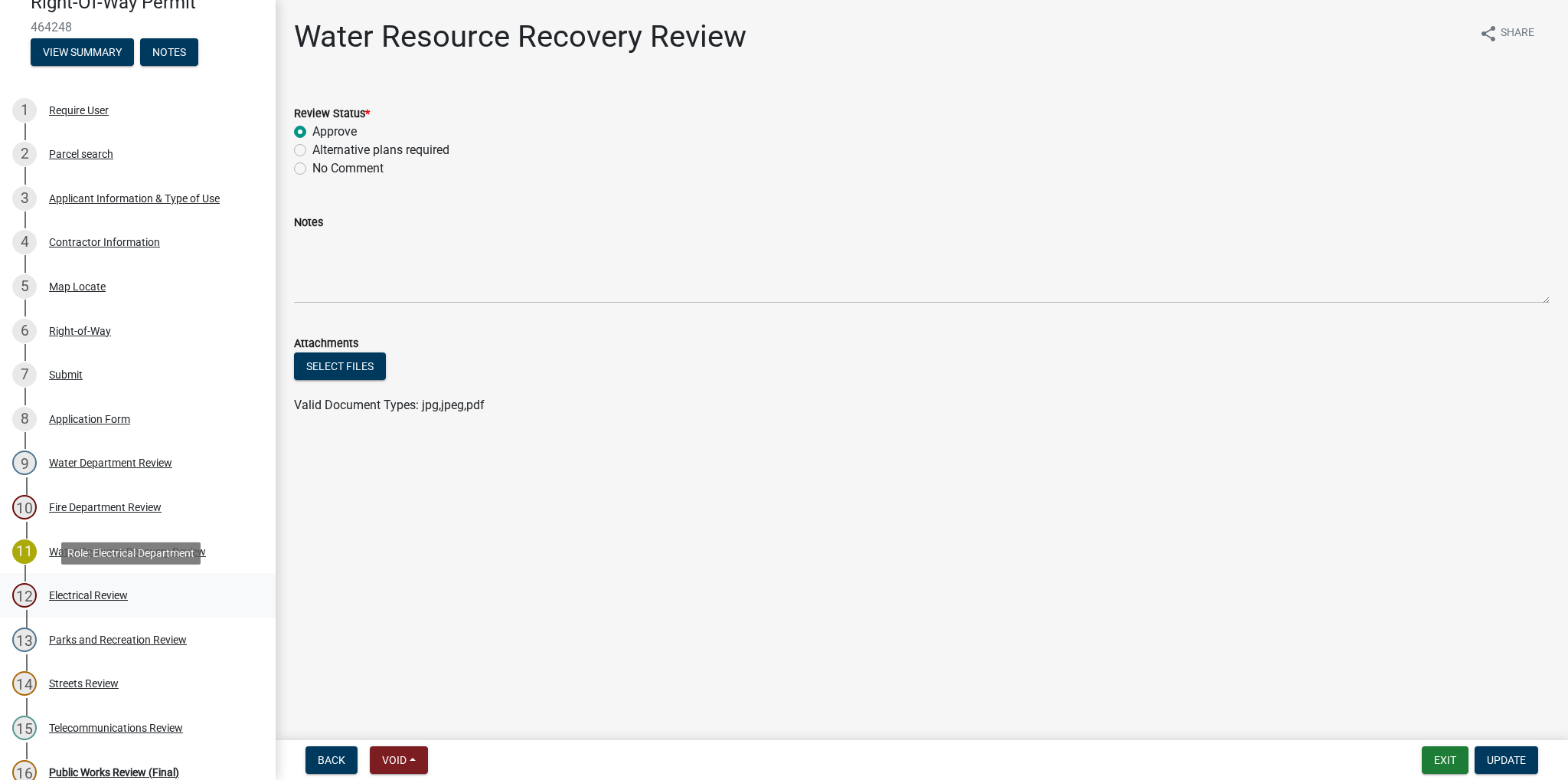
click at [97, 595] on div "Electrical Review" at bounding box center [87, 594] width 79 height 11
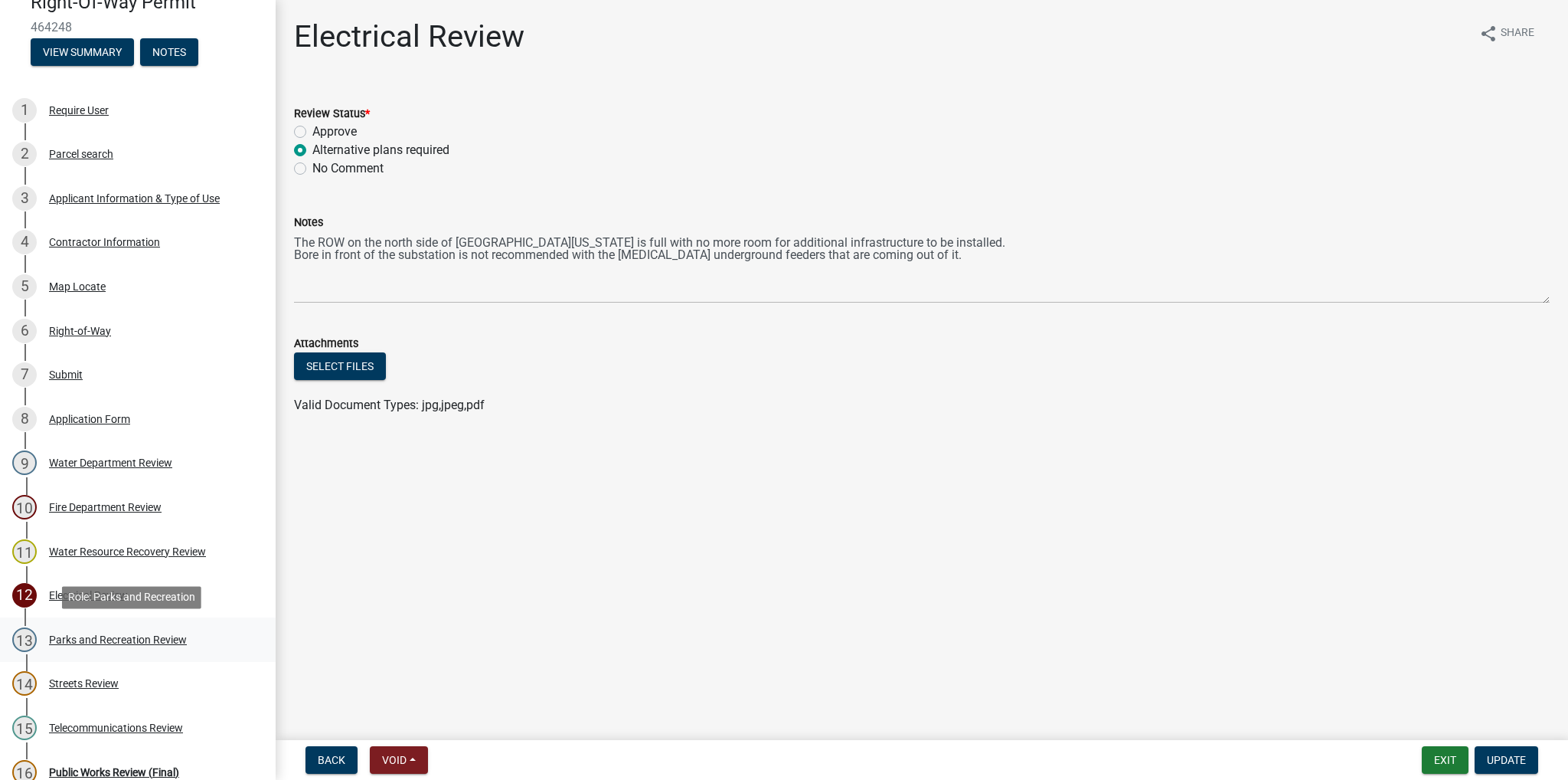
click at [98, 635] on div "Parks and Recreation Review" at bounding box center [118, 639] width 138 height 11
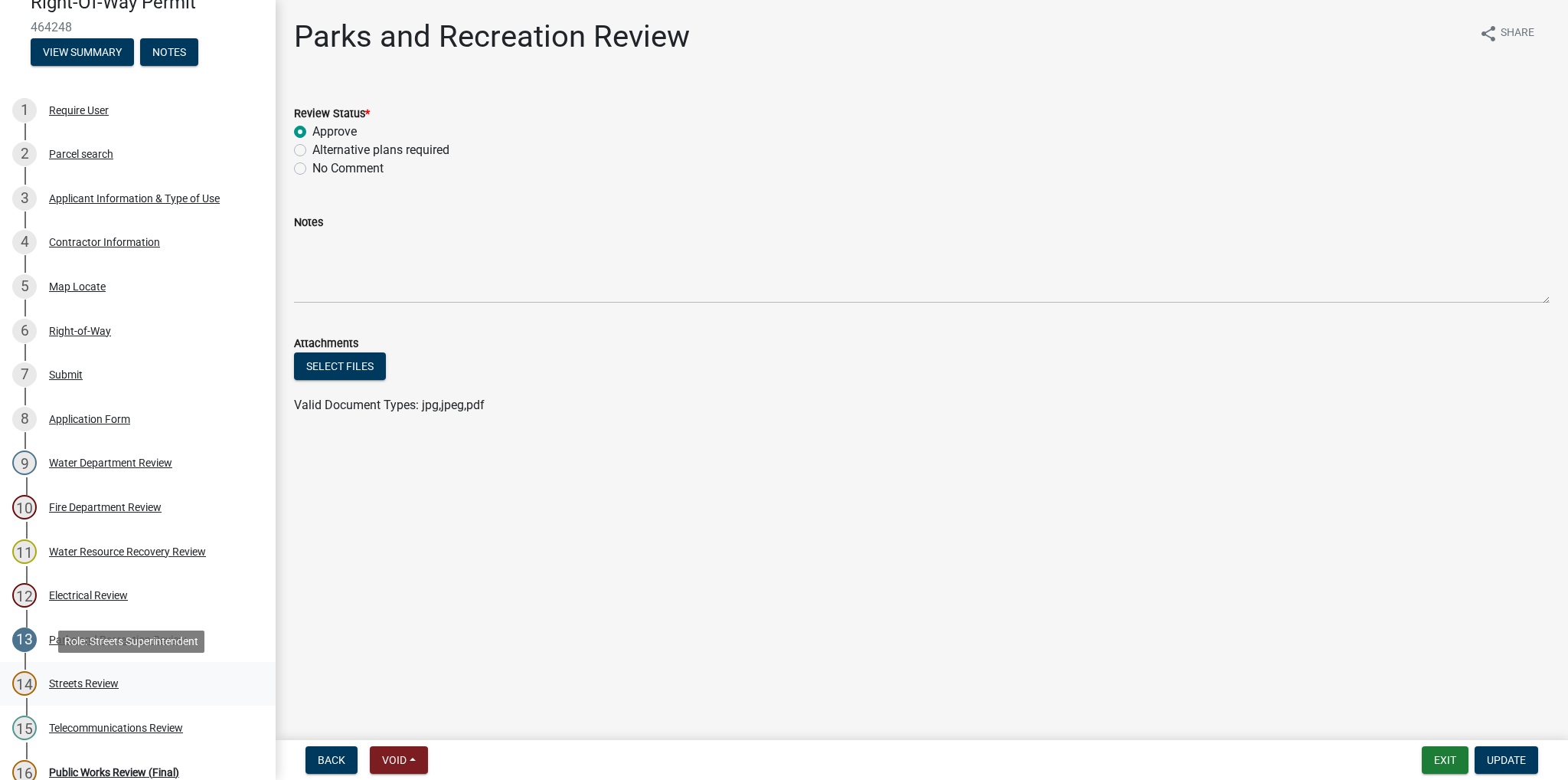
click at [92, 675] on div "14 Streets Review" at bounding box center [132, 683] width 239 height 24
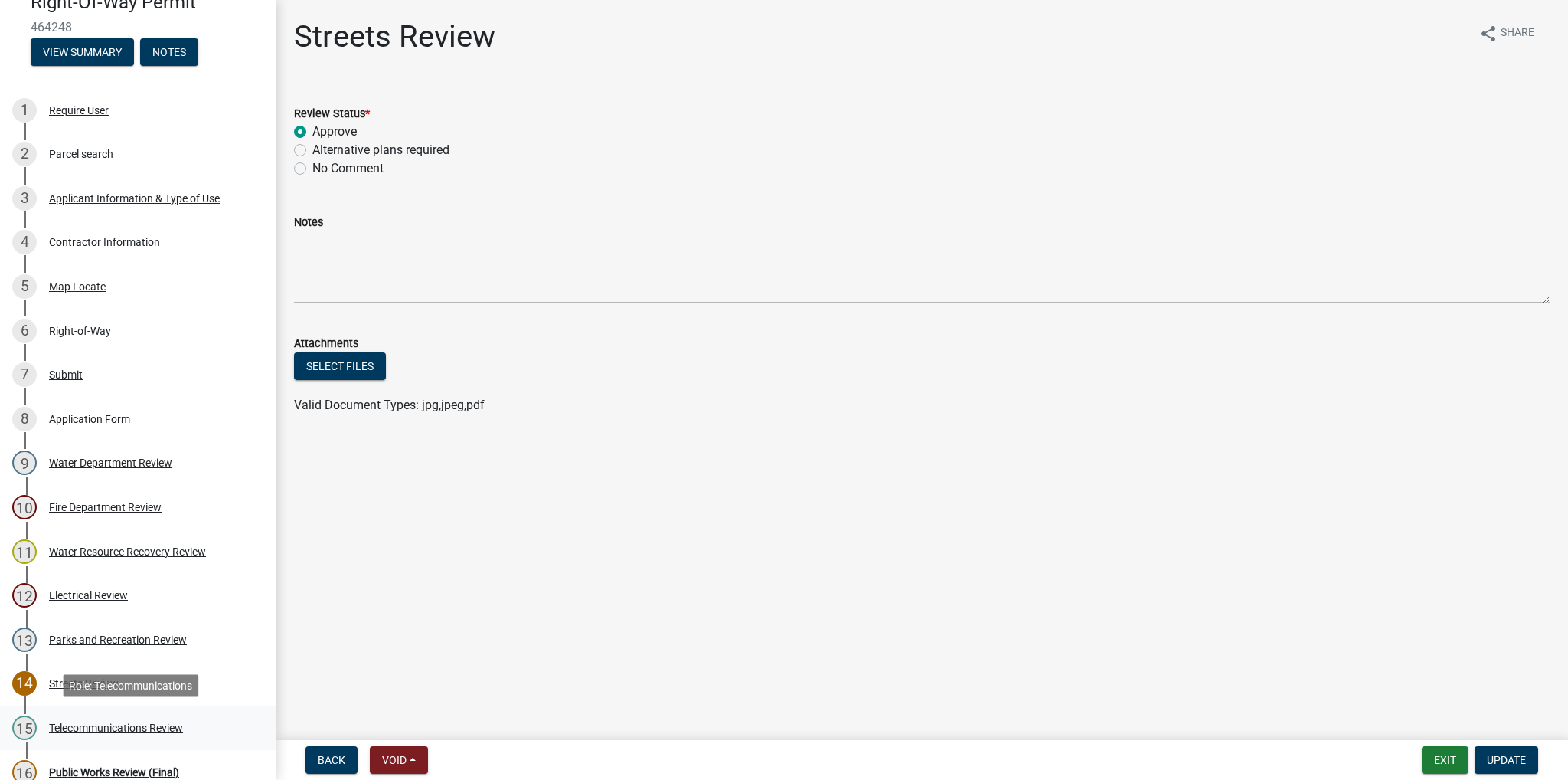
click at [107, 724] on div "Telecommunications Review" at bounding box center [116, 727] width 134 height 11
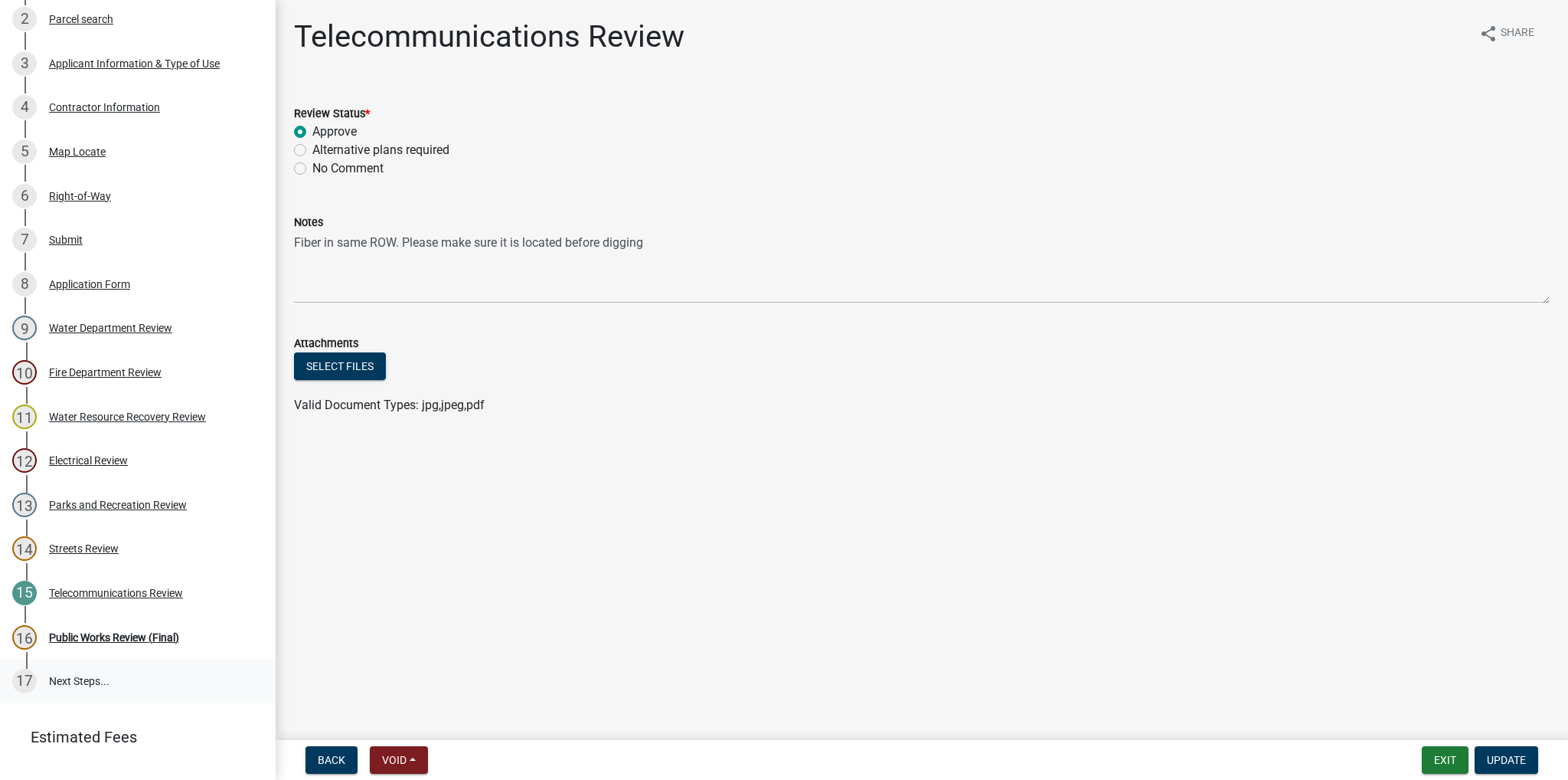
scroll to position [306, 0]
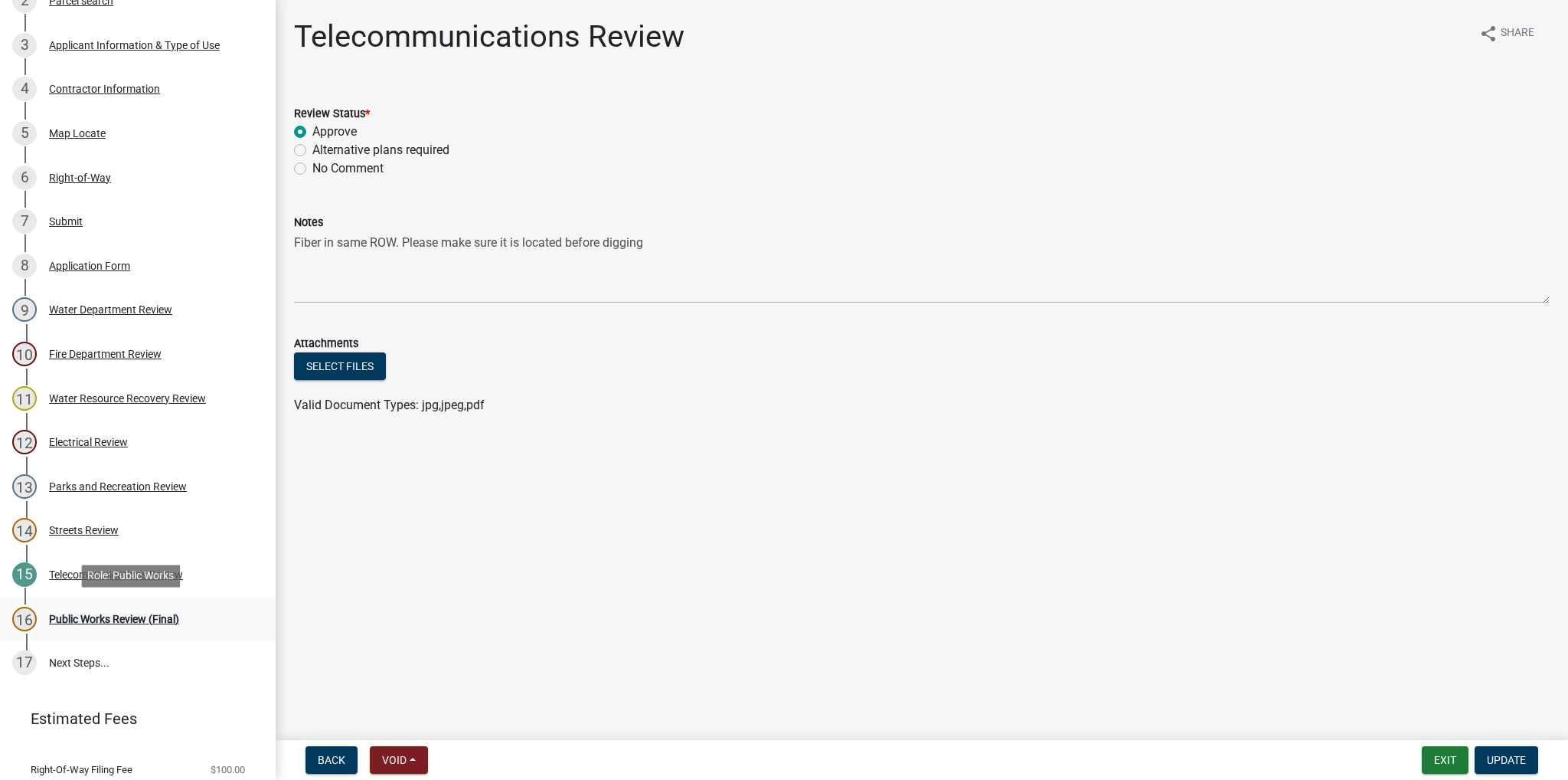
click at [131, 611] on div "16 Public Works Review (Final)" at bounding box center [132, 619] width 239 height 24
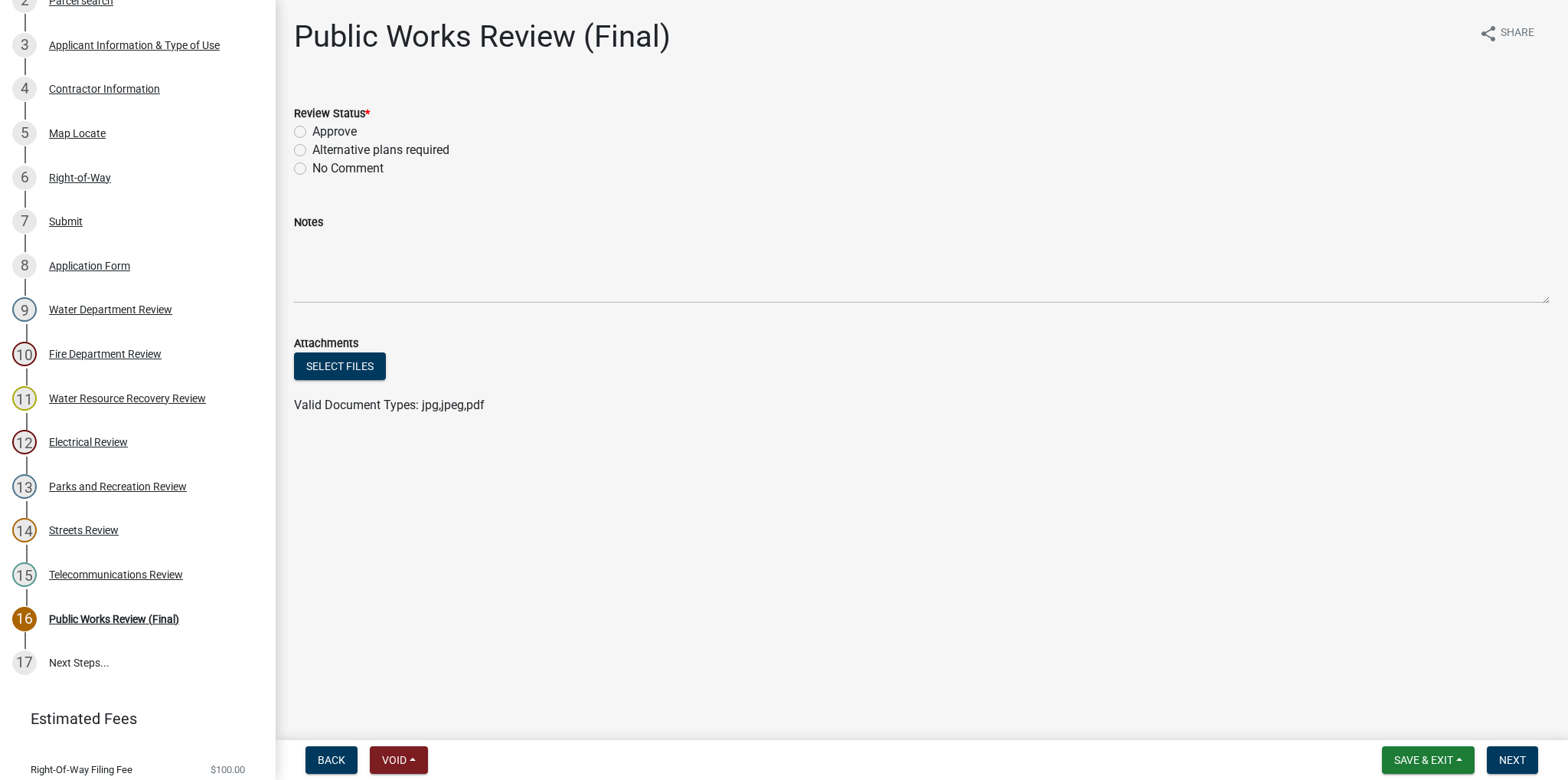
click at [312, 132] on label "Approve" at bounding box center [334, 131] width 45 height 18
click at [312, 132] on input "Approve" at bounding box center [317, 127] width 10 height 10
radio input "true"
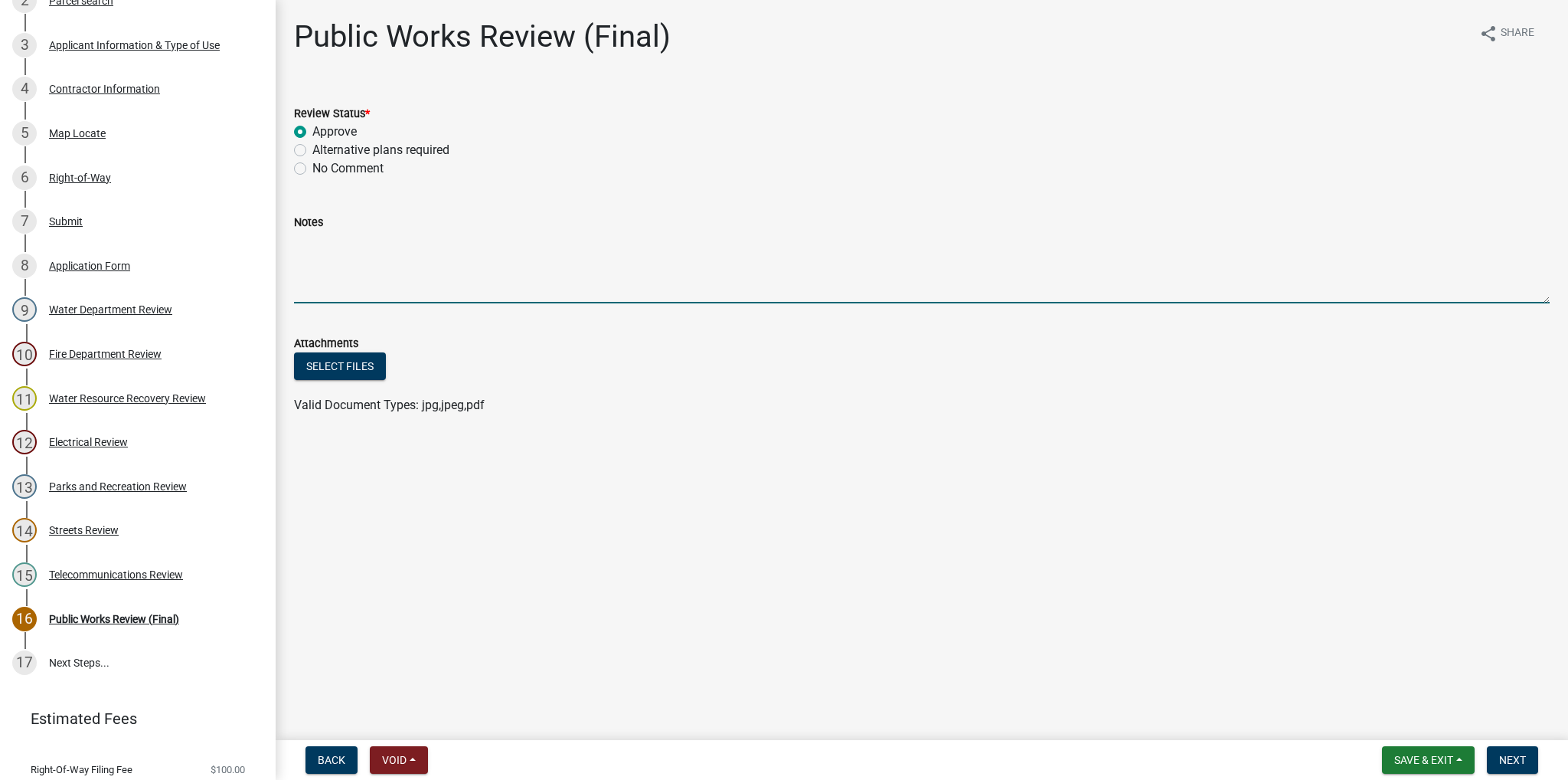
click at [312, 246] on textarea "Notes" at bounding box center [922, 267] width 1256 height 72
paste textarea "LOR Ipsumd Sita conse-ad-eli seddoe te incididu utlaboreet dolo mag aliquaeni a…"
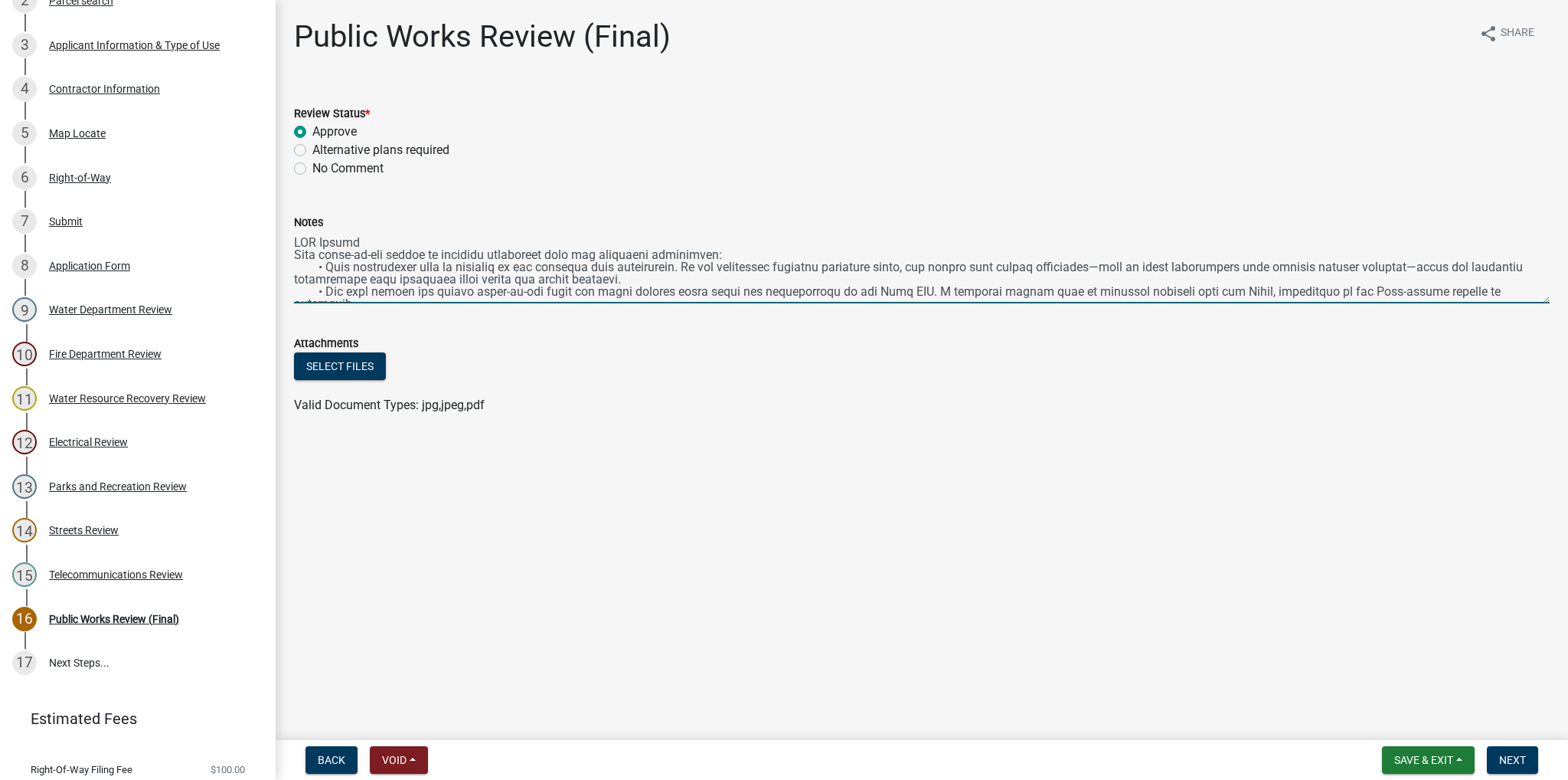
scroll to position [94, 0]
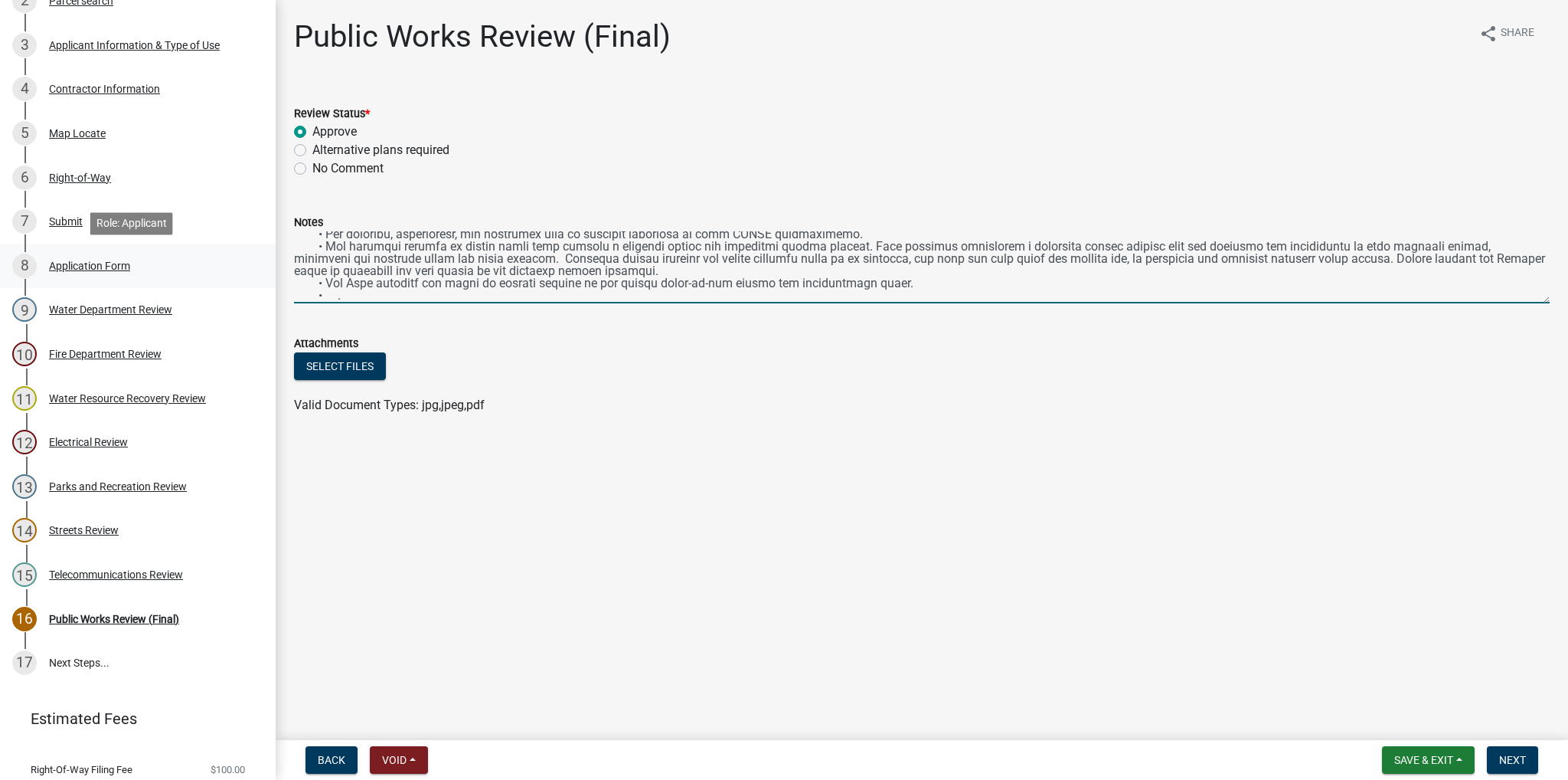
drag, startPoint x: 365, startPoint y: 295, endPoint x: 258, endPoint y: 282, distance: 107.8
click at [258, 282] on div "Right-Of-Way Permit 464248 View Summary Notes 1 Require User 2 Parcel search 3 …" at bounding box center [784, 390] width 1568 height 780
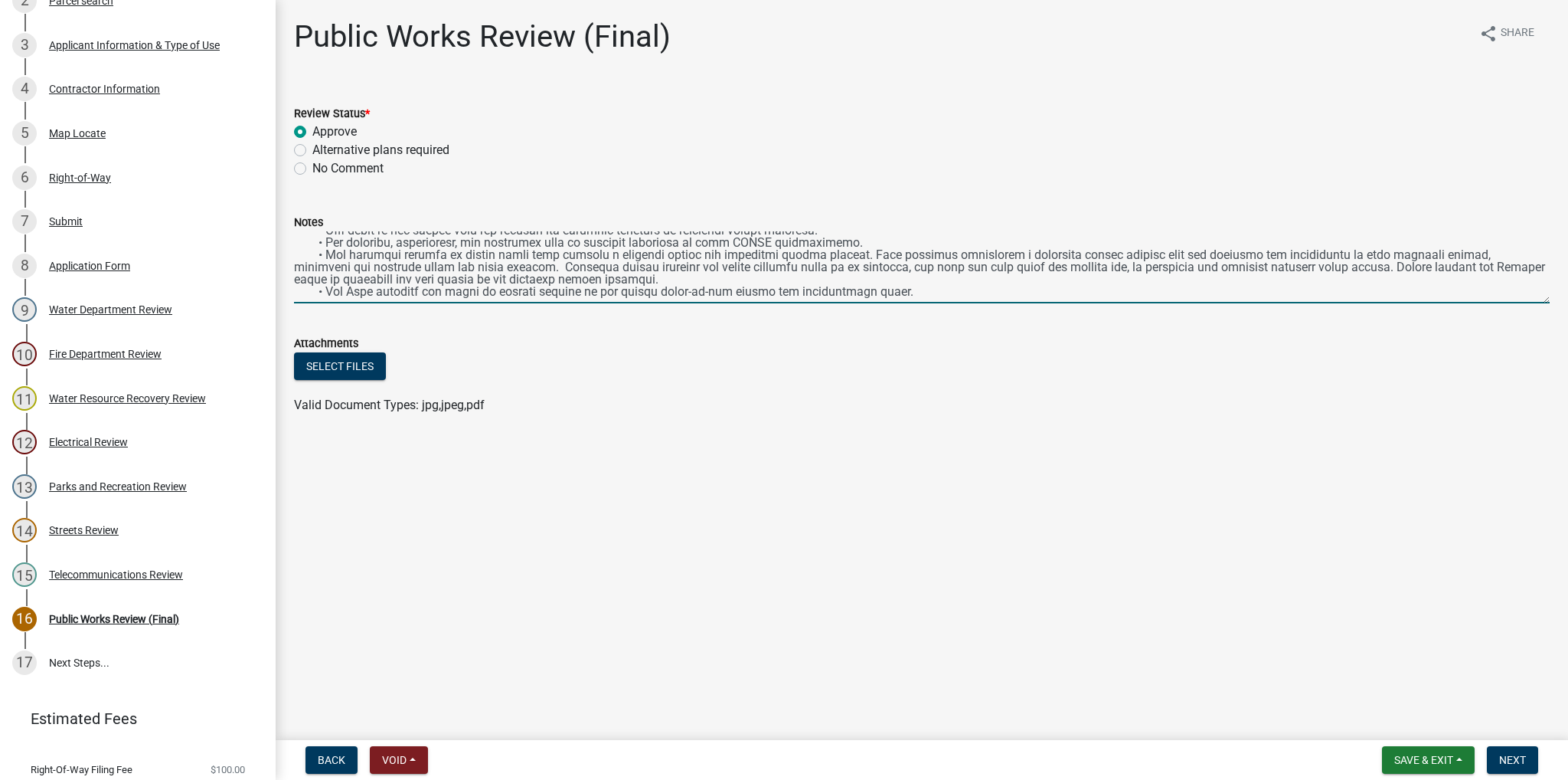
scroll to position [0, 0]
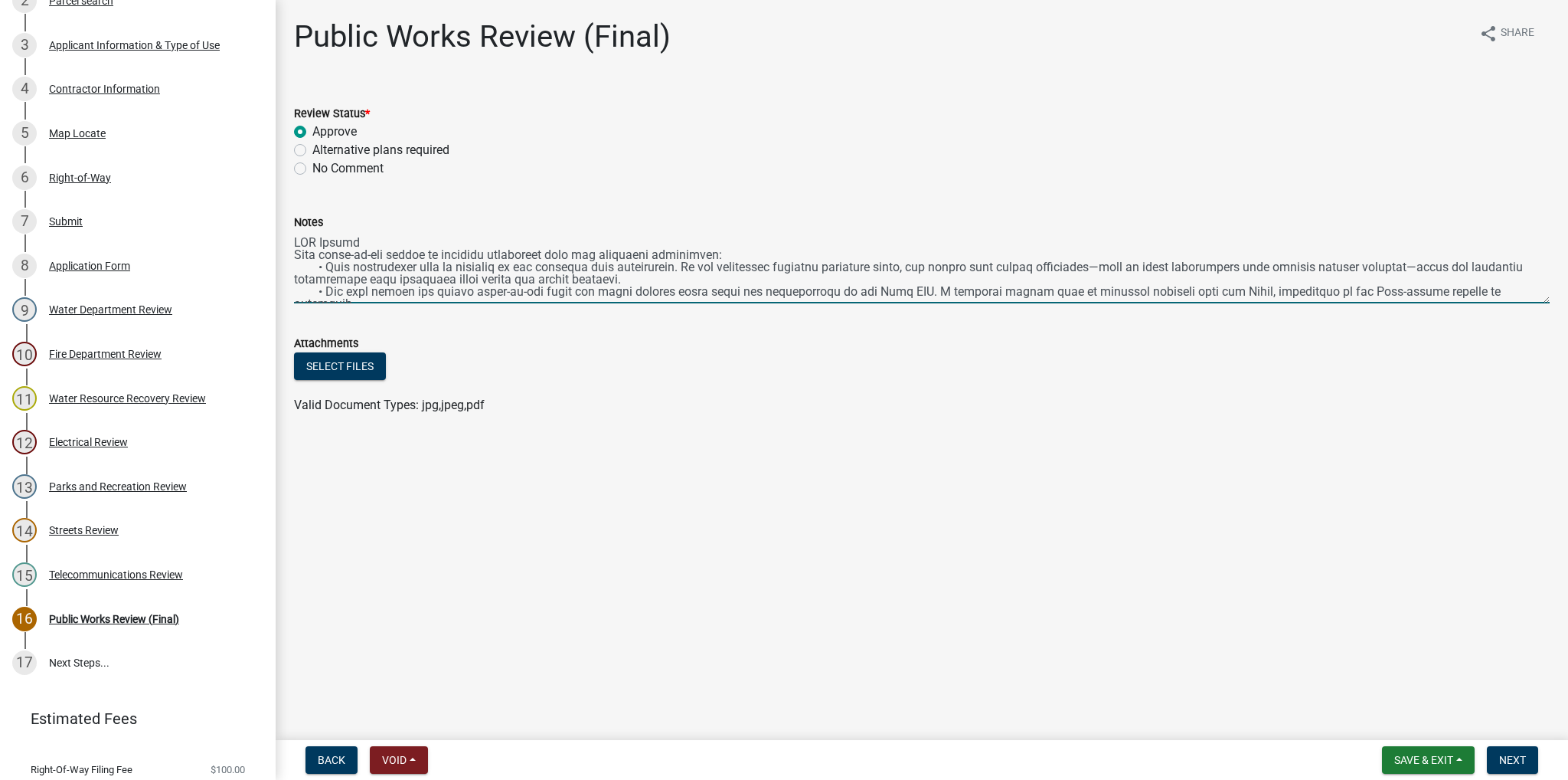
drag, startPoint x: 294, startPoint y: 267, endPoint x: 655, endPoint y: 278, distance: 361.2
click at [655, 278] on textarea "Notes" at bounding box center [922, 267] width 1256 height 72
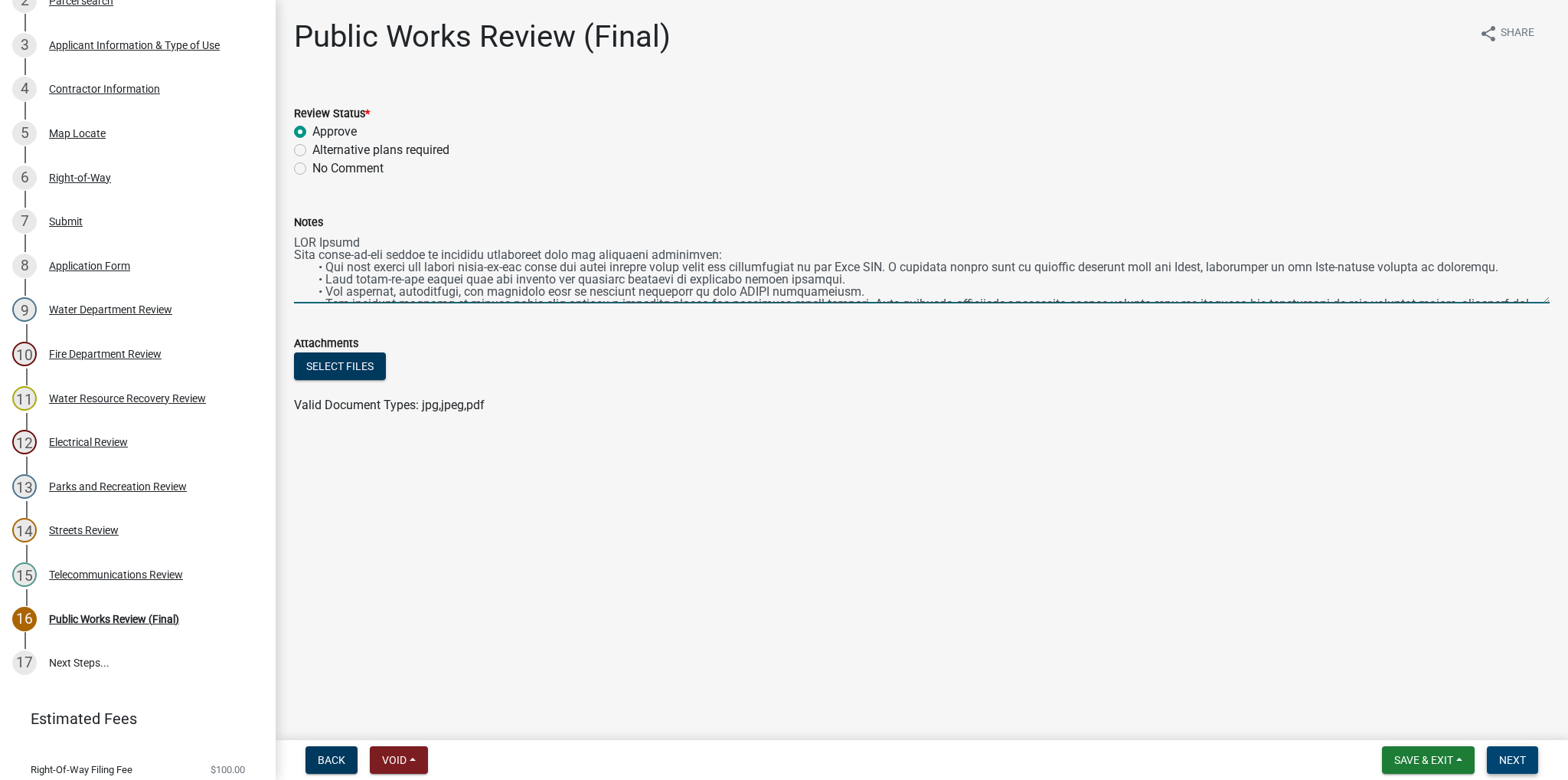
type textarea "LOR Ipsumd Sita conse-ad-eli seddoe te incididu utlaboreet dolo mag aliquaeni a…"
click at [1514, 756] on span "Next" at bounding box center [1513, 760] width 27 height 13
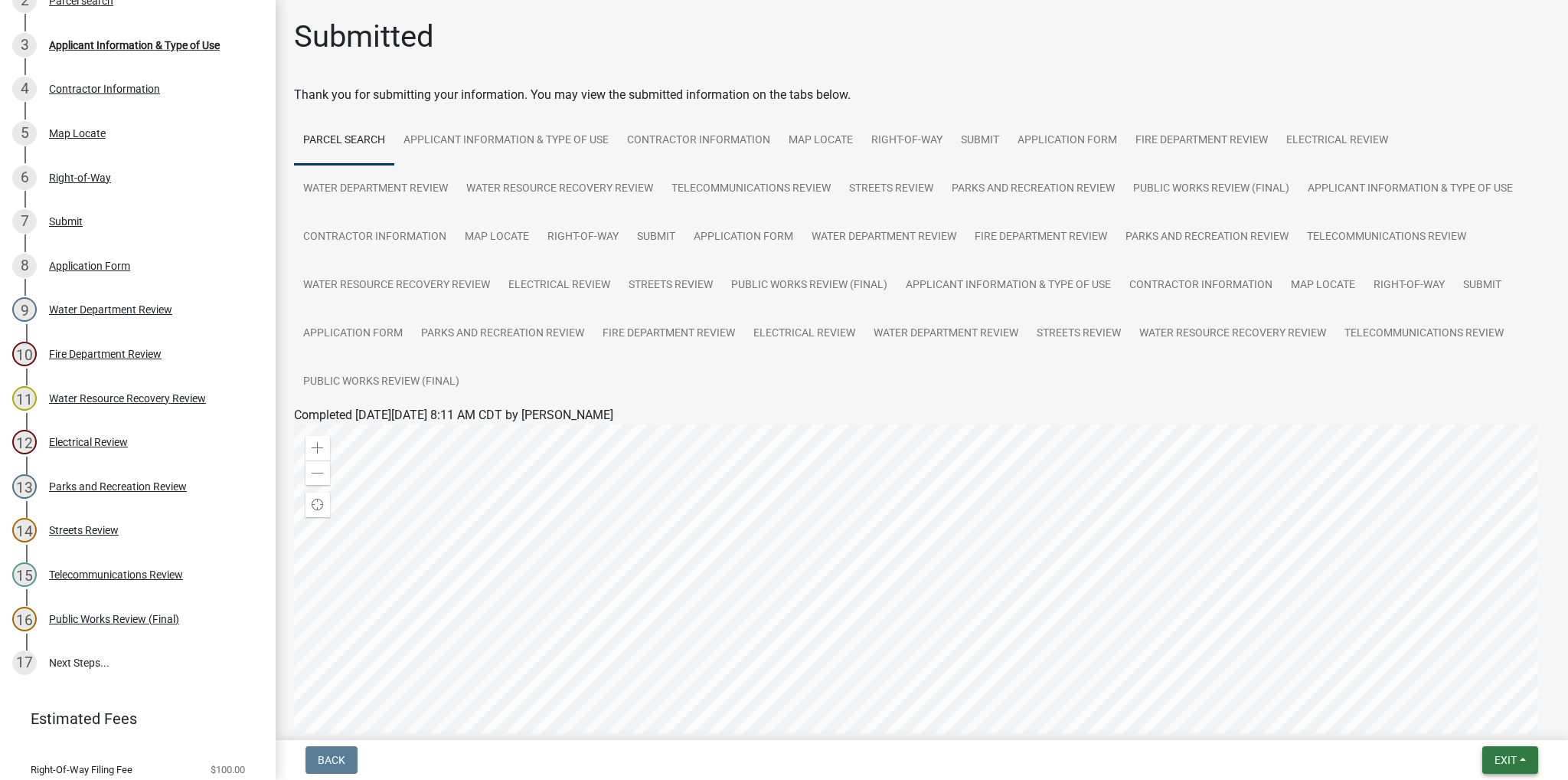
click at [1499, 752] on button "Exit" at bounding box center [1510, 760] width 55 height 27
click at [1492, 723] on button "Save & Exit" at bounding box center [1478, 720] width 122 height 37
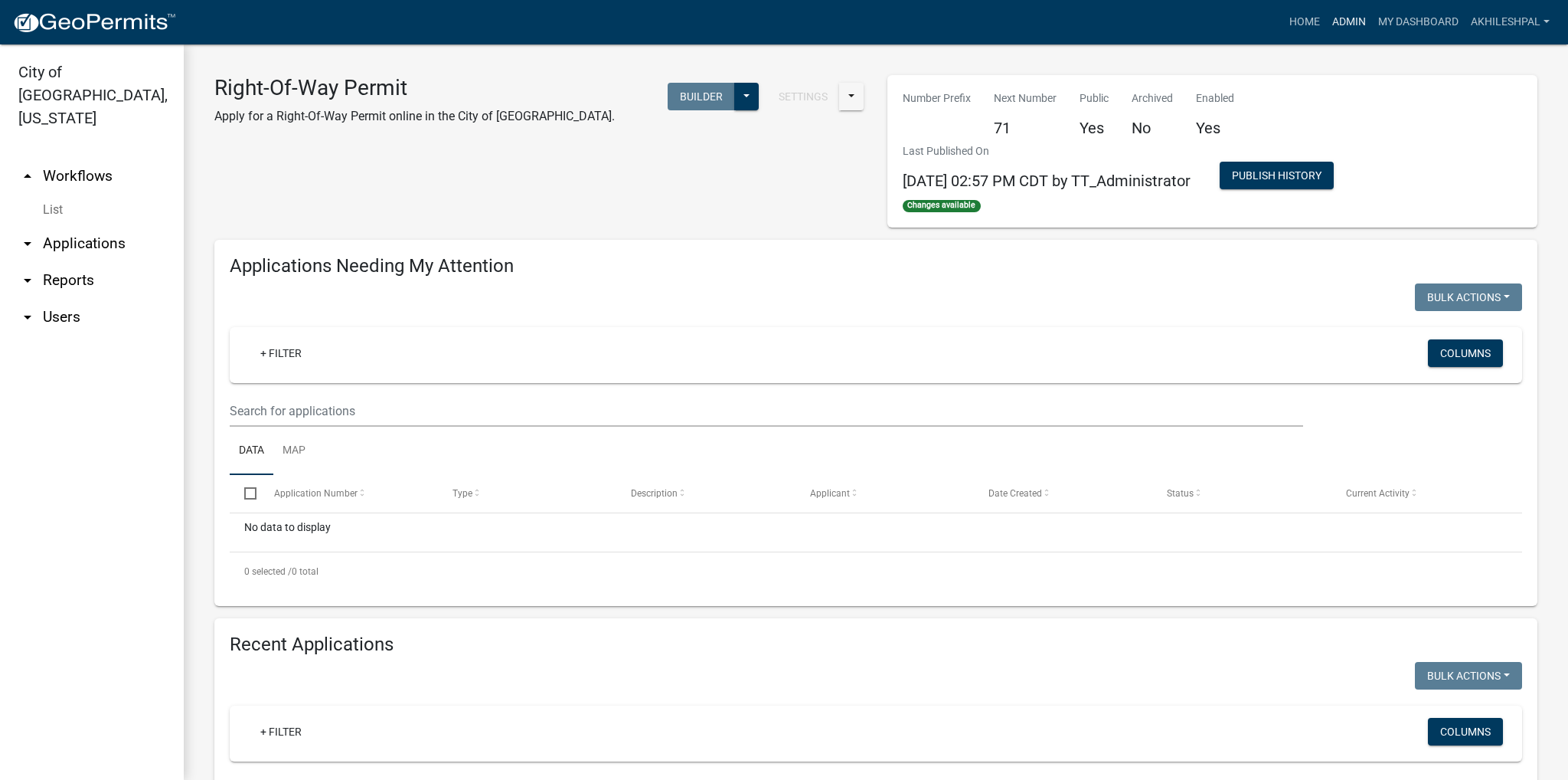
click at [1339, 22] on link "Admin" at bounding box center [1348, 22] width 46 height 29
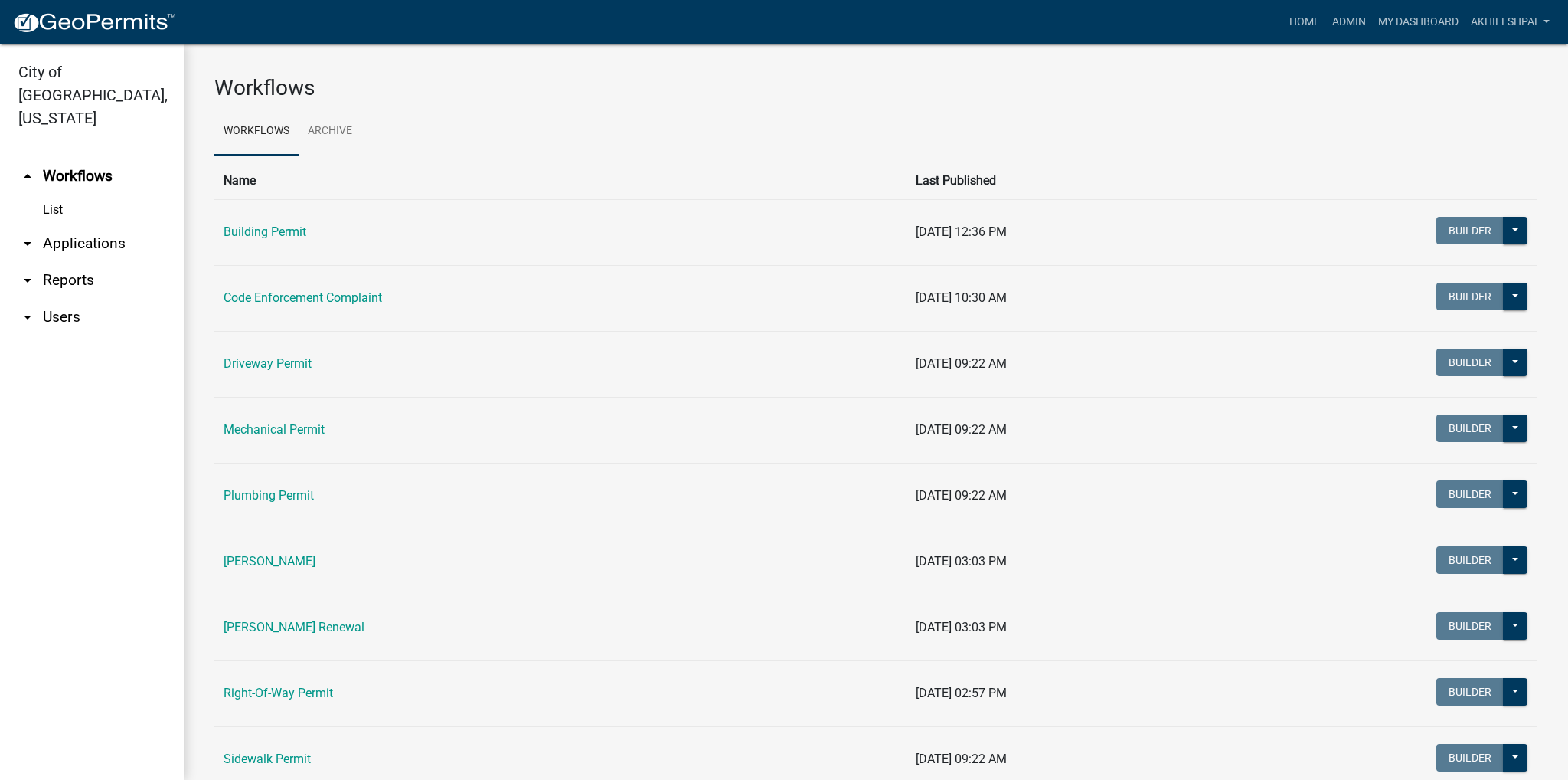
click at [300, 684] on td "Right-Of-Way Permit" at bounding box center [561, 693] width 692 height 66
click at [300, 691] on link "Right-Of-Way Permit" at bounding box center [278, 692] width 110 height 15
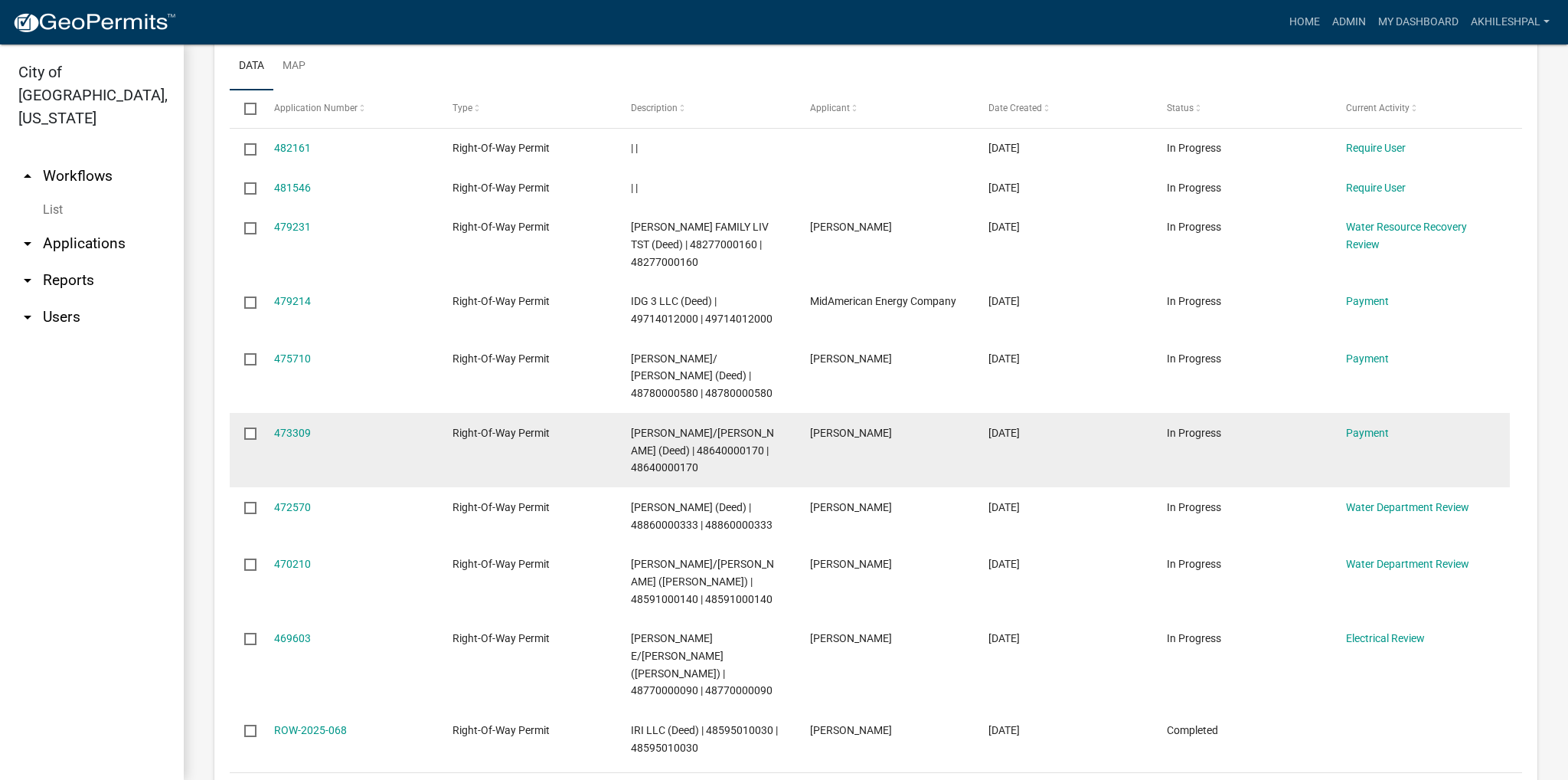
scroll to position [766, 0]
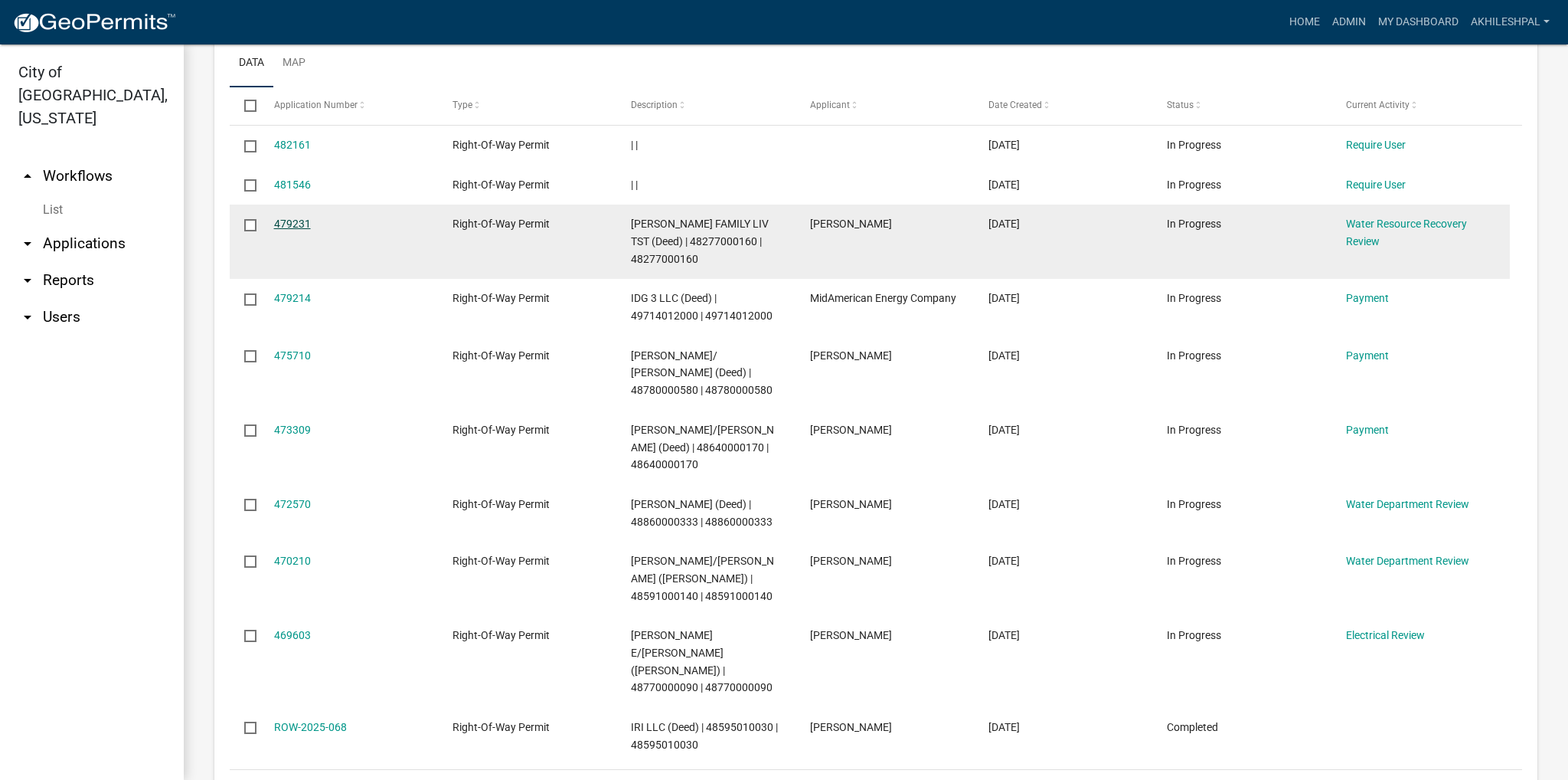
click at [303, 222] on link "479231" at bounding box center [293, 224] width 37 height 13
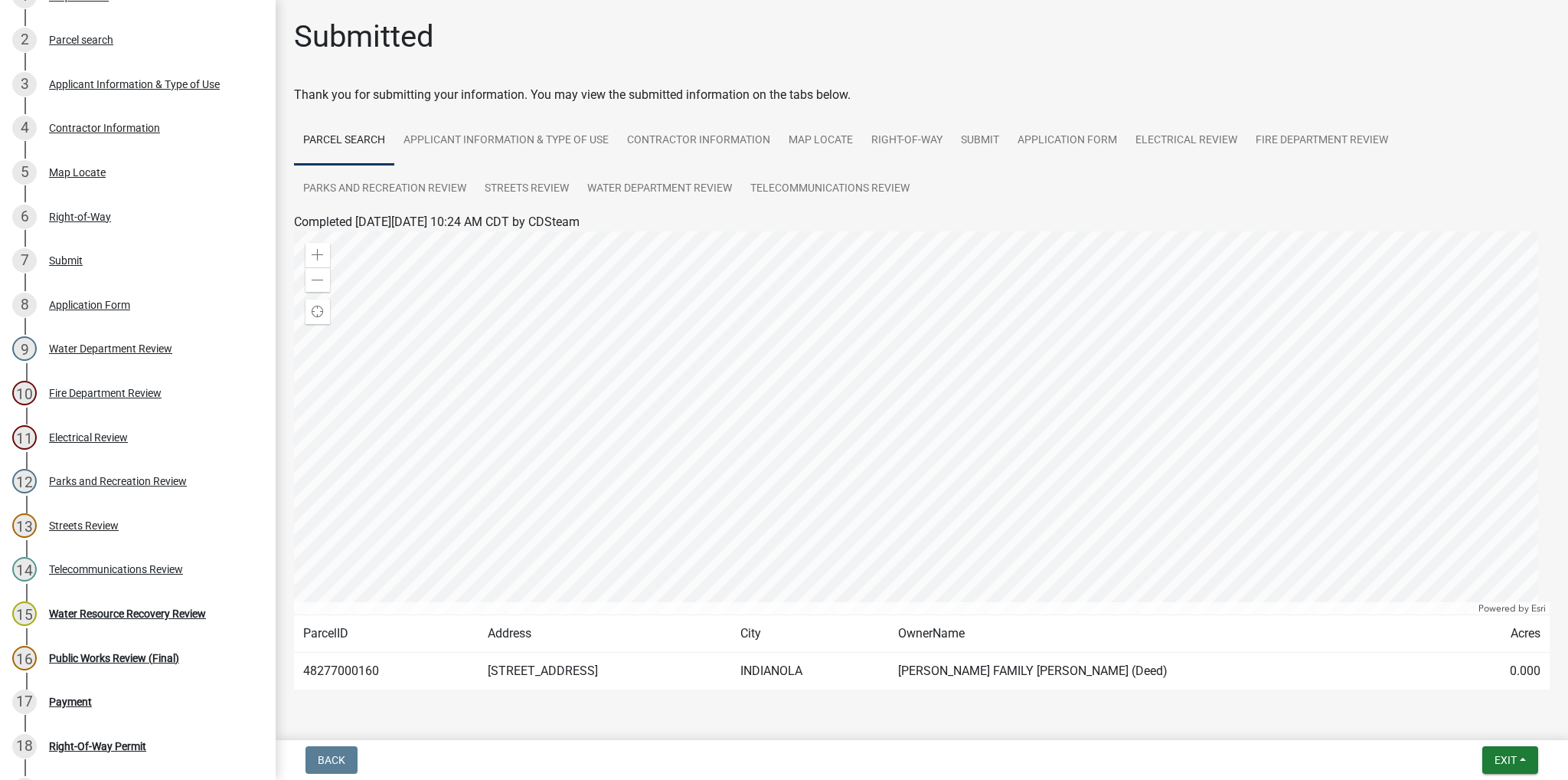
scroll to position [272, 0]
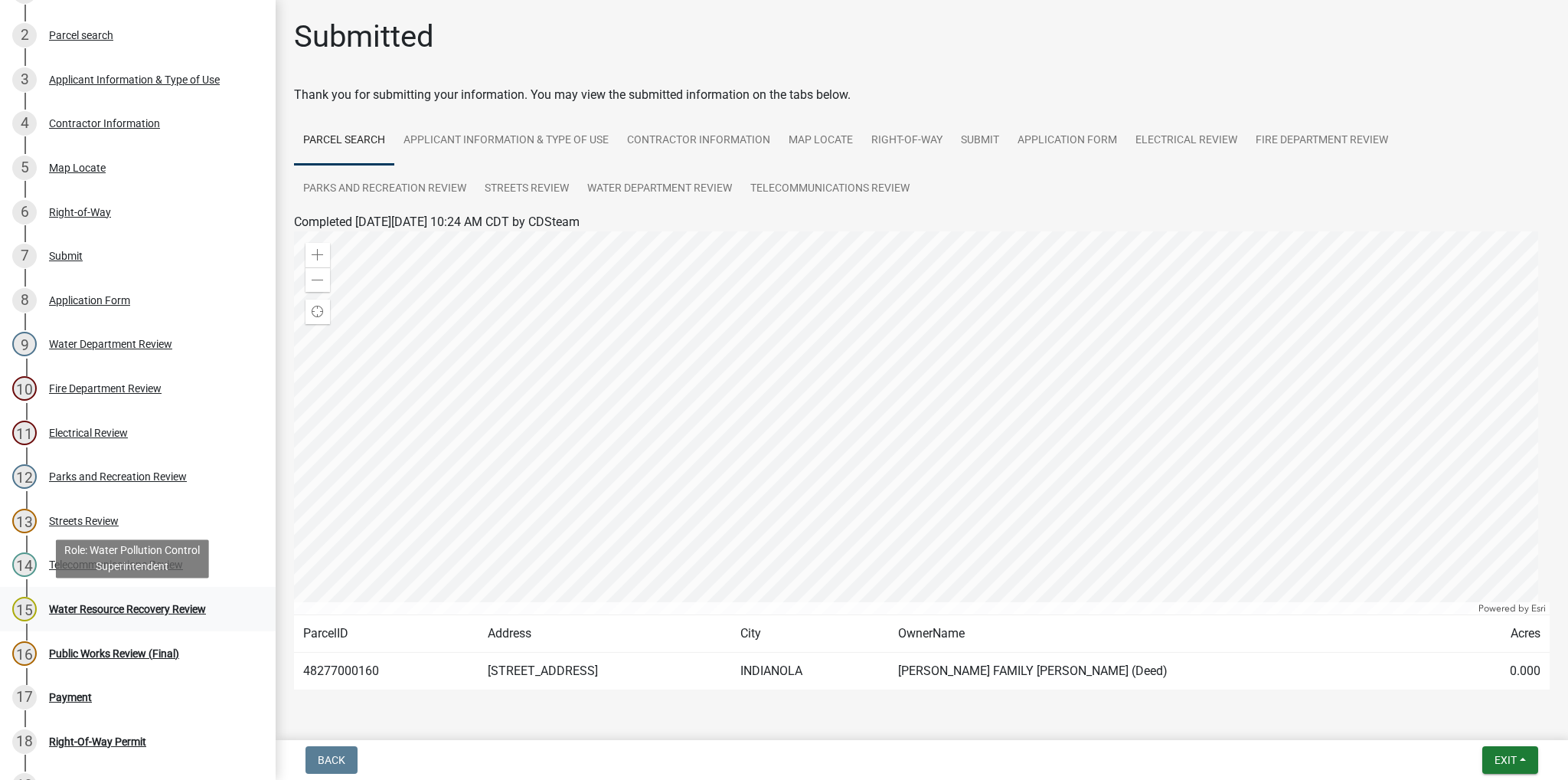
click at [117, 605] on div "Water Resource Recovery Review" at bounding box center [126, 609] width 157 height 11
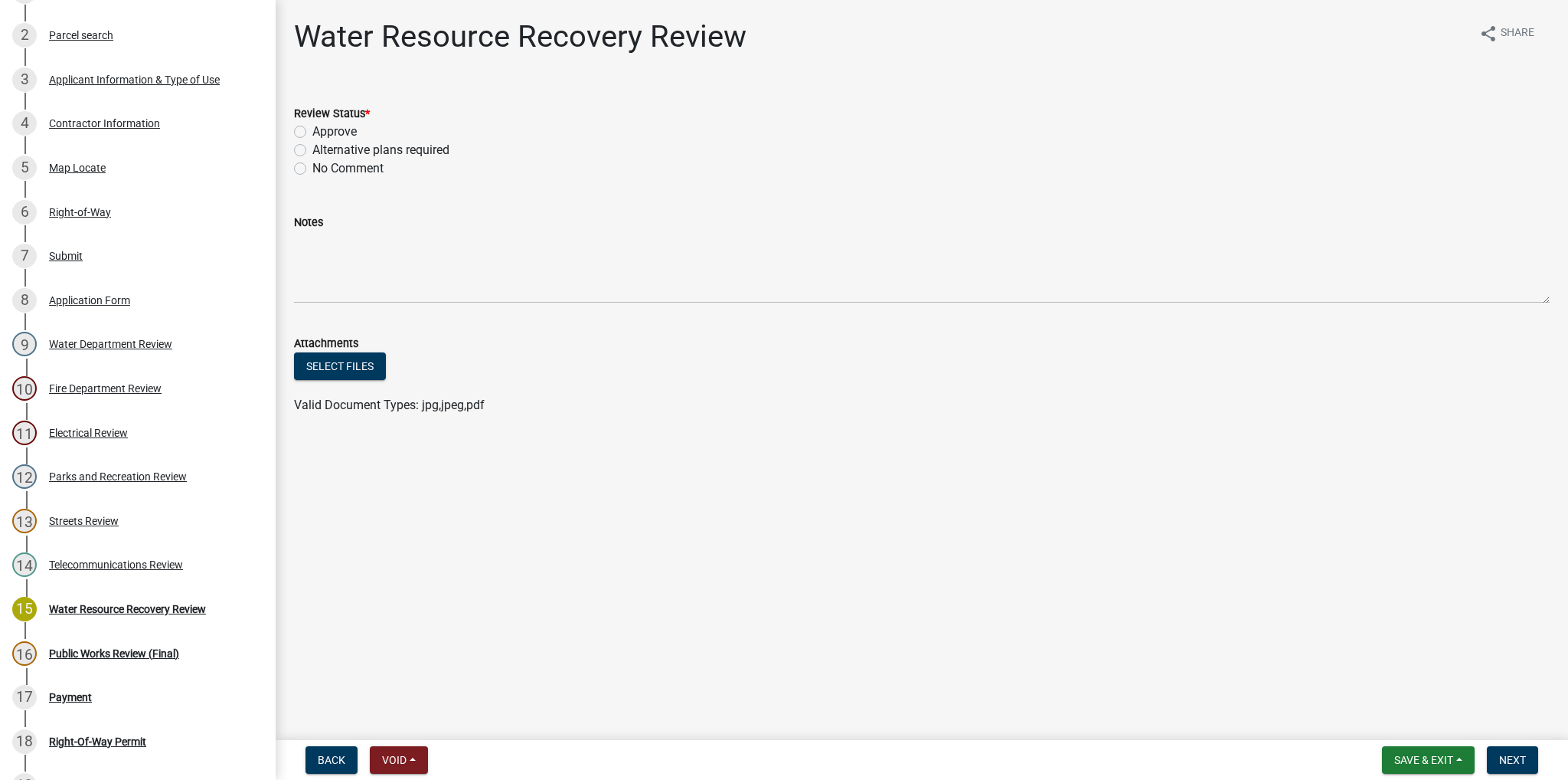
click at [312, 131] on label "Approve" at bounding box center [334, 131] width 45 height 18
click at [312, 131] on input "Approve" at bounding box center [317, 127] width 10 height 10
radio input "true"
click at [1511, 757] on span "Next" at bounding box center [1513, 760] width 27 height 13
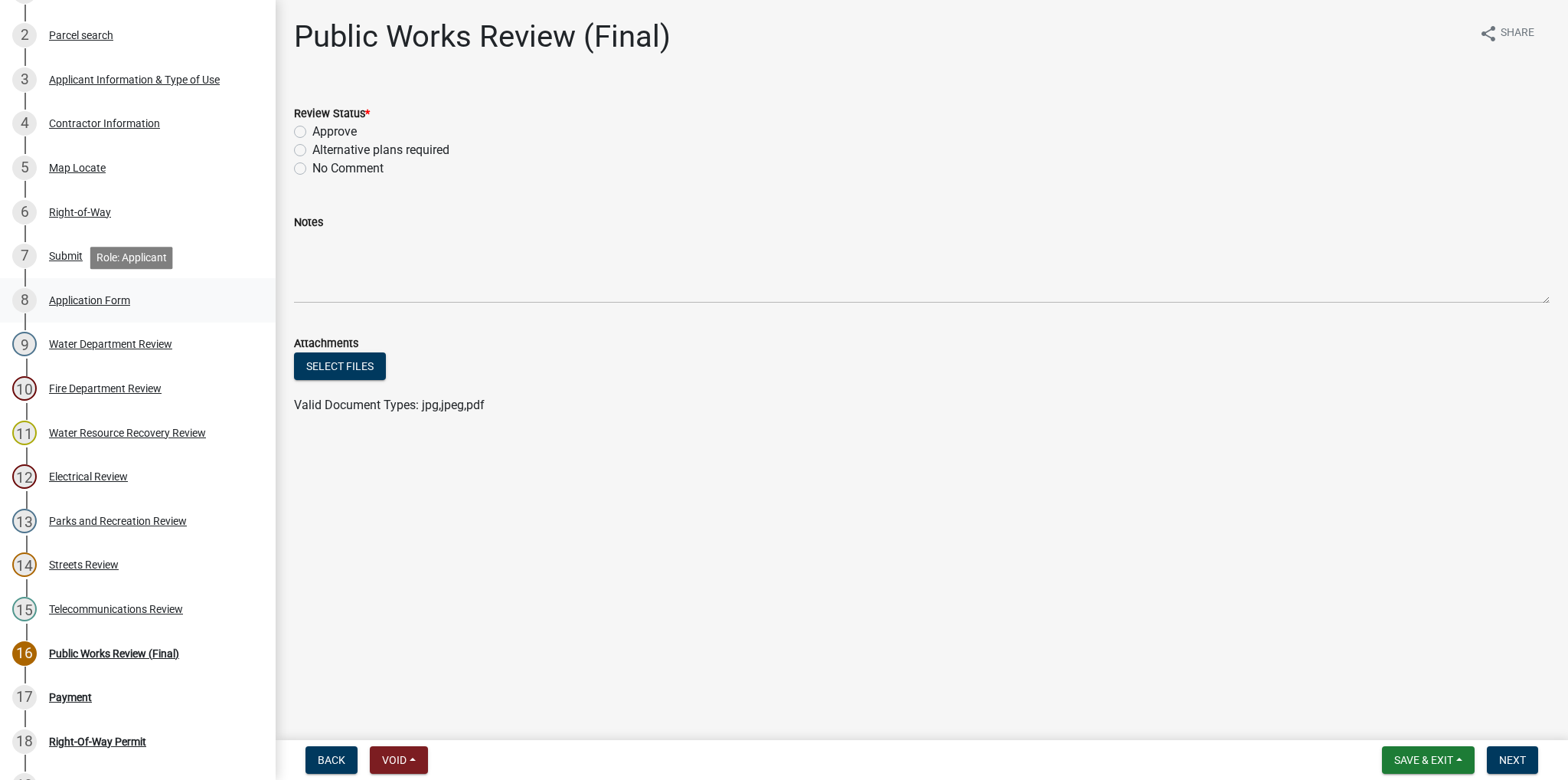
click at [85, 289] on div "8 Application Form" at bounding box center [132, 300] width 239 height 24
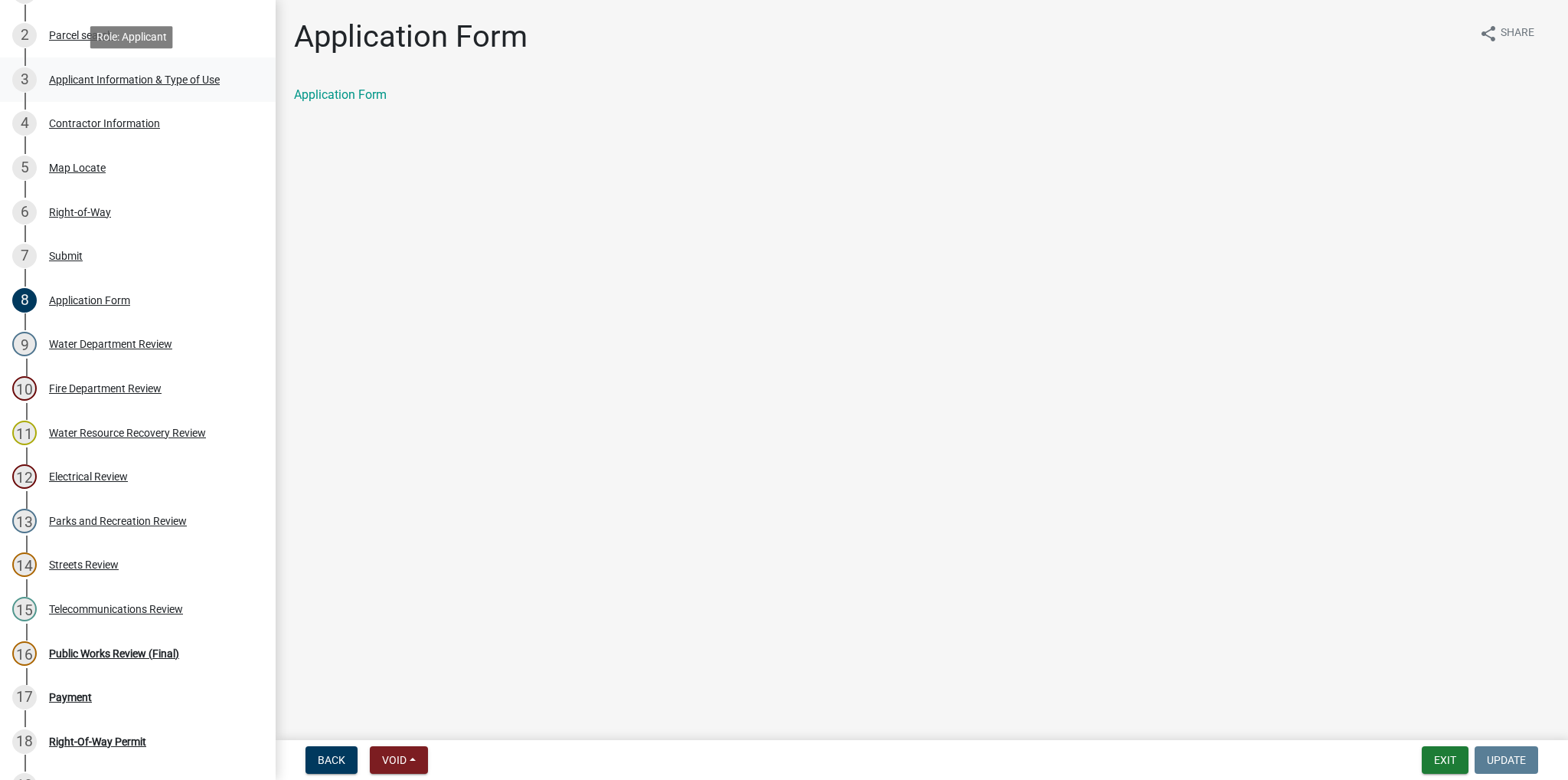
click at [99, 81] on div "Applicant Information & Type of Use" at bounding box center [134, 79] width 171 height 11
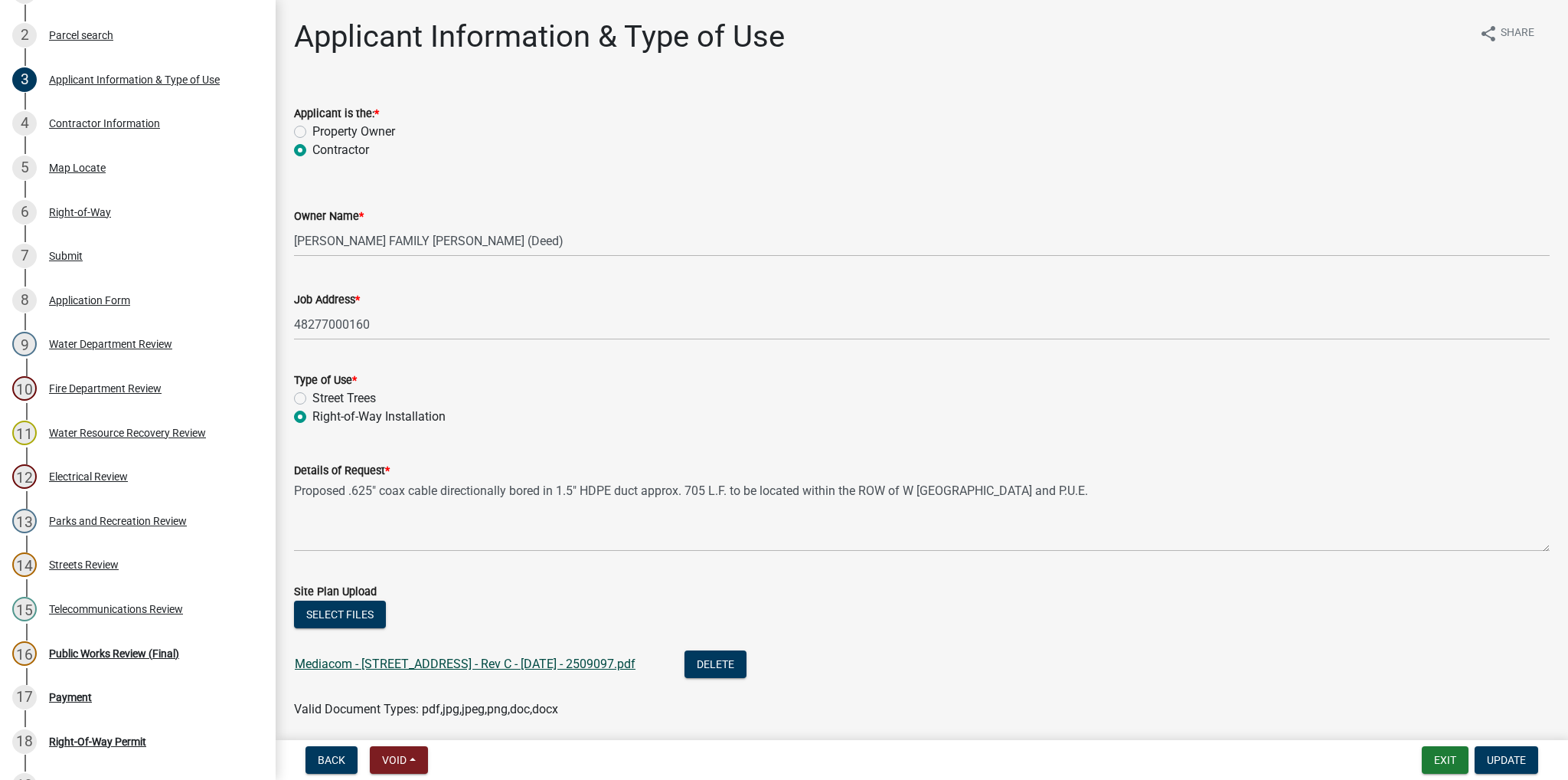
click at [495, 667] on link "Mediacom - [STREET_ADDRESS] - Rev C - [DATE] - 2509097.pdf" at bounding box center [465, 663] width 340 height 15
click at [89, 344] on div "Water Department Review" at bounding box center [110, 343] width 123 height 11
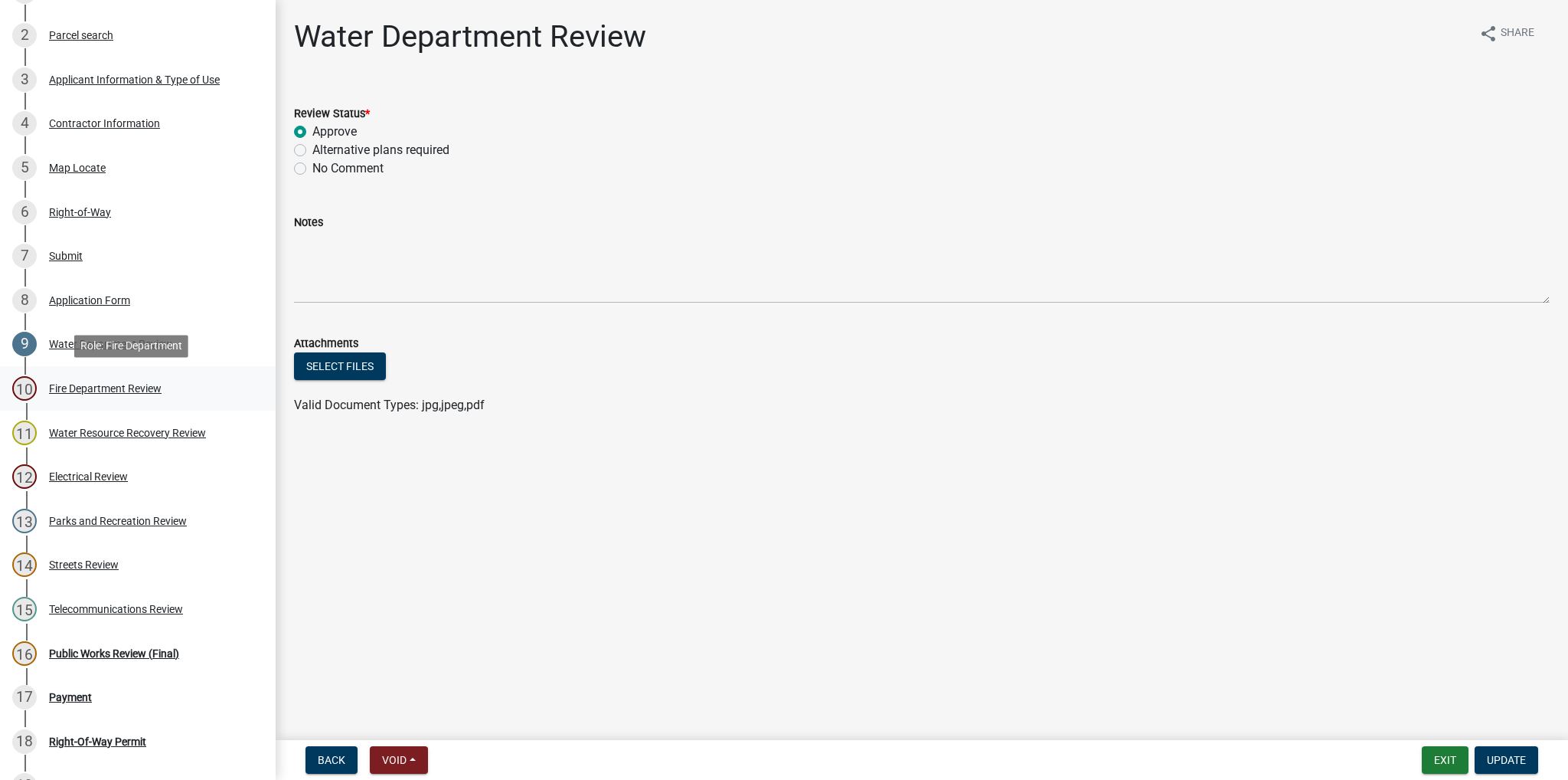
click at [107, 384] on div "Fire Department Review" at bounding box center [105, 388] width 113 height 11
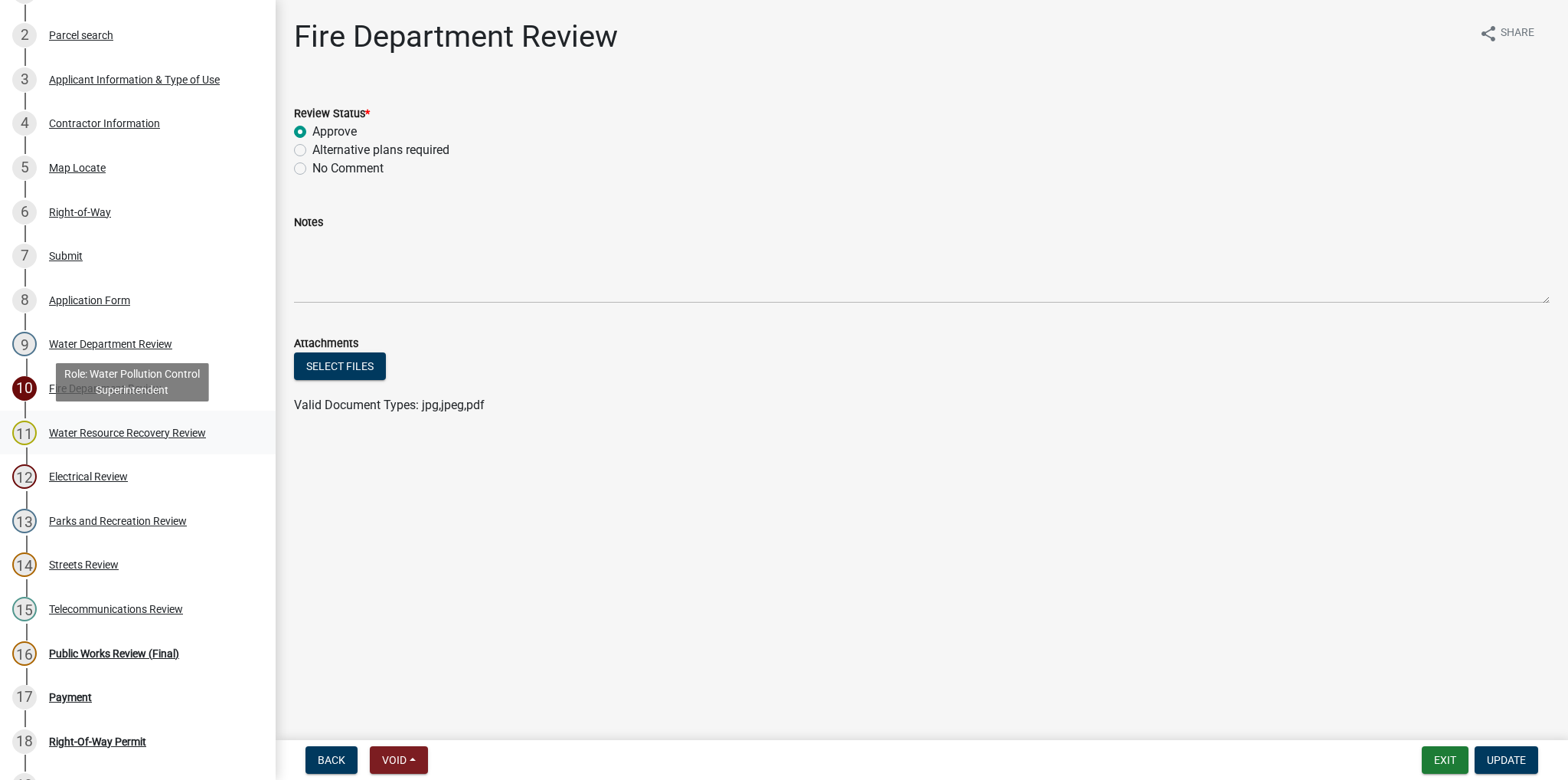
click at [160, 429] on div "Water Resource Recovery Review" at bounding box center [126, 432] width 157 height 11
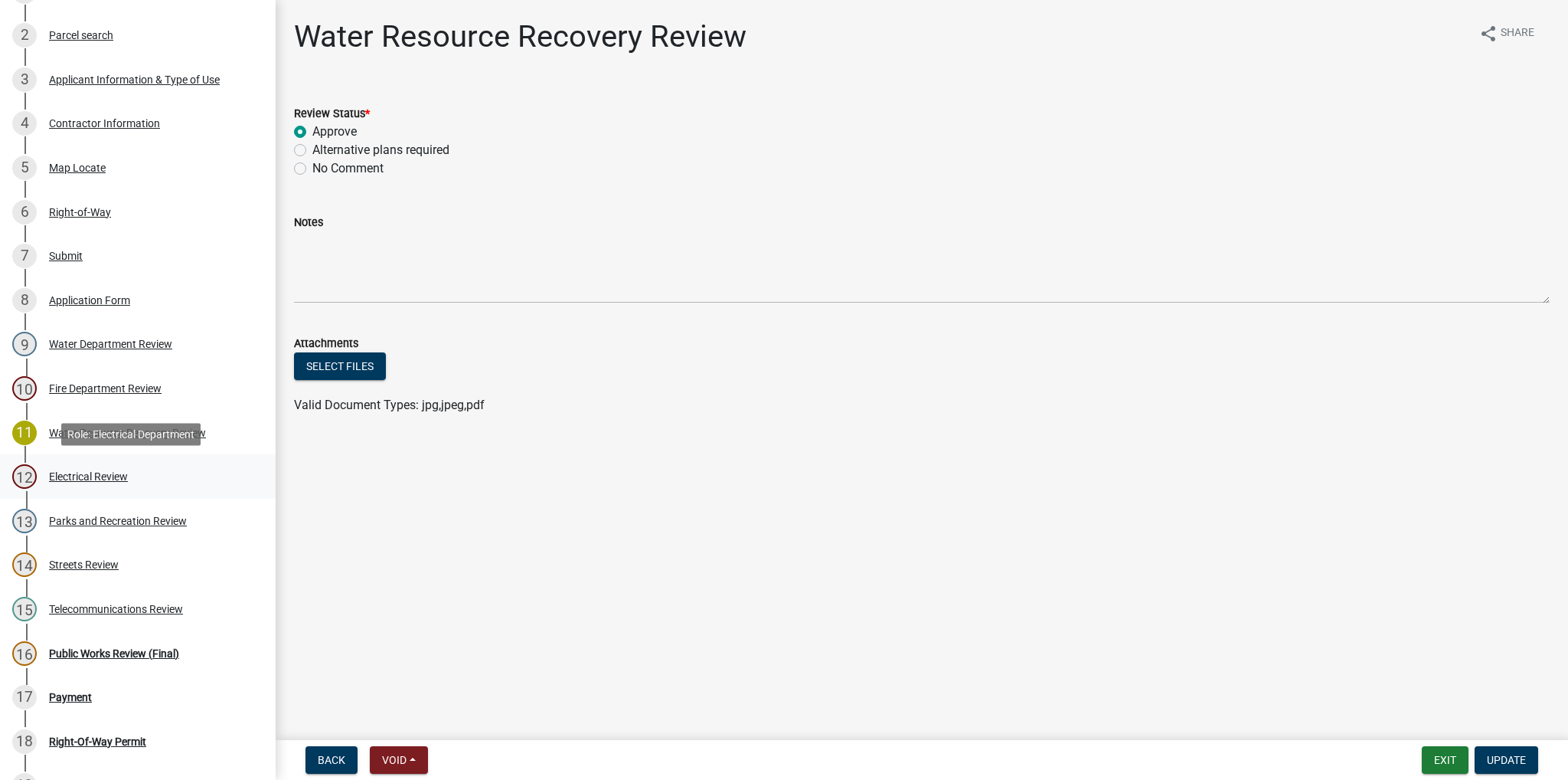
click at [95, 476] on div "Electrical Review" at bounding box center [87, 476] width 79 height 11
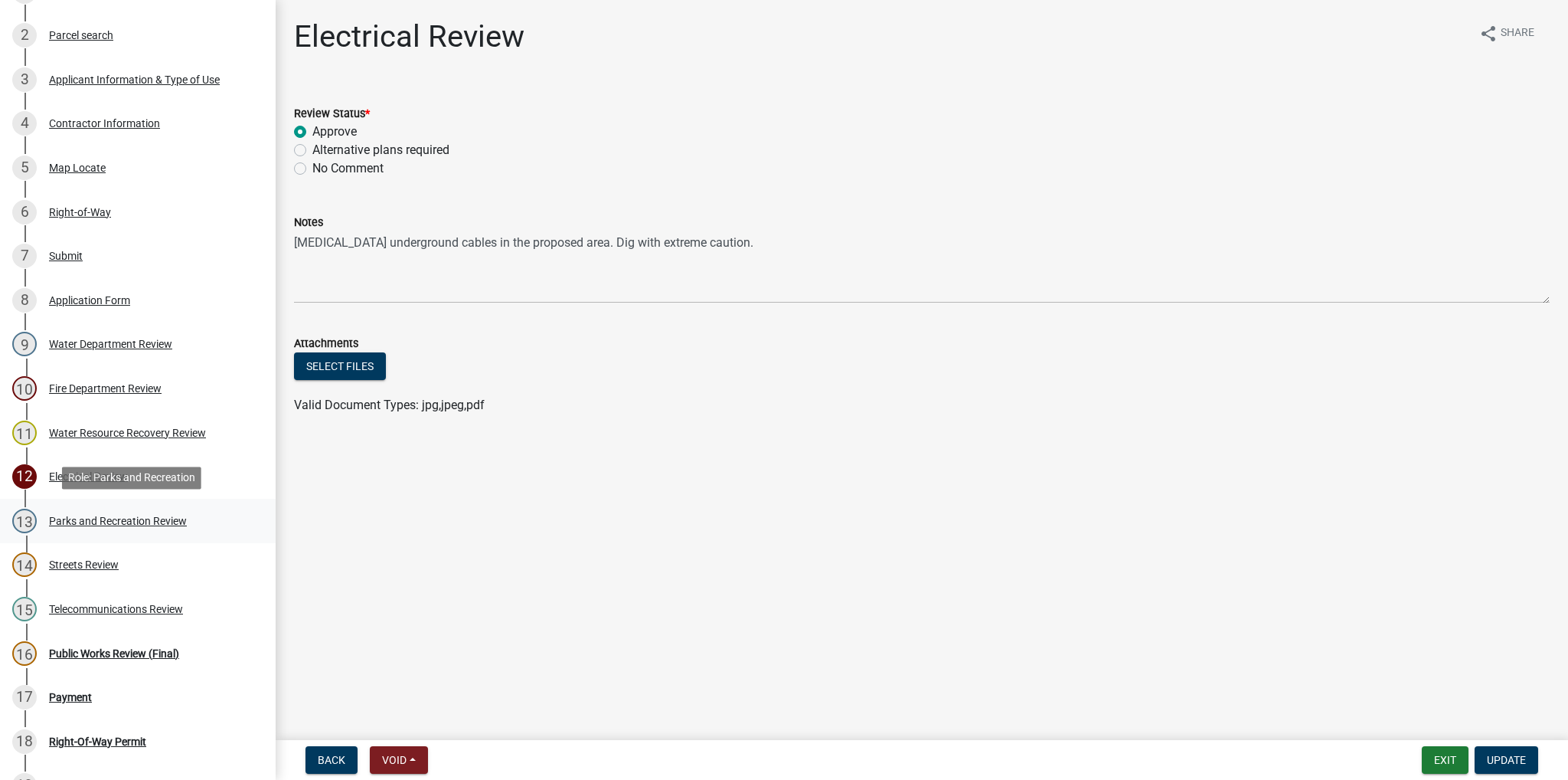
click at [107, 520] on div "Parks and Recreation Review" at bounding box center [118, 520] width 138 height 11
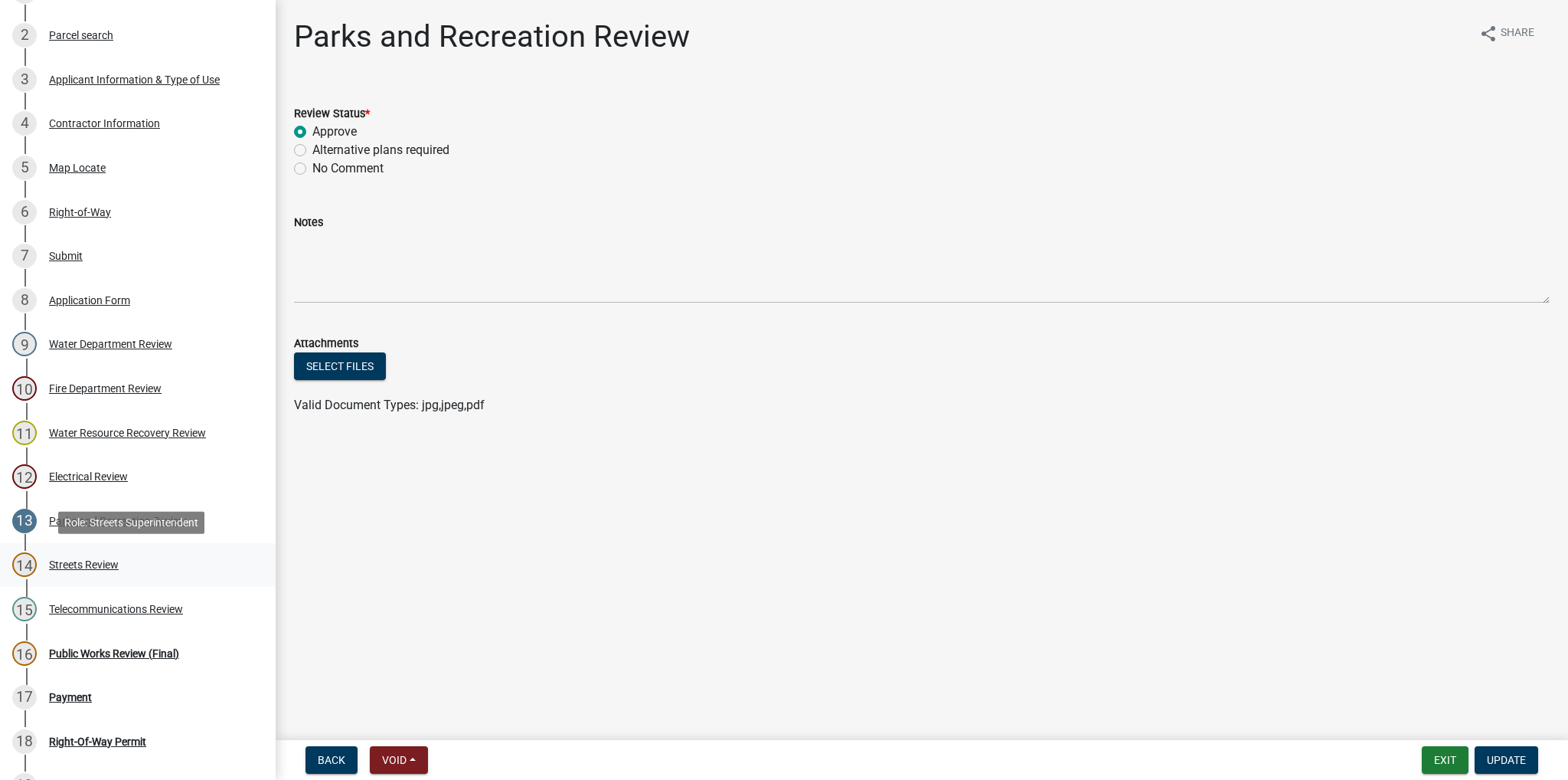
click at [101, 559] on div "Streets Review" at bounding box center [84, 564] width 70 height 11
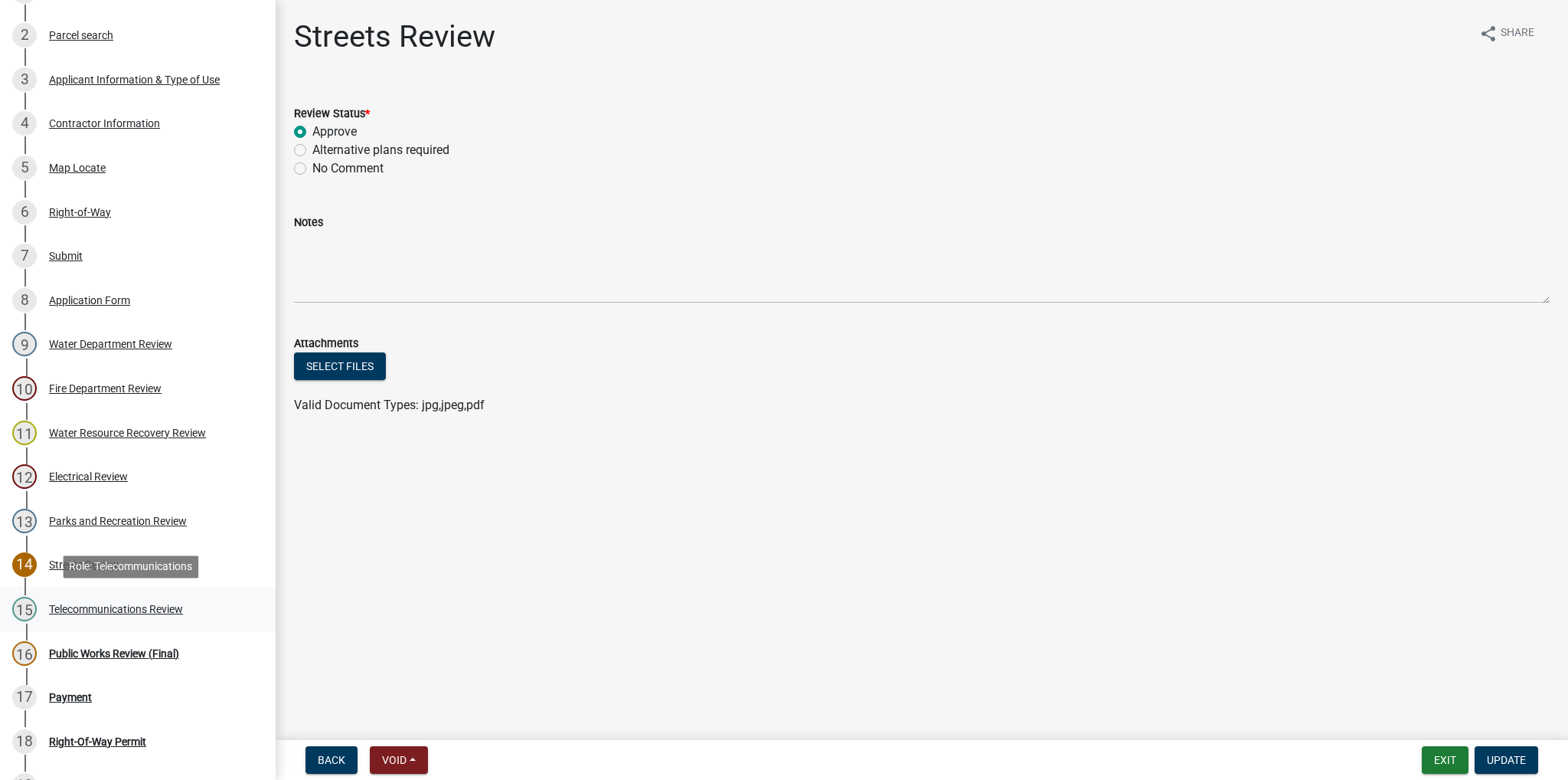
drag, startPoint x: 97, startPoint y: 608, endPoint x: 95, endPoint y: 620, distance: 12.2
click at [98, 608] on div "Telecommunications Review" at bounding box center [116, 609] width 134 height 11
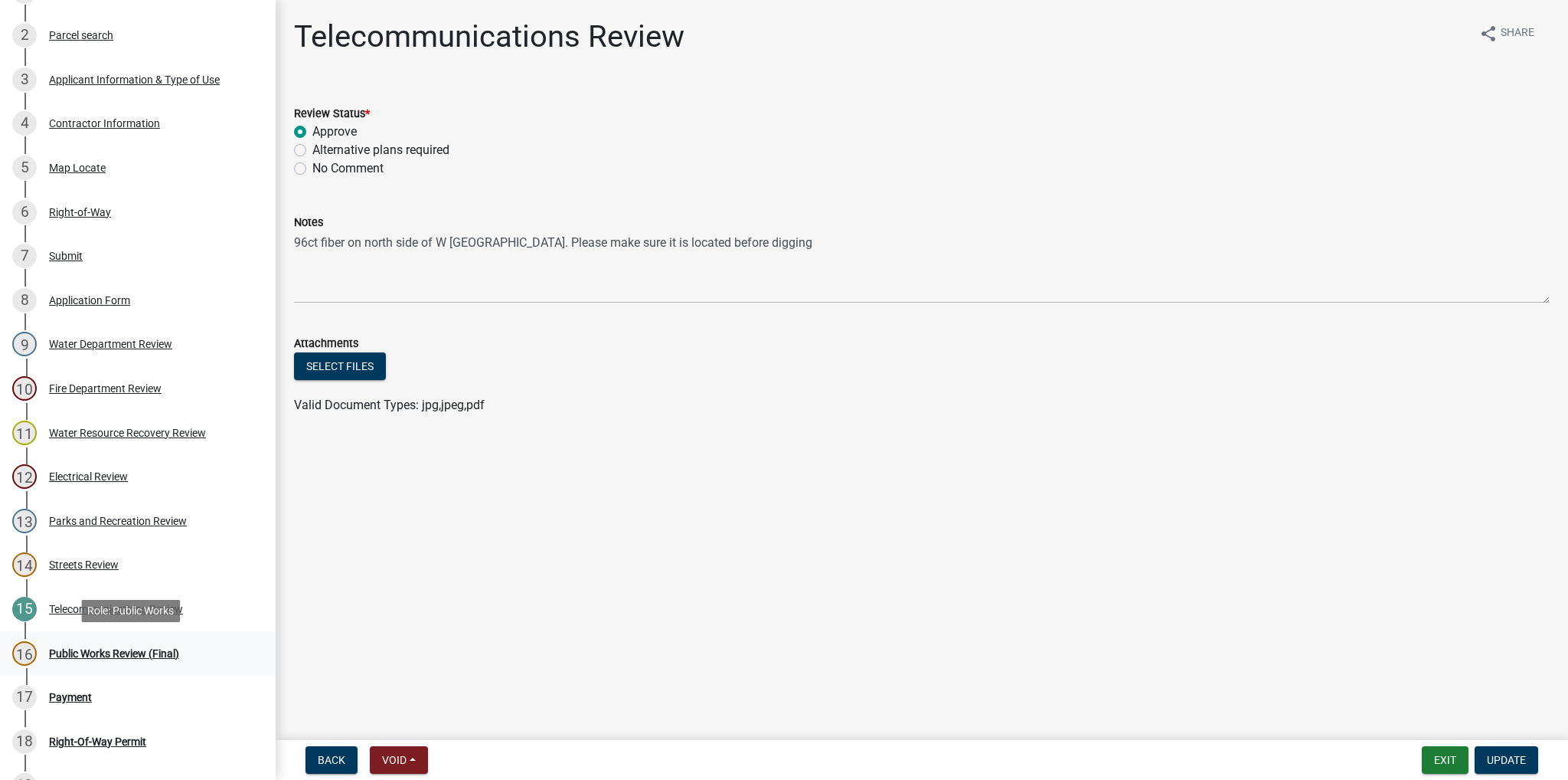
click at [95, 648] on div "Public Works Review (Final)" at bounding box center [114, 653] width 130 height 11
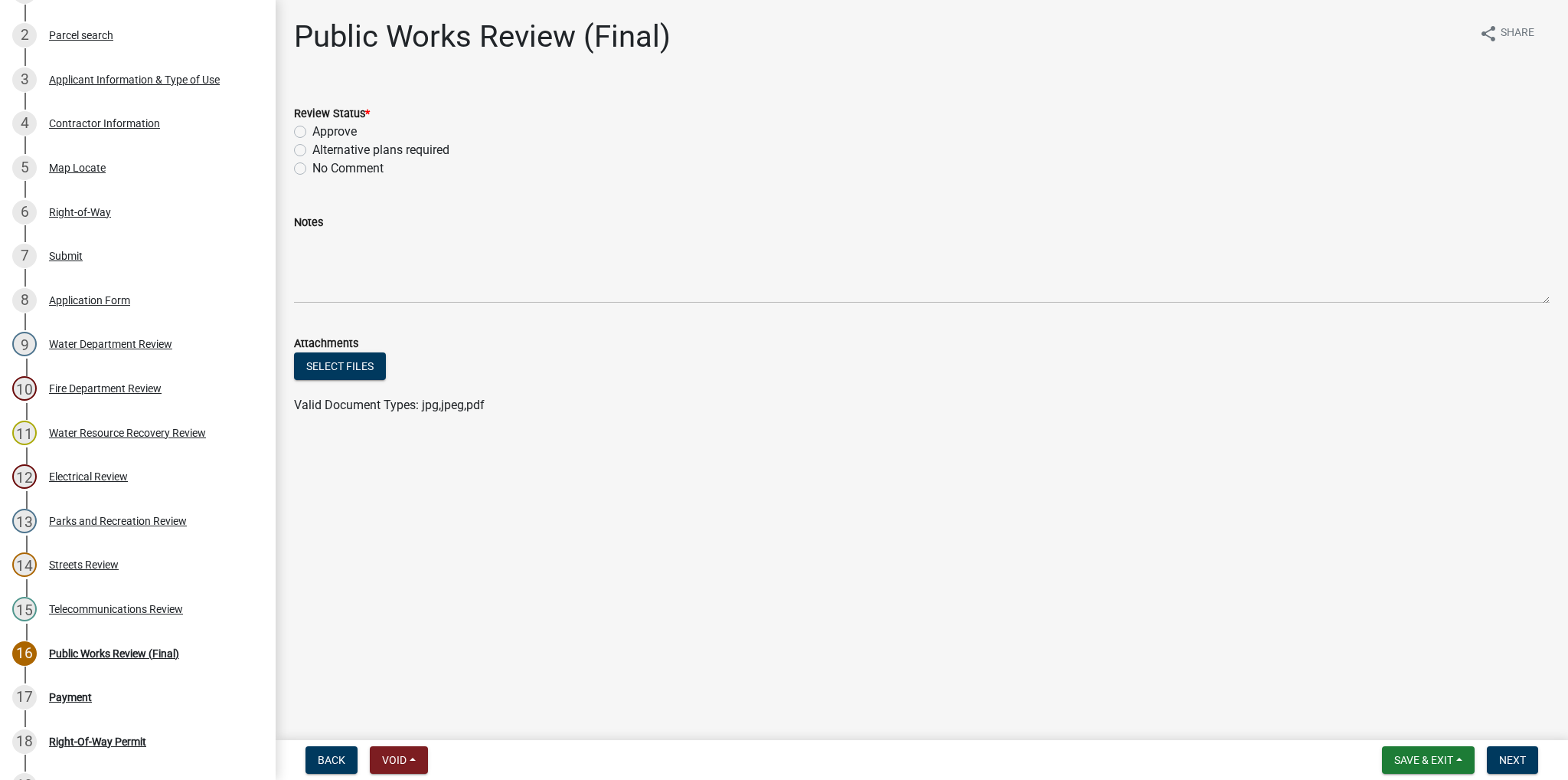
click at [312, 130] on label "Approve" at bounding box center [334, 131] width 45 height 18
click at [312, 130] on input "Approve" at bounding box center [317, 127] width 10 height 10
radio input "true"
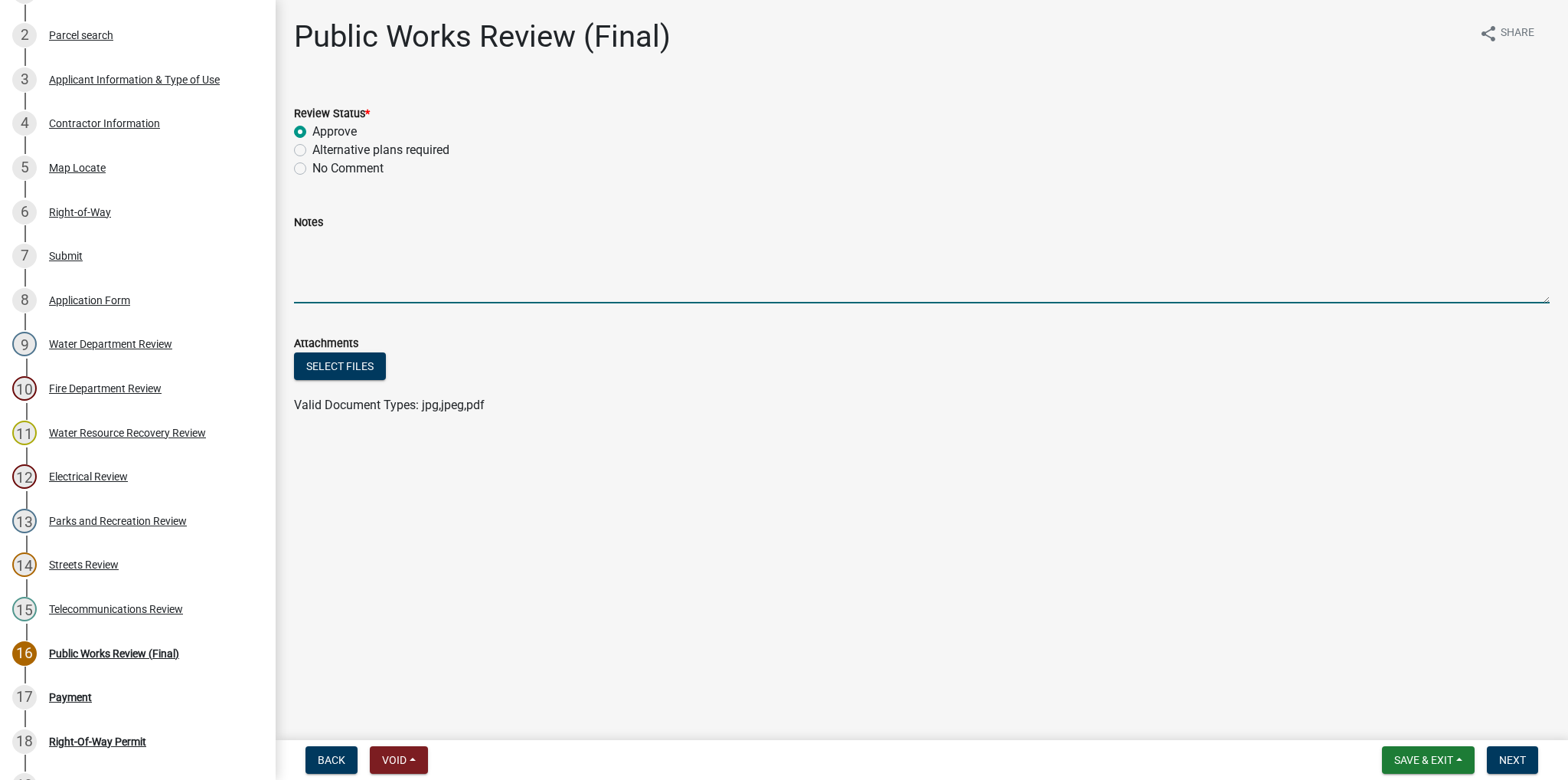
click at [337, 251] on textarea "Notes" at bounding box center [922, 267] width 1256 height 72
paste textarea "LOR Ipsumd Sita conse-ad-eli seddoe te incididu utlaboreet dolo mag aliquaeni a…"
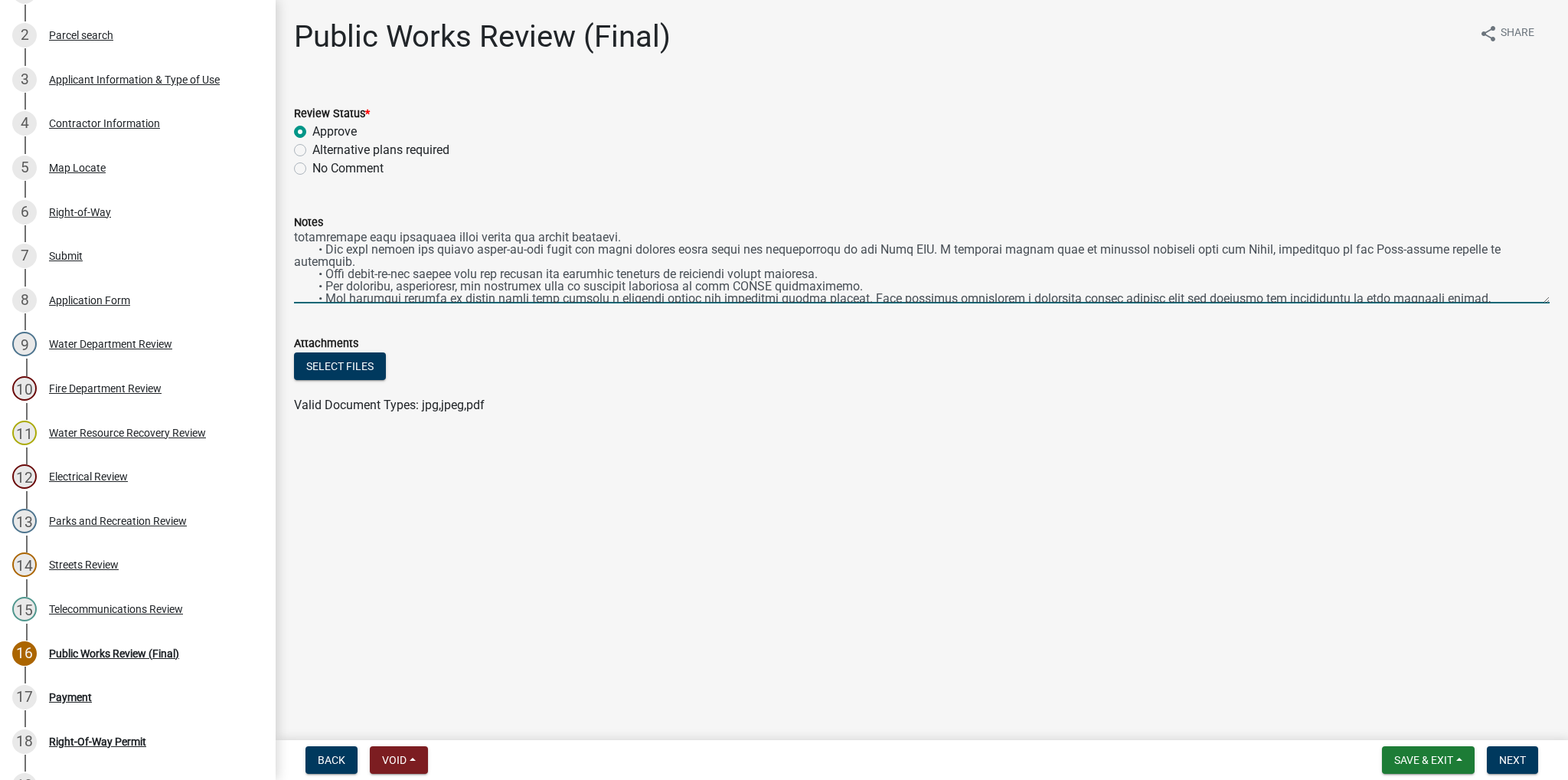
scroll to position [0, 0]
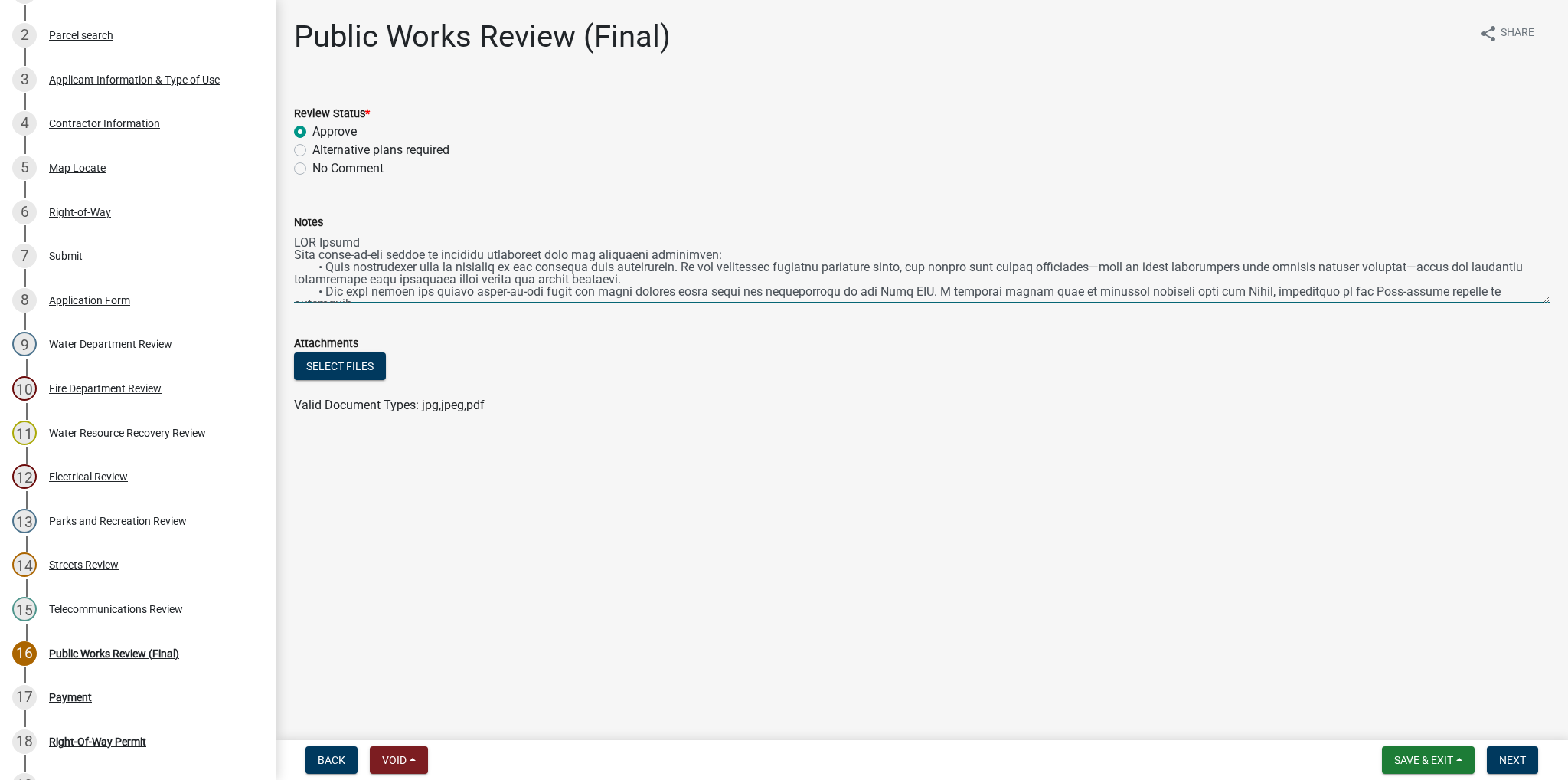
drag, startPoint x: 294, startPoint y: 268, endPoint x: 645, endPoint y: 279, distance: 351.2
click at [645, 279] on textarea "Notes" at bounding box center [922, 267] width 1256 height 72
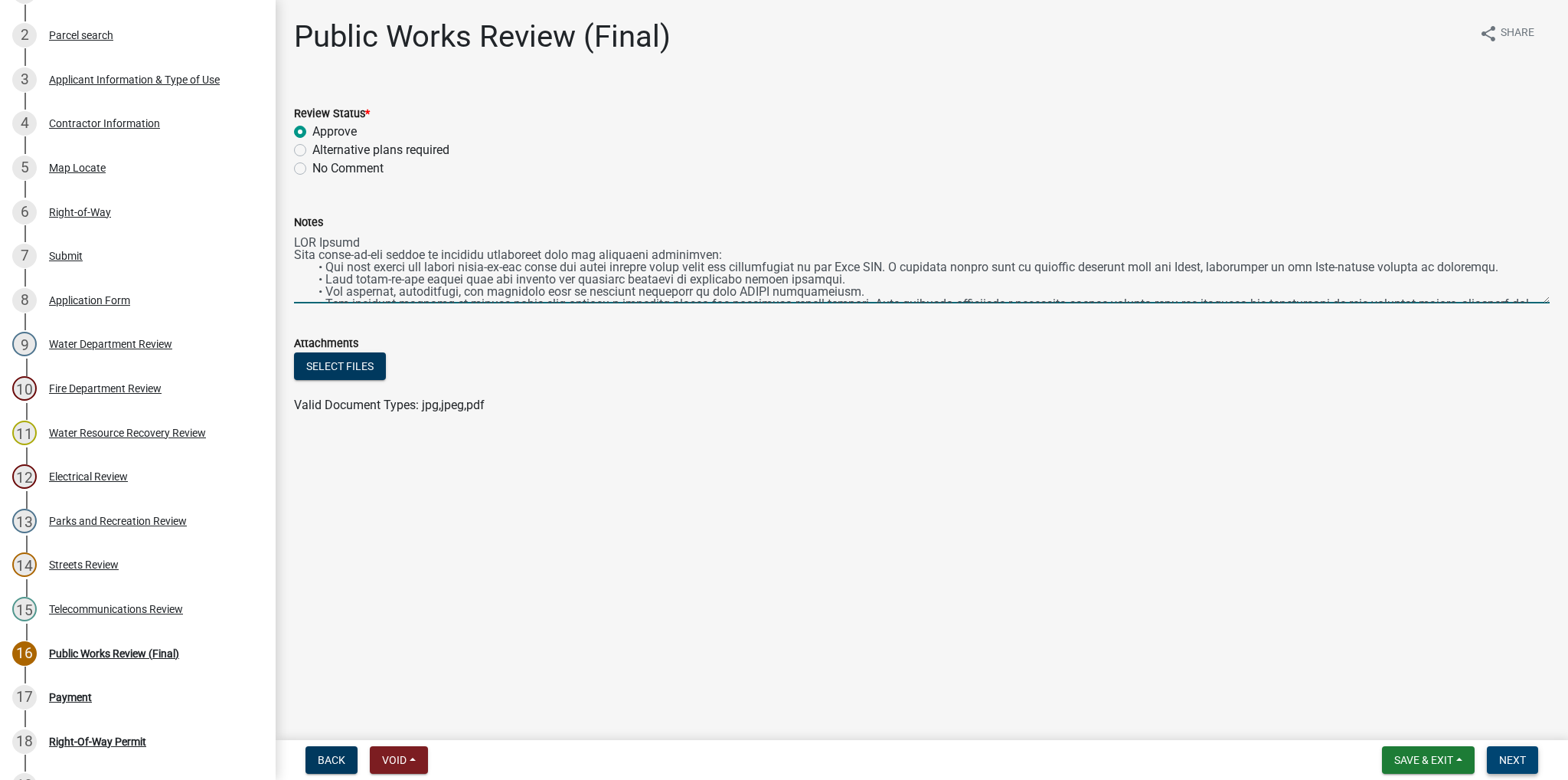
type textarea "LOR Ipsumd Sita conse-ad-eli seddoe te incididu utlaboreet dolo mag aliquaeni a…"
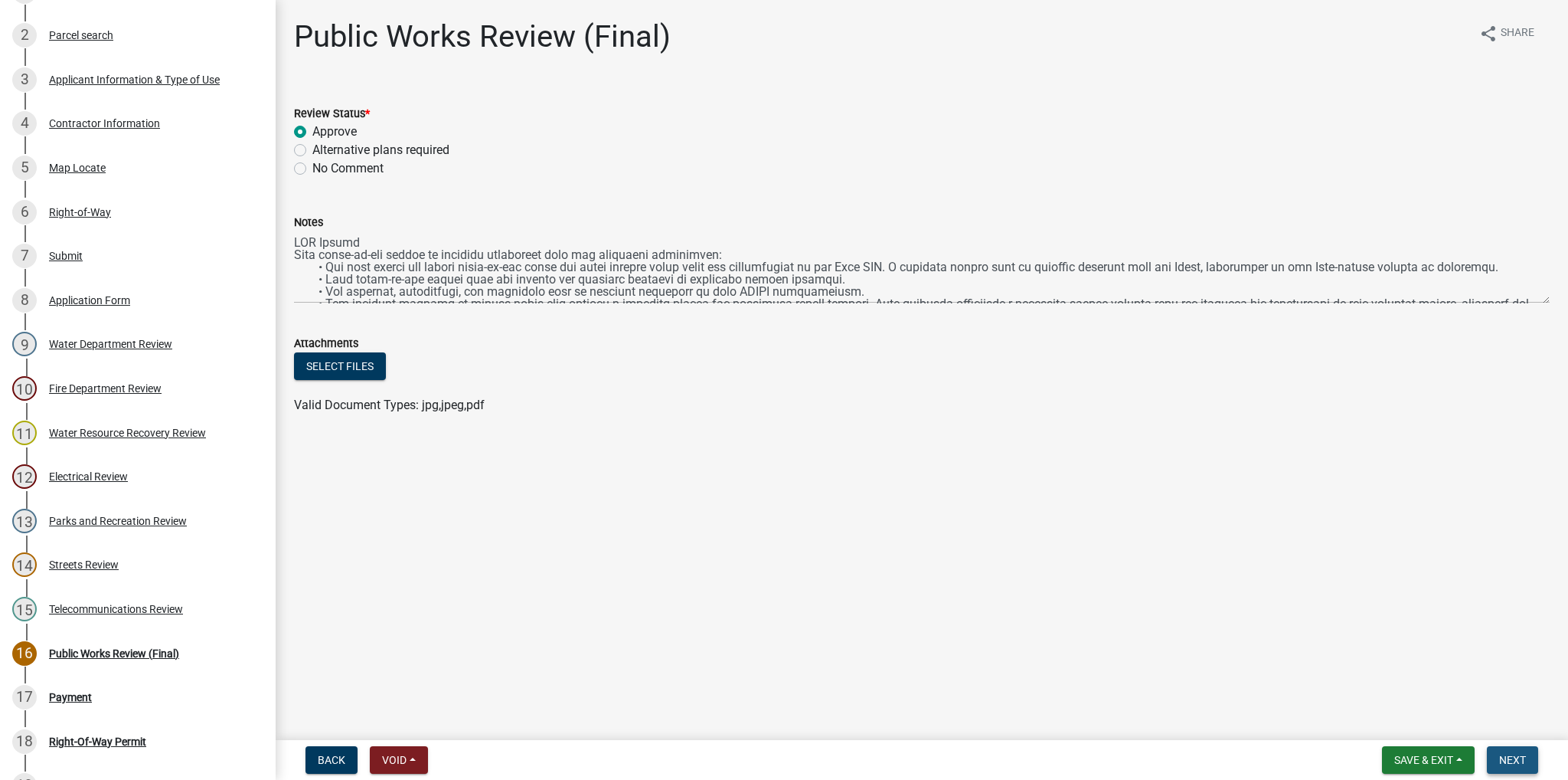
click at [1513, 757] on span "Next" at bounding box center [1513, 760] width 27 height 13
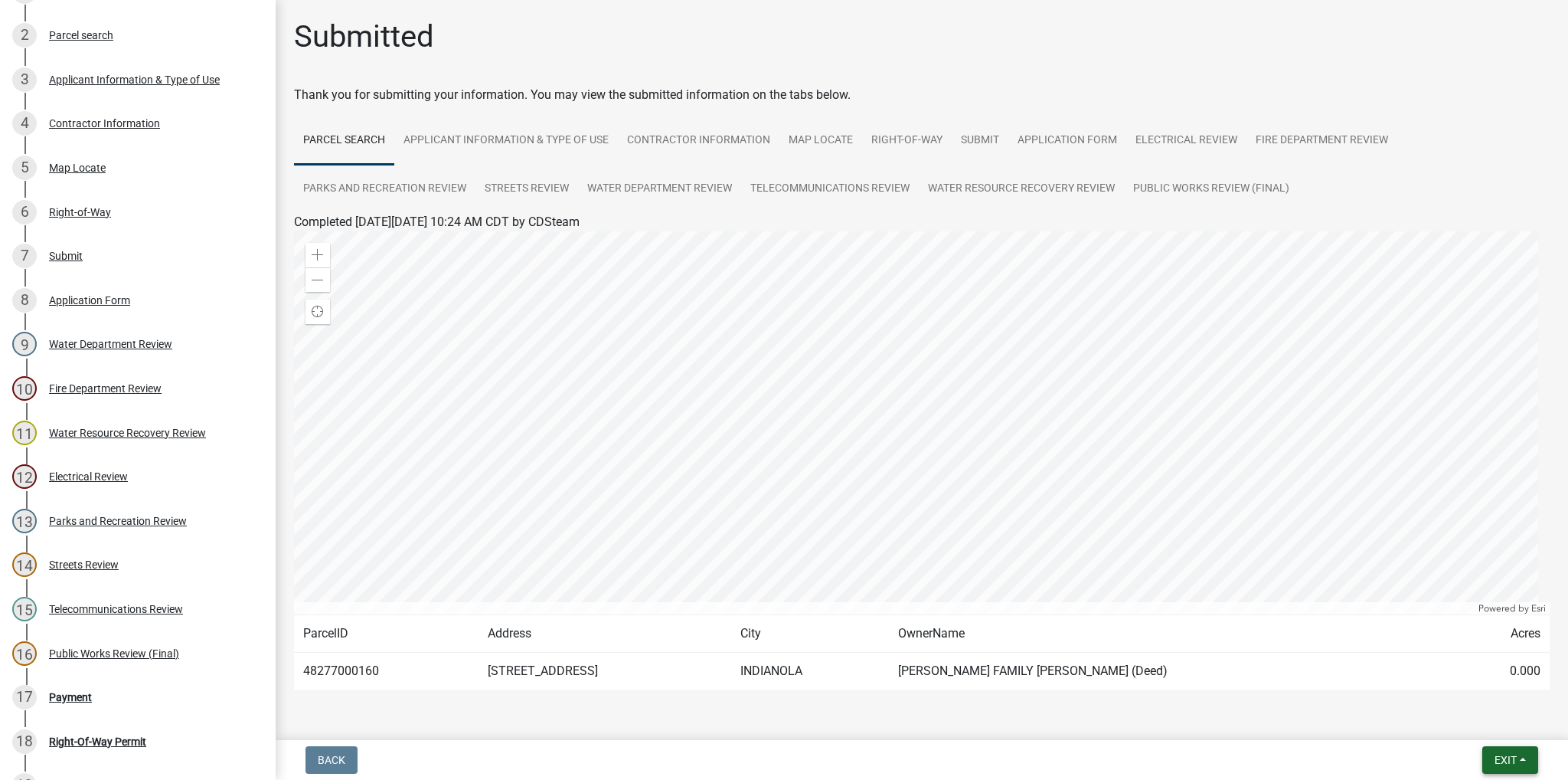
click at [1505, 757] on span "Exit" at bounding box center [1505, 760] width 22 height 13
click at [1508, 724] on button "Save & Exit" at bounding box center [1478, 720] width 122 height 37
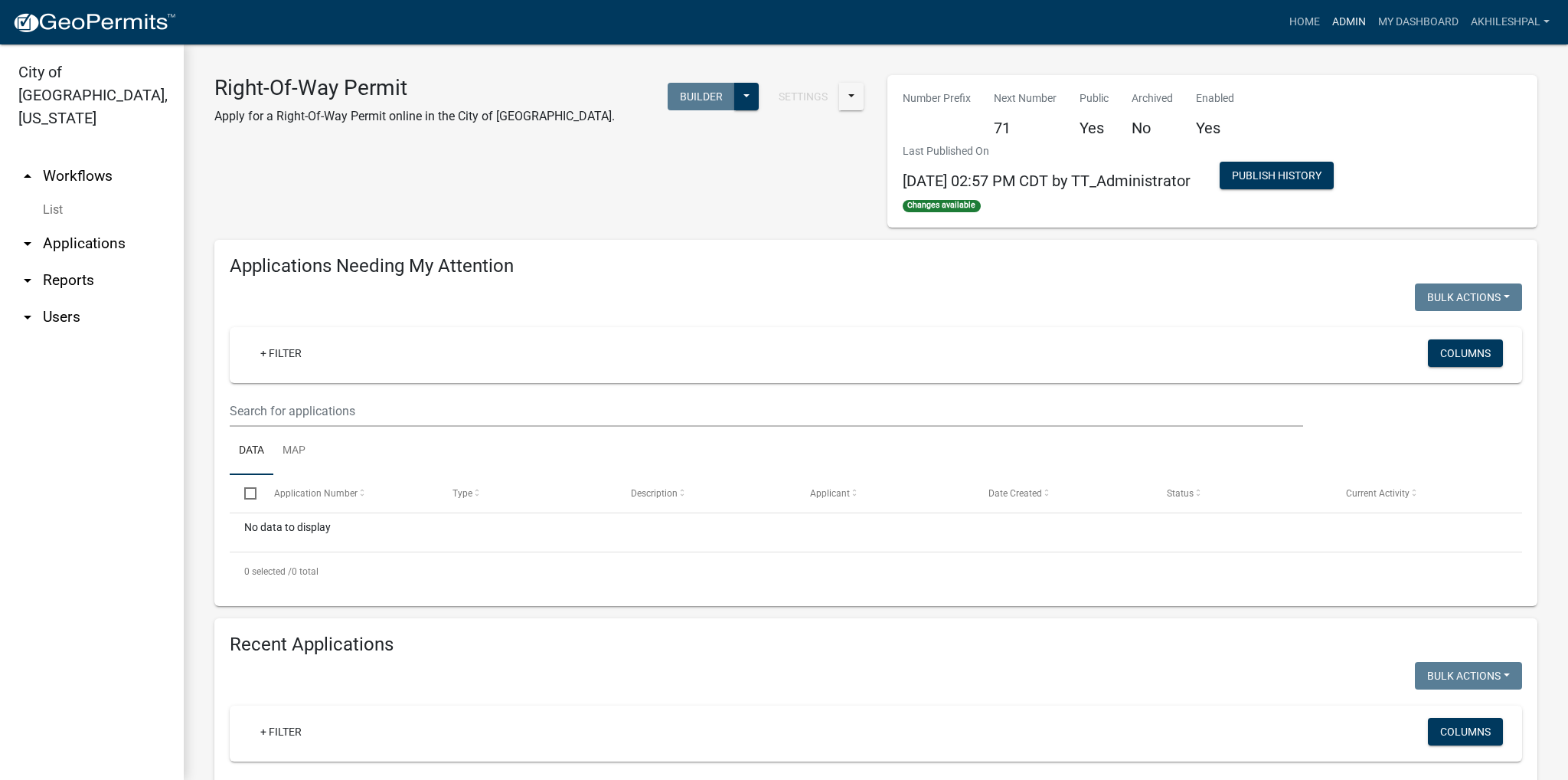
click at [1342, 19] on link "Admin" at bounding box center [1348, 22] width 46 height 29
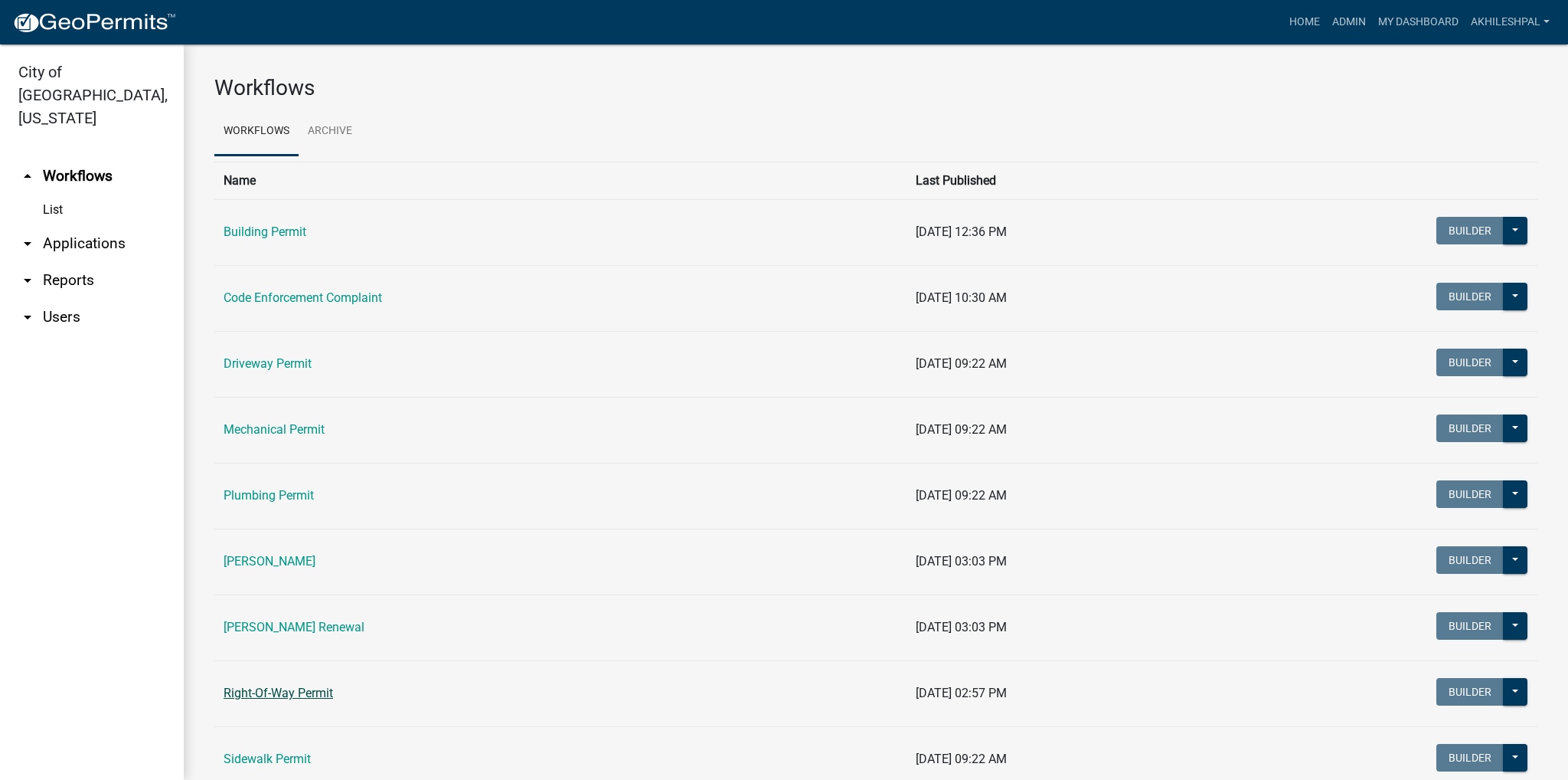
click at [293, 691] on link "Right-Of-Way Permit" at bounding box center [278, 692] width 110 height 15
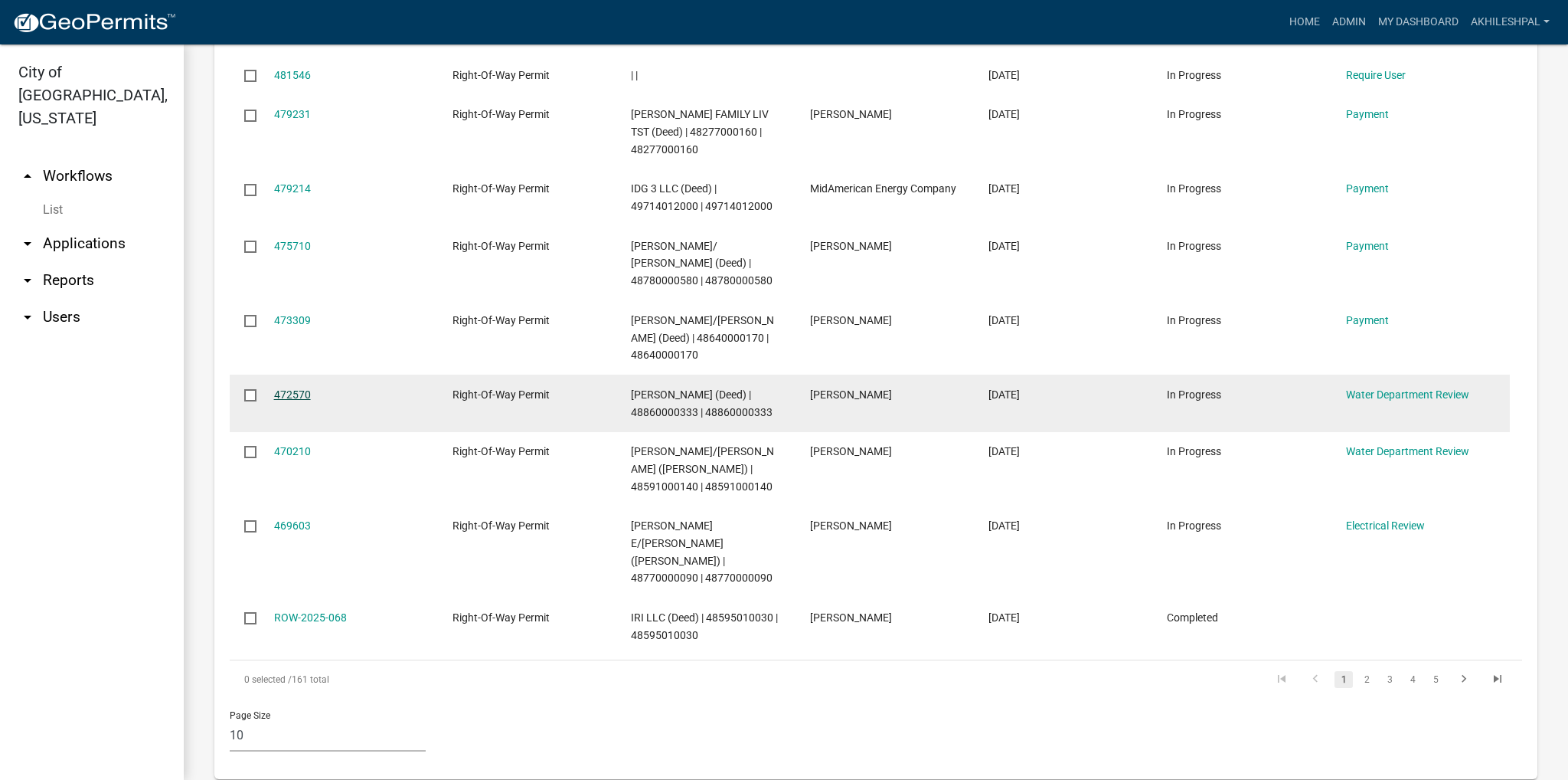
scroll to position [888, 0]
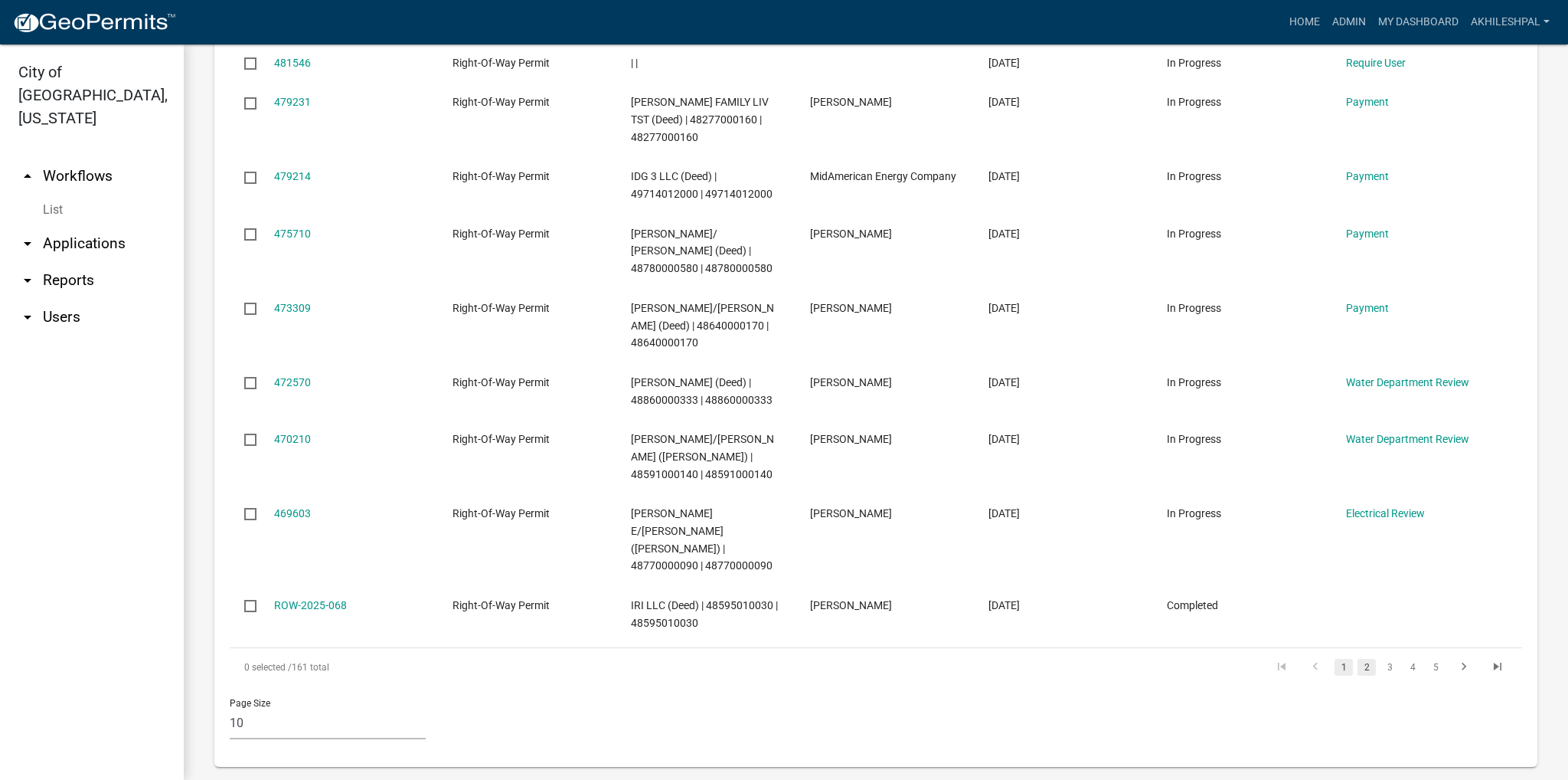
click at [1357, 658] on link "2" at bounding box center [1366, 666] width 18 height 17
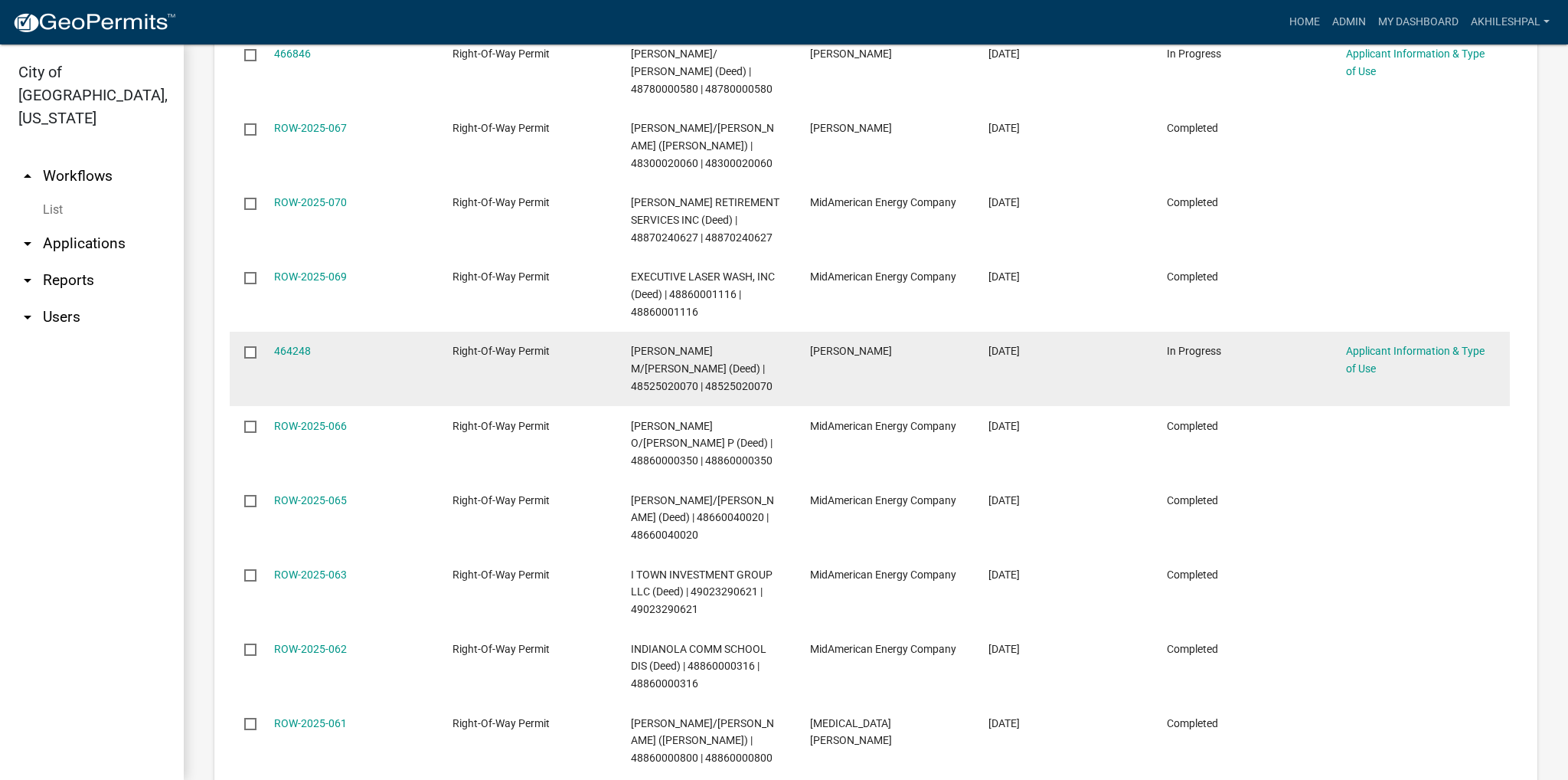
scroll to position [692, 0]
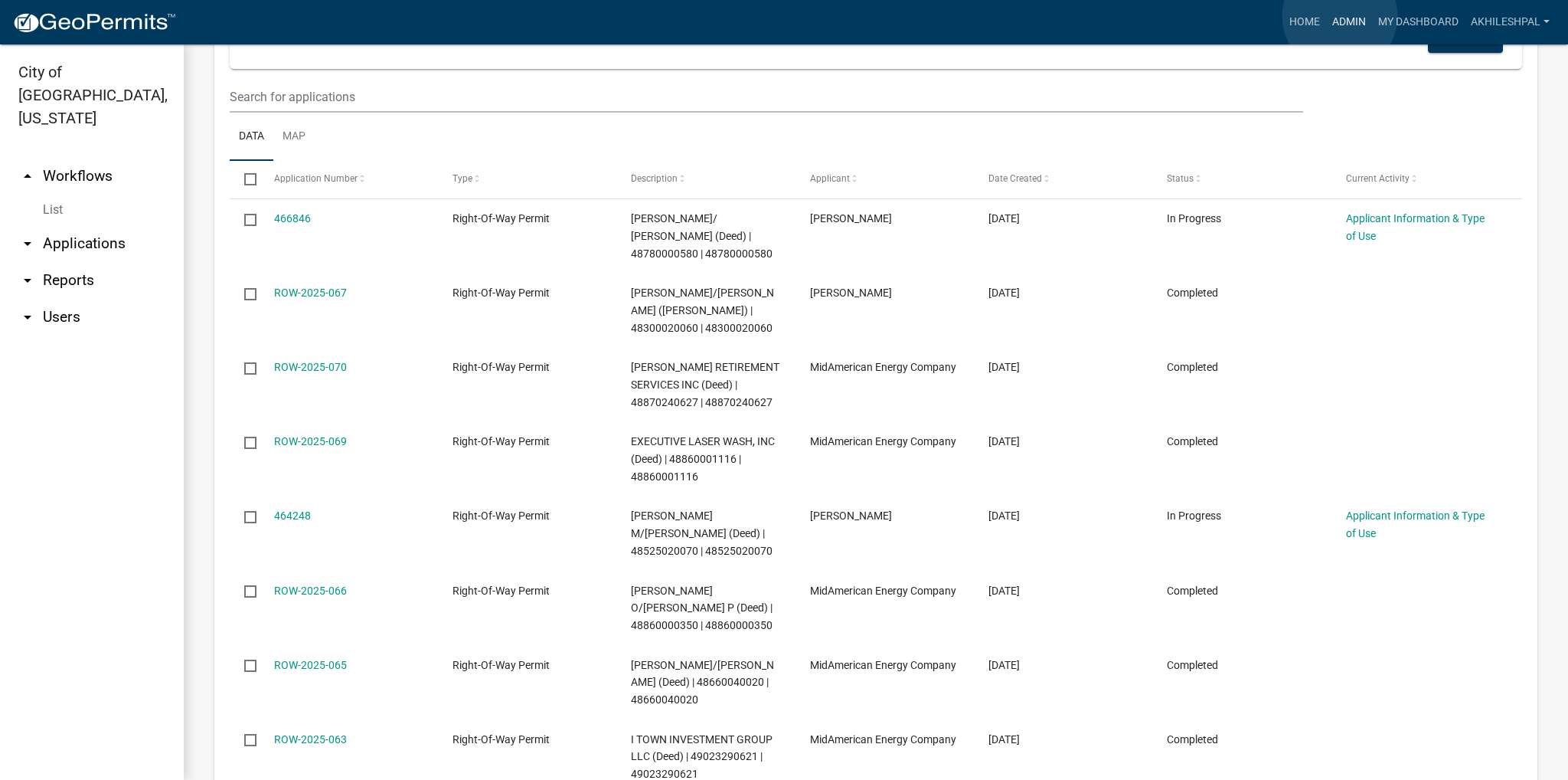
click at [1340, 17] on link "Admin" at bounding box center [1348, 22] width 46 height 29
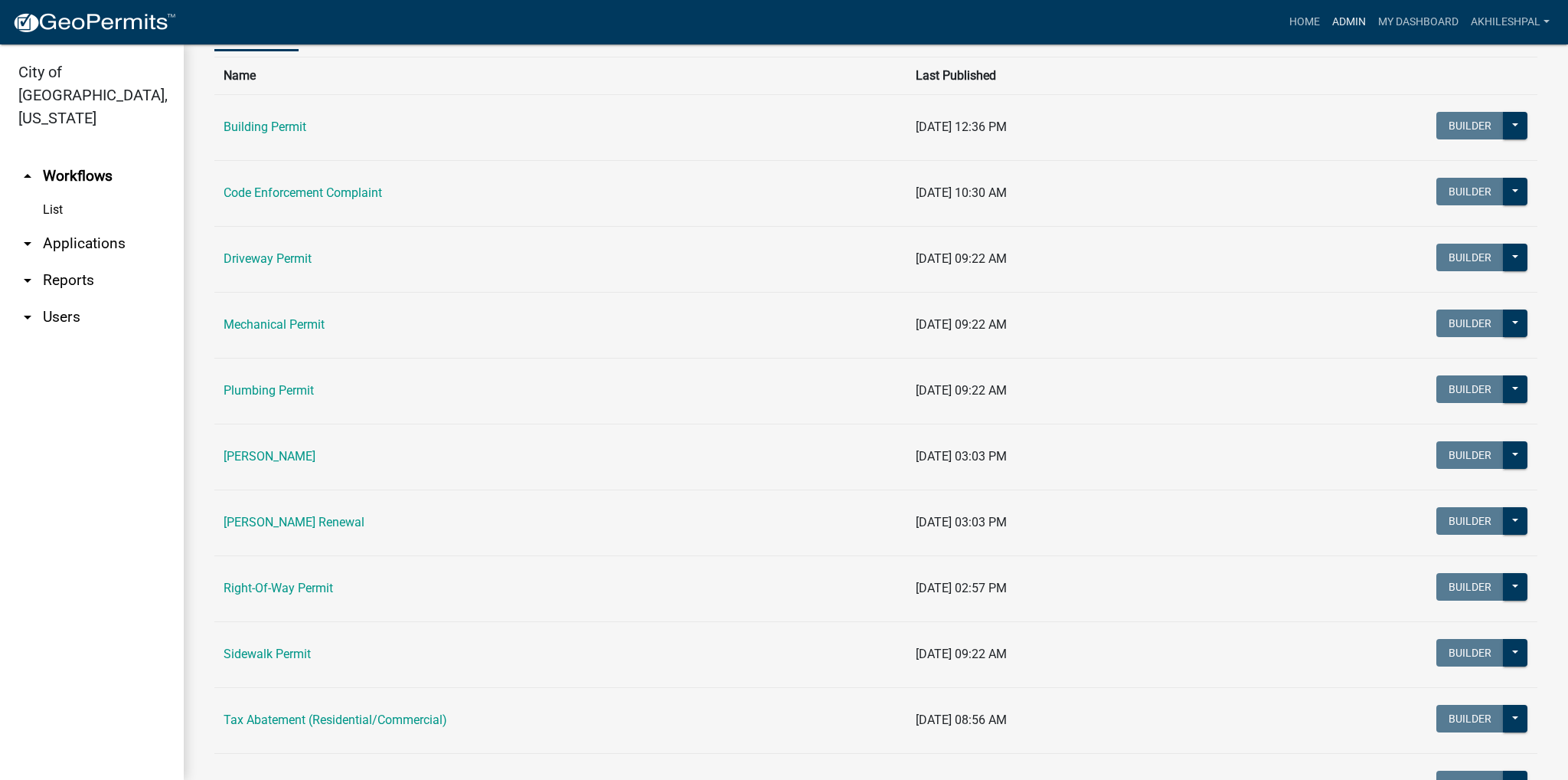
scroll to position [154, 0]
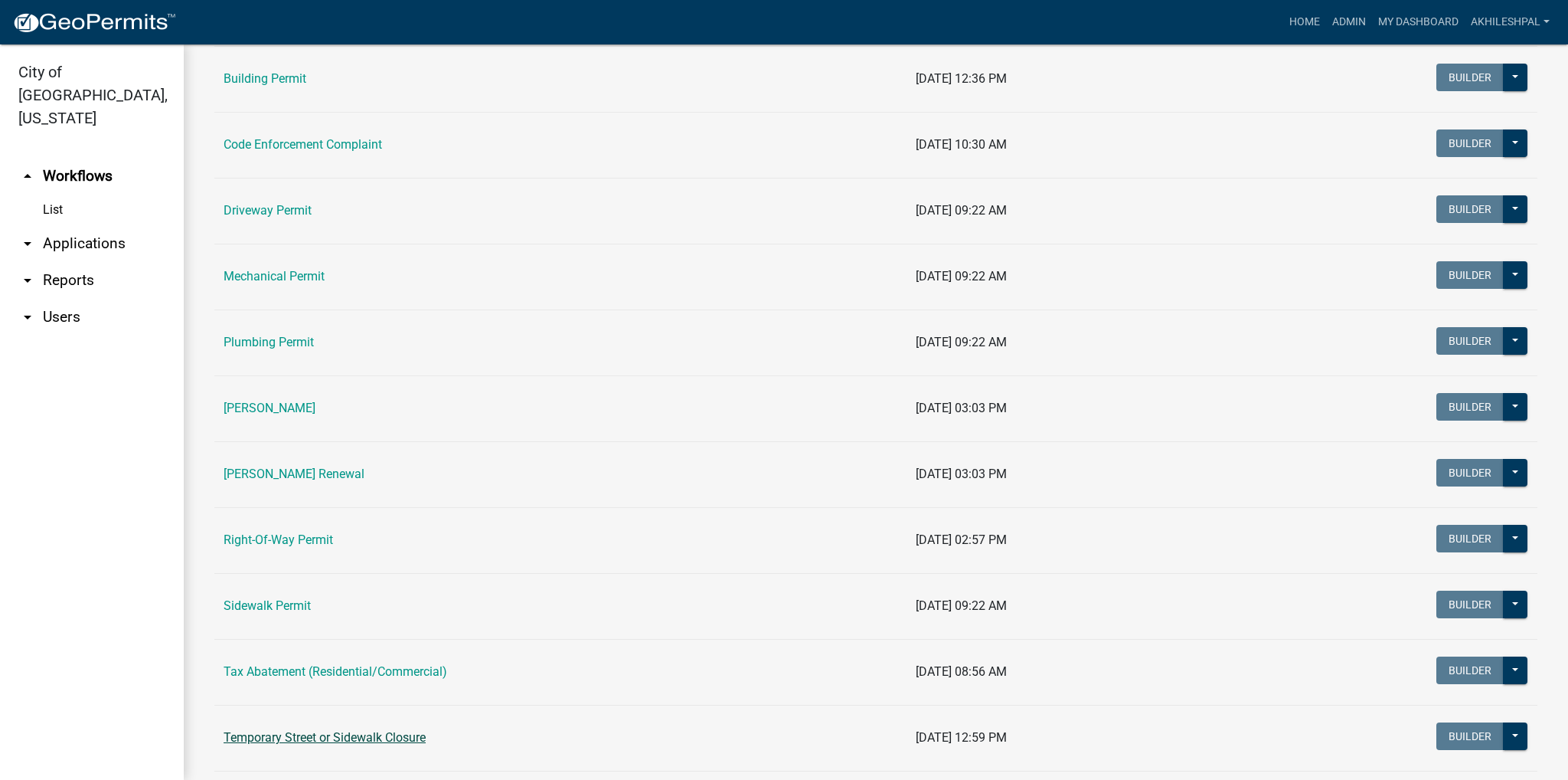
click at [285, 730] on link "Temporary Street or Sidewalk Closure" at bounding box center [325, 737] width 202 height 15
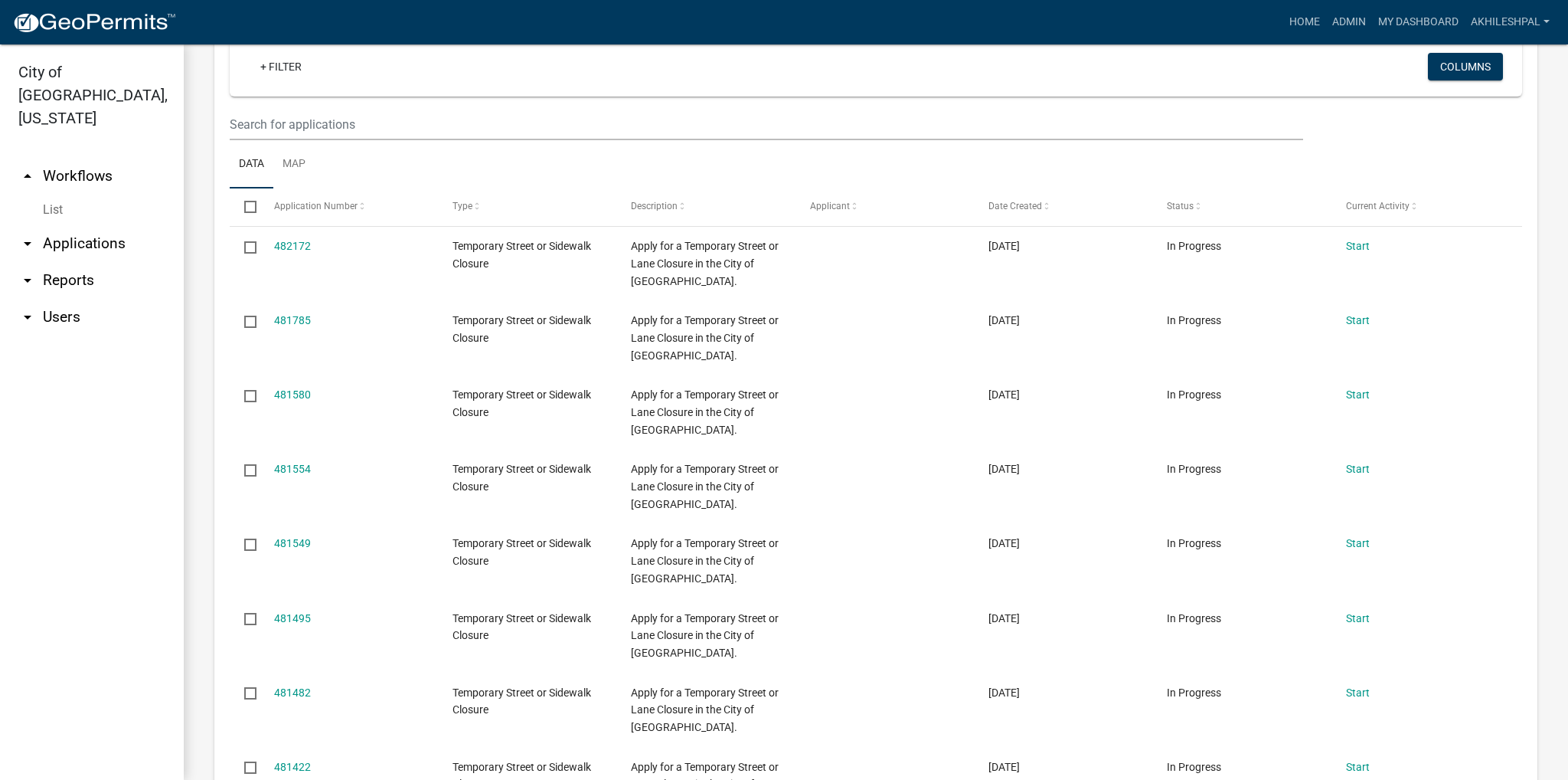
scroll to position [457, 0]
